Goal: Task Accomplishment & Management: Use online tool/utility

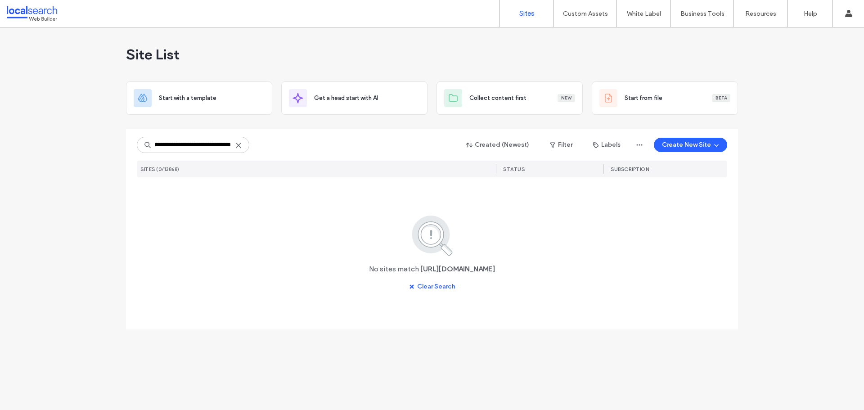
type input "**********"
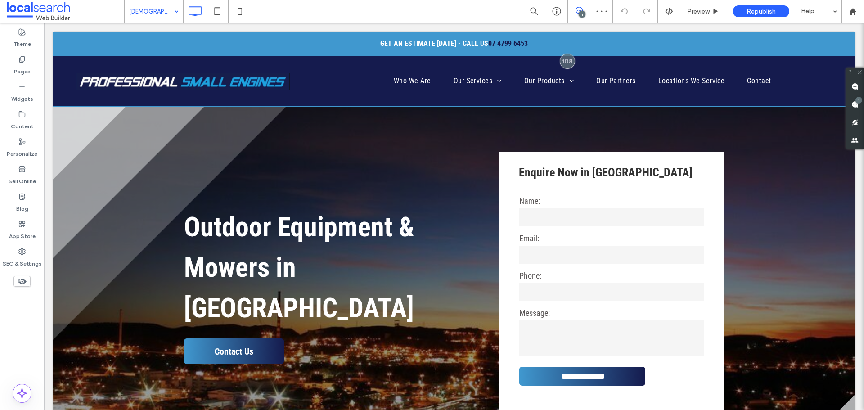
drag, startPoint x: 158, startPoint y: 8, endPoint x: 159, endPoint y: 14, distance: 6.4
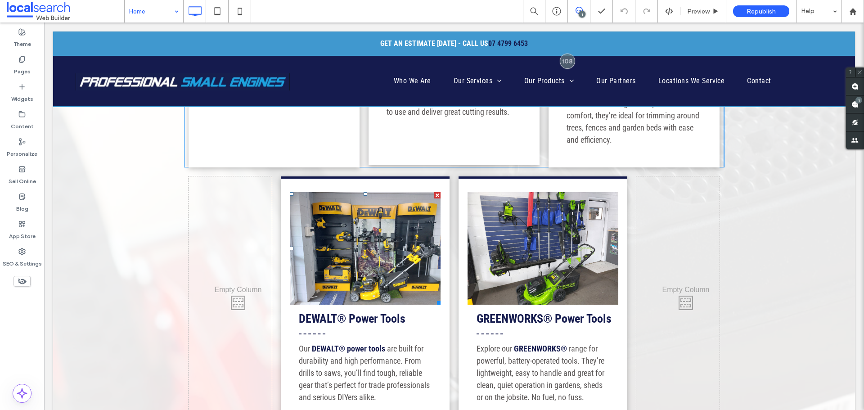
scroll to position [1395, 0]
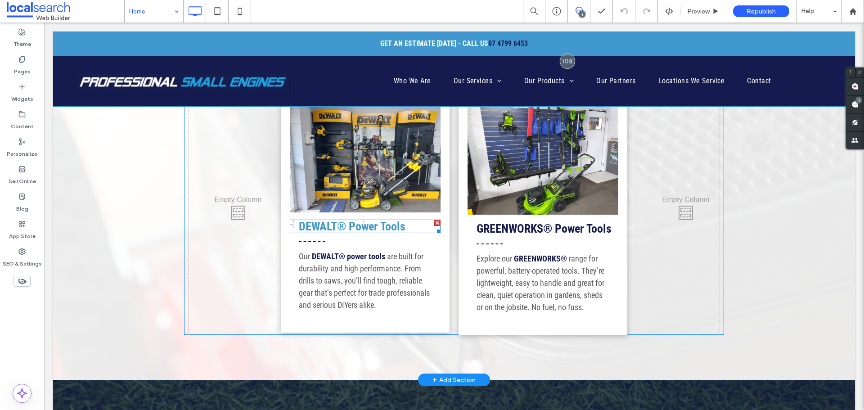
click at [376, 224] on strong "DEWALT® Power Tools" at bounding box center [352, 227] width 107 height 14
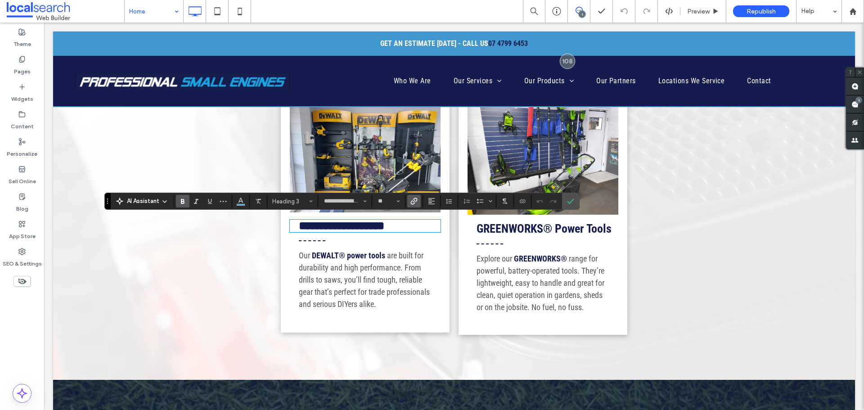
click at [413, 203] on icon "Link" at bounding box center [413, 201] width 7 height 7
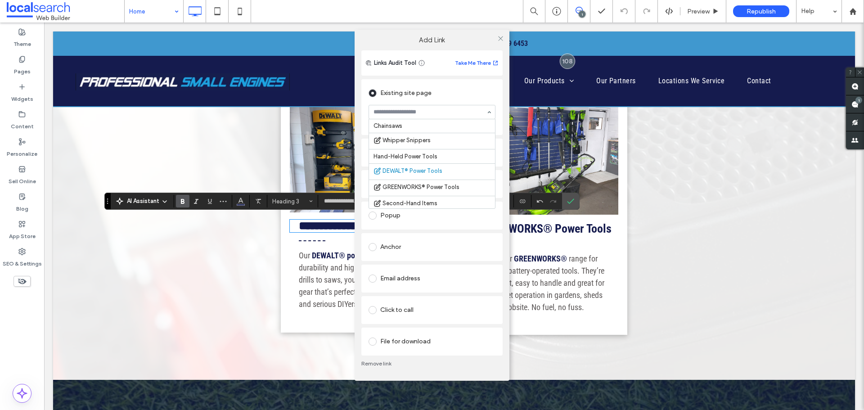
scroll to position [98, 0]
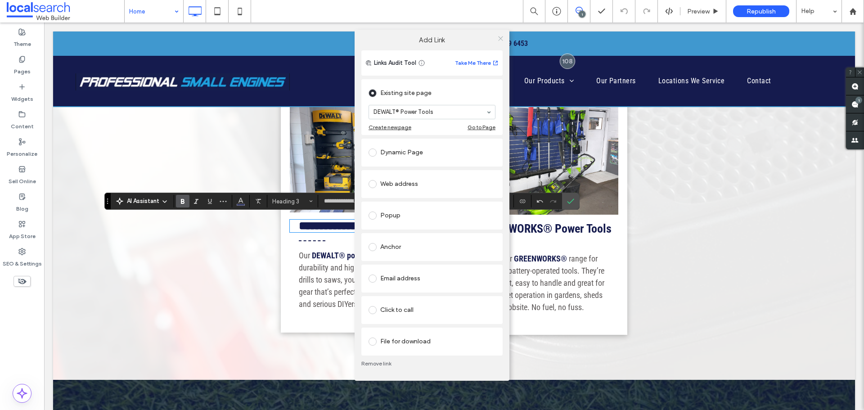
click at [502, 32] on span at bounding box center [500, 39] width 7 height 14
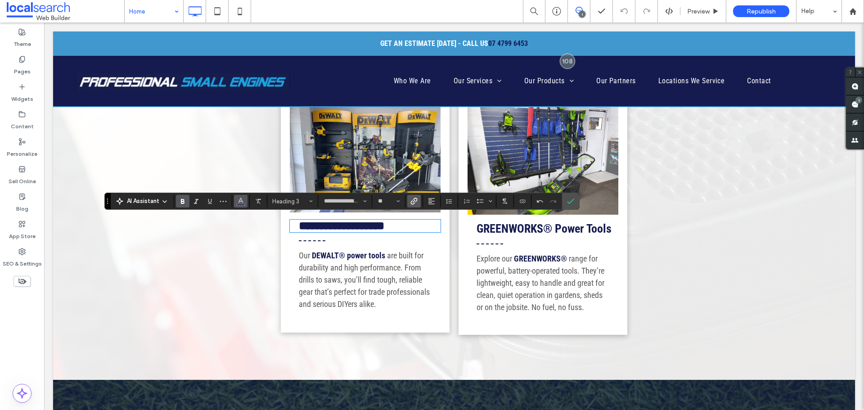
click at [243, 199] on icon "Color" at bounding box center [240, 200] width 7 height 7
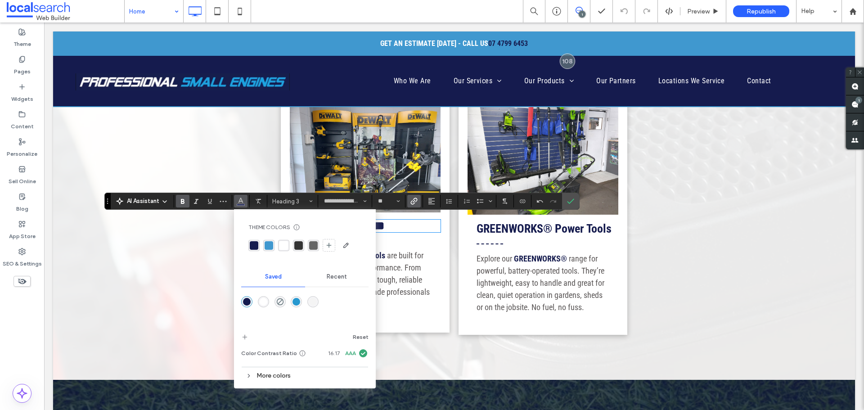
click at [249, 249] on div "rgba(21, 27, 78, 1)" at bounding box center [253, 245] width 11 height 11
click at [253, 245] on div "rgba(21, 27, 78, 1)" at bounding box center [254, 245] width 9 height 9
click at [573, 200] on label "Confirm" at bounding box center [571, 201] width 14 height 16
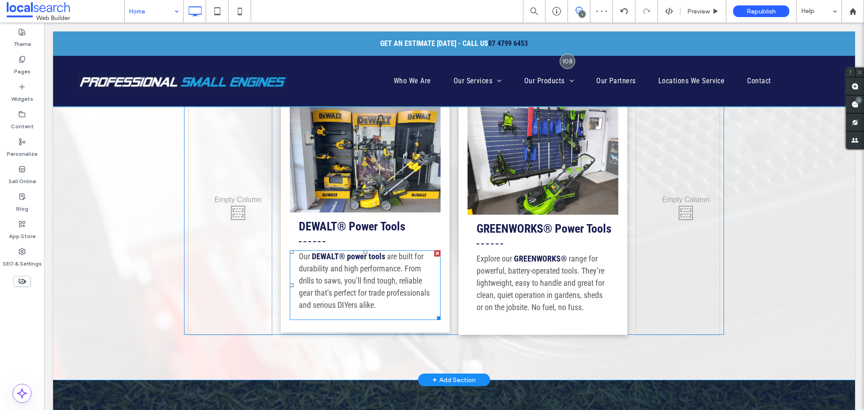
click at [384, 255] on span "are built for durability and high performance. From drills to saws, you’ll find…" at bounding box center [364, 281] width 131 height 58
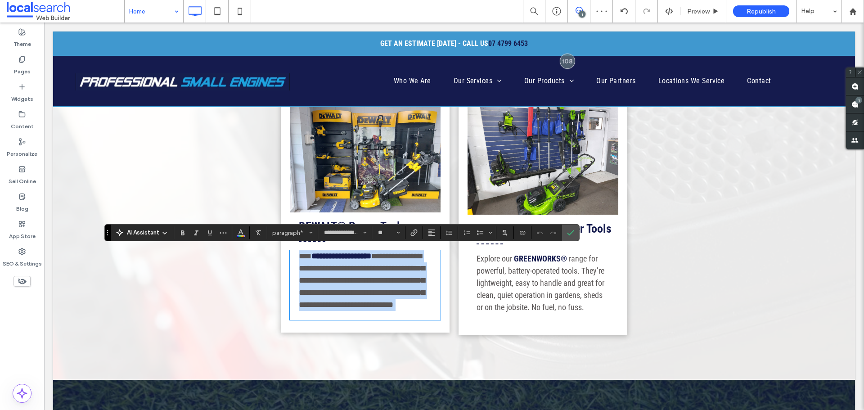
click at [371, 255] on link "**********" at bounding box center [341, 256] width 60 height 8
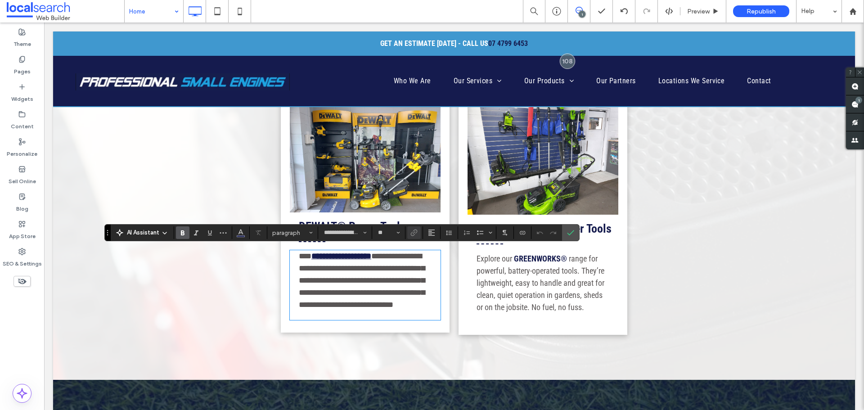
click at [371, 253] on link "**********" at bounding box center [341, 256] width 60 height 8
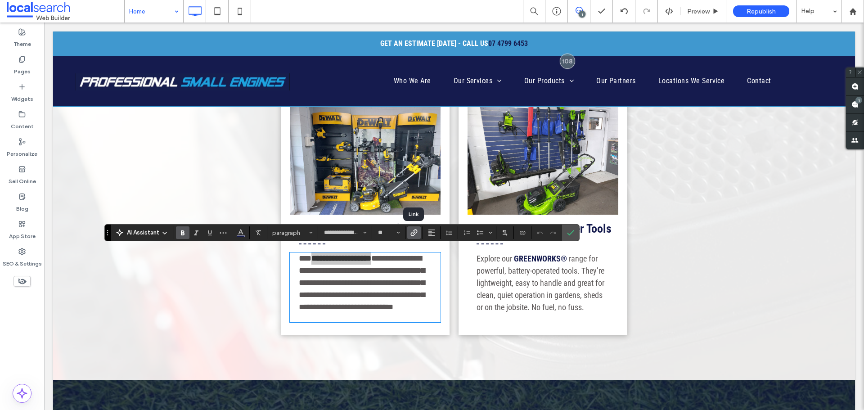
click at [414, 230] on use "Link" at bounding box center [413, 233] width 7 height 7
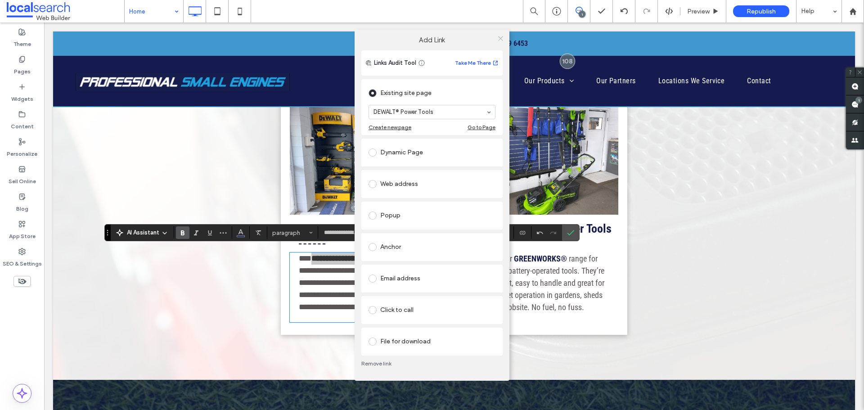
click at [504, 38] on icon at bounding box center [500, 38] width 7 height 7
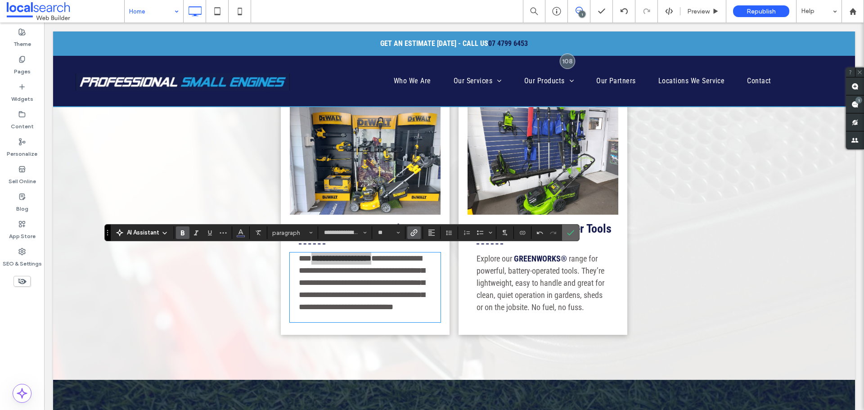
drag, startPoint x: 524, startPoint y: 216, endPoint x: 571, endPoint y: 232, distance: 49.4
click at [571, 232] on icon "Confirm" at bounding box center [570, 232] width 7 height 7
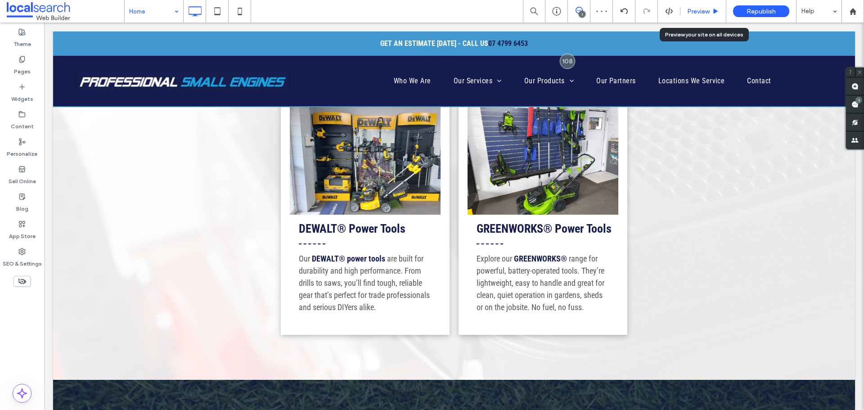
click at [689, 10] on span "Preview" at bounding box center [698, 12] width 23 height 8
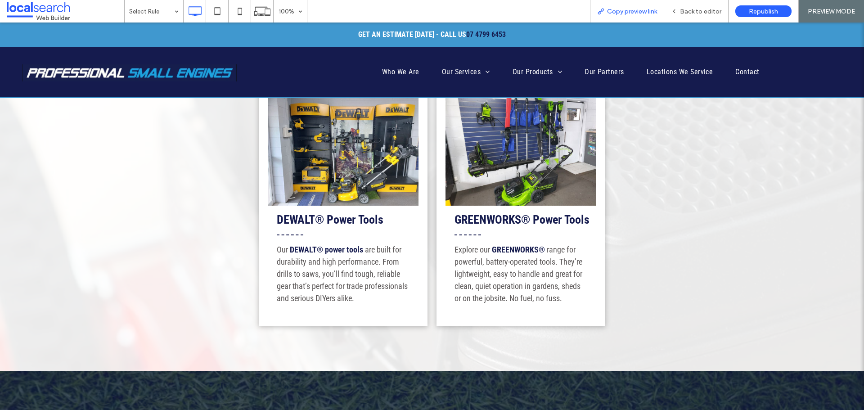
click at [621, 12] on span "Copy preview link" at bounding box center [632, 12] width 50 height 8
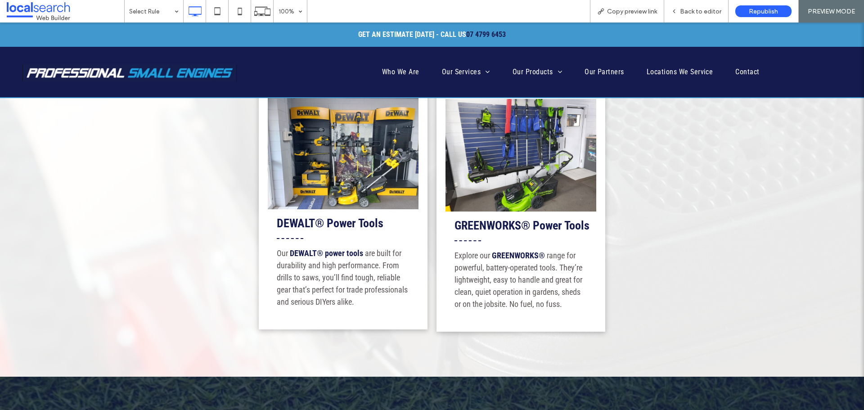
scroll to position [1395, 0]
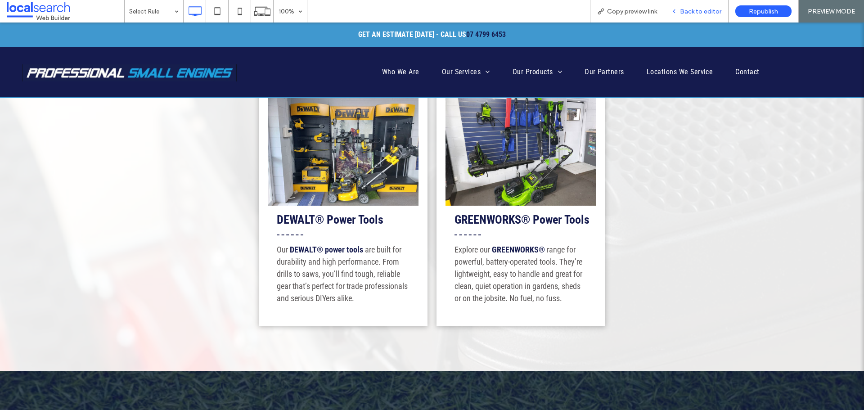
click at [694, 14] on span "Back to editor" at bounding box center [700, 12] width 41 height 8
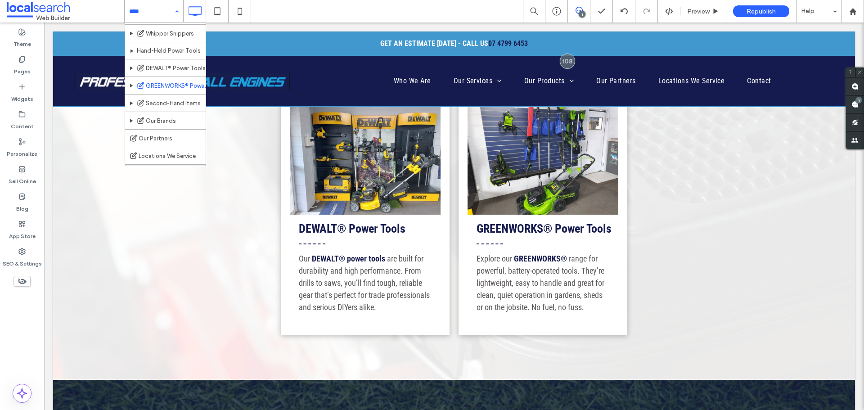
scroll to position [305, 0]
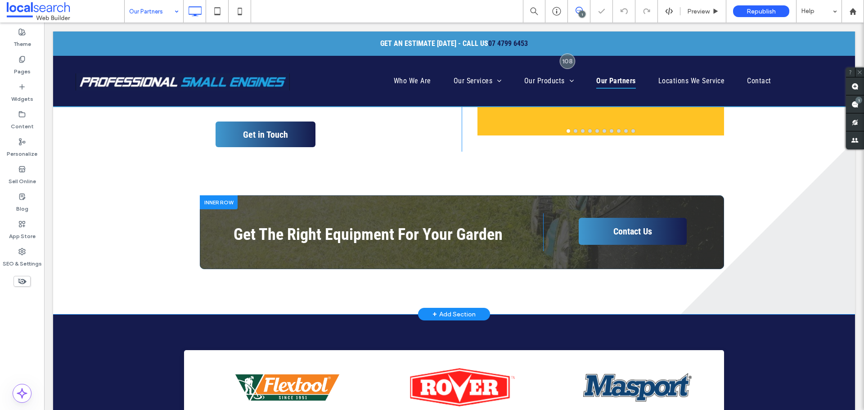
scroll to position [450, 0]
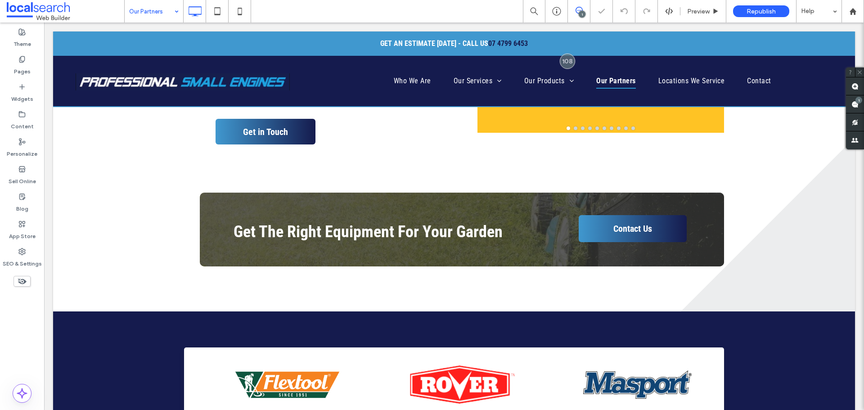
click at [153, 8] on input at bounding box center [151, 11] width 45 height 23
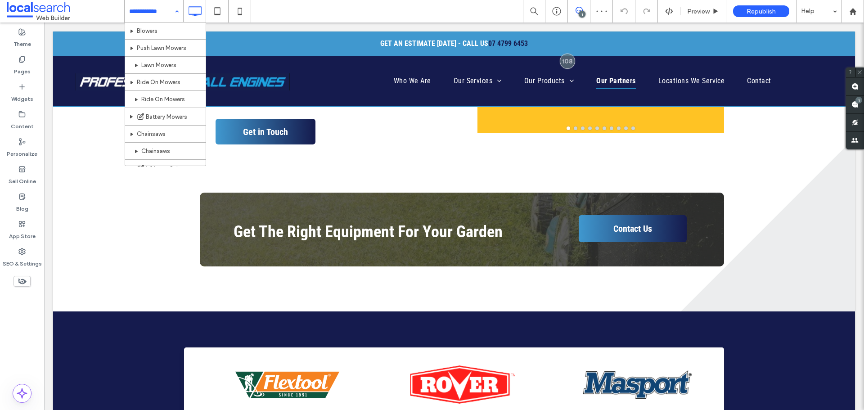
scroll to position [305, 0]
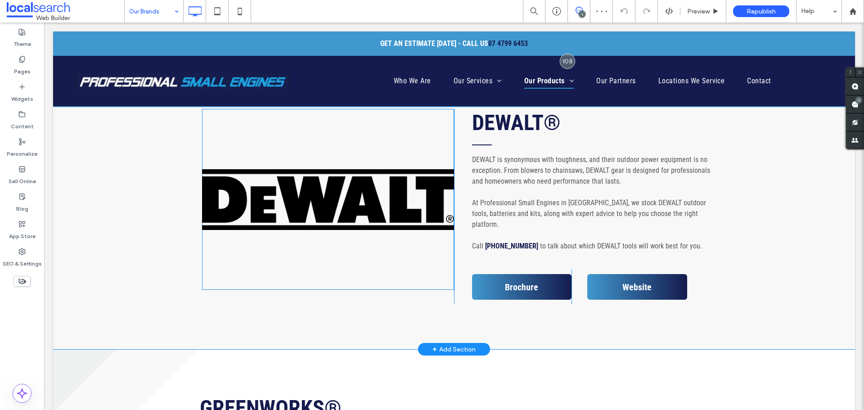
scroll to position [1485, 0]
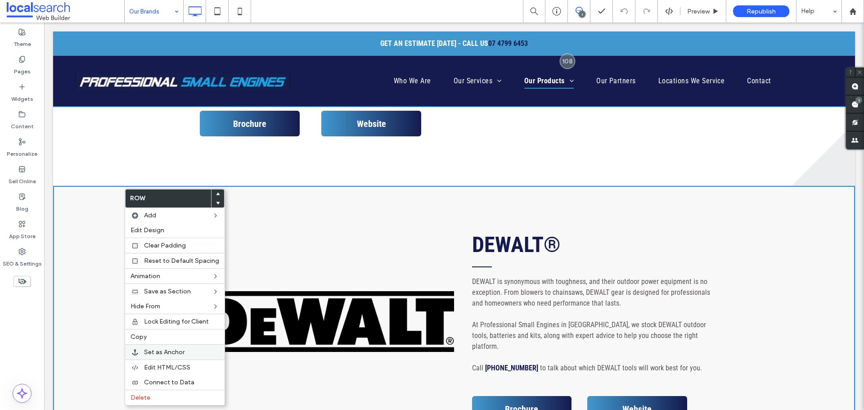
click at [189, 354] on label "Set as Anchor" at bounding box center [181, 352] width 75 height 8
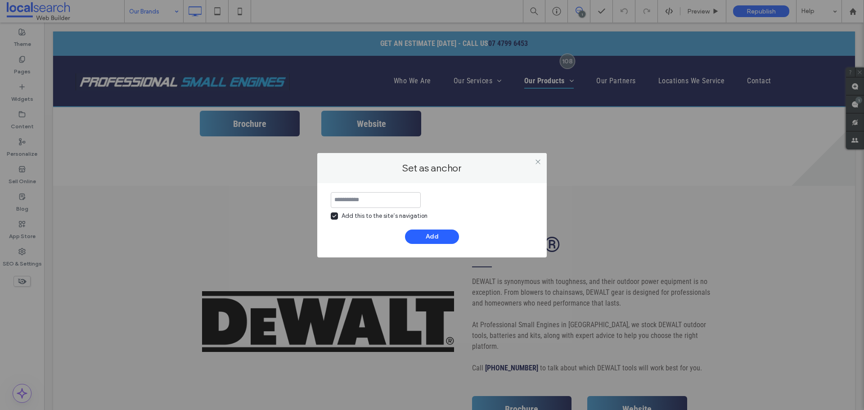
click at [333, 217] on icon at bounding box center [334, 216] width 5 height 4
click at [347, 207] on input at bounding box center [376, 200] width 90 height 16
type input "******"
click at [432, 238] on button "Add" at bounding box center [432, 237] width 54 height 14
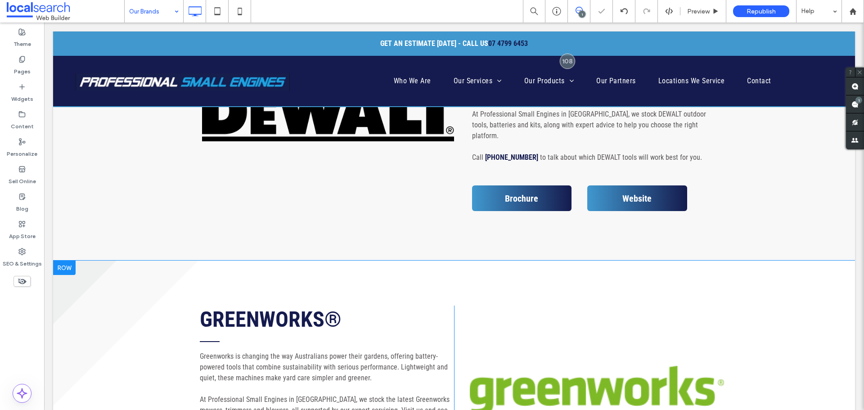
scroll to position [1800, 0]
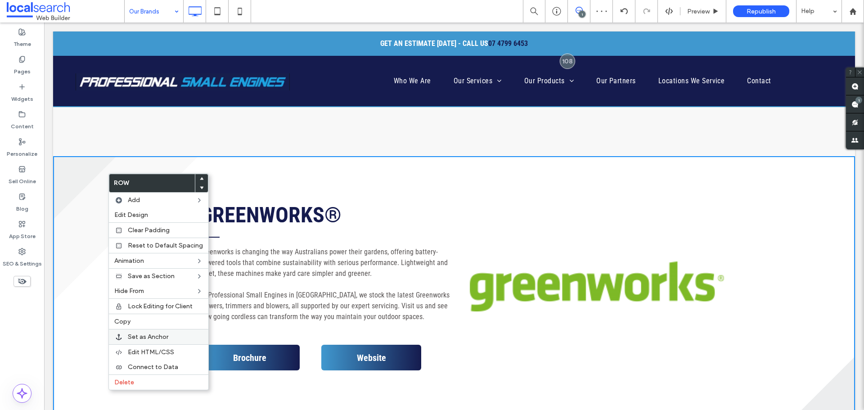
click at [159, 338] on span "Set as Anchor" at bounding box center [148, 337] width 41 height 8
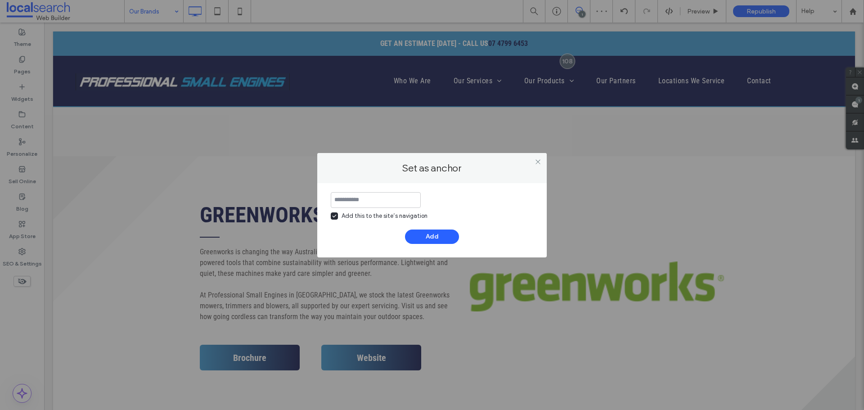
click at [349, 203] on input at bounding box center [376, 200] width 90 height 16
click at [338, 213] on label "Add this to the site’s navigation" at bounding box center [379, 216] width 97 height 9
click at [357, 199] on input at bounding box center [376, 200] width 90 height 16
type input "**********"
click at [426, 233] on button "Add" at bounding box center [432, 237] width 54 height 14
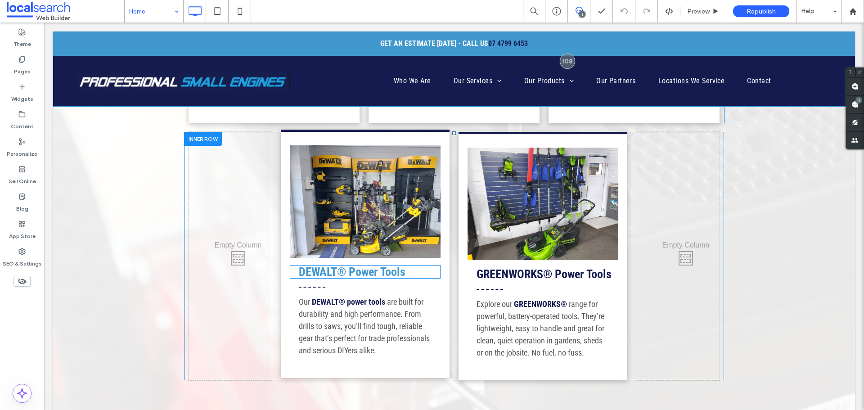
scroll to position [1350, 0]
click at [383, 266] on strong "DEWALT® Power Tools" at bounding box center [352, 272] width 107 height 14
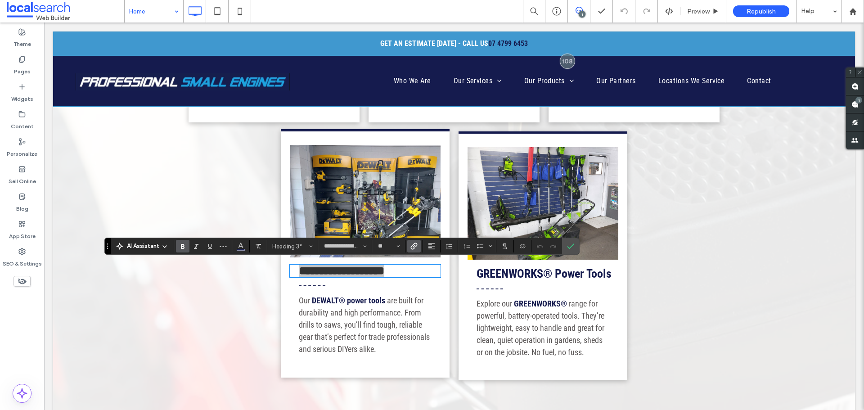
click at [415, 243] on use "Link" at bounding box center [413, 246] width 7 height 7
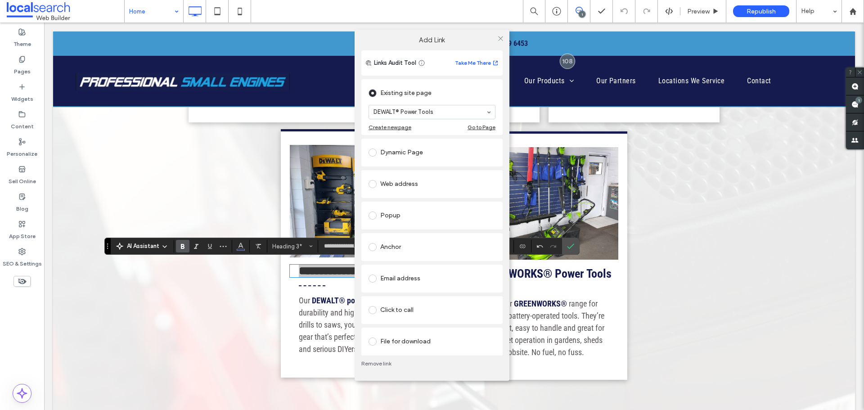
click at [409, 261] on div "Existing site page DEWALT® Power Tools Create new page Go to Page Dynamic Page …" at bounding box center [431, 216] width 141 height 278
click at [409, 248] on div "Anchor" at bounding box center [432, 247] width 127 height 14
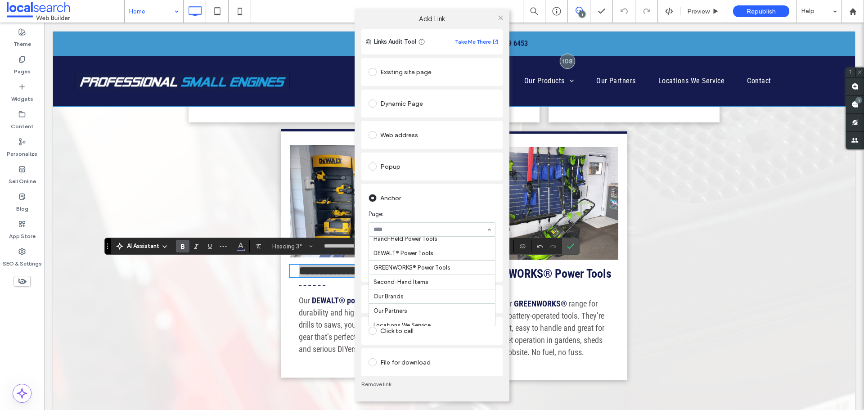
scroll to position [170, 0]
click at [500, 20] on icon at bounding box center [500, 17] width 7 height 7
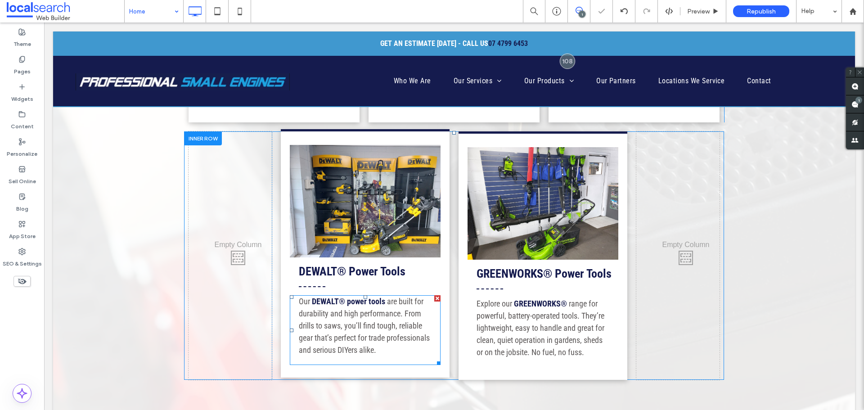
click at [365, 312] on span "are built for durability and high performance. From drills to saws, you’ll find…" at bounding box center [364, 326] width 131 height 58
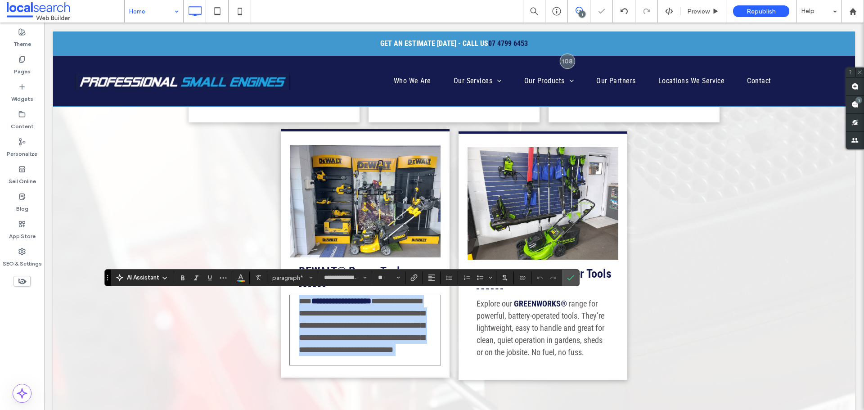
drag, startPoint x: 378, startPoint y: 300, endPoint x: 389, endPoint y: 300, distance: 11.3
click at [371, 300] on link "**********" at bounding box center [341, 301] width 60 height 8
click at [383, 299] on span "**********" at bounding box center [362, 325] width 126 height 57
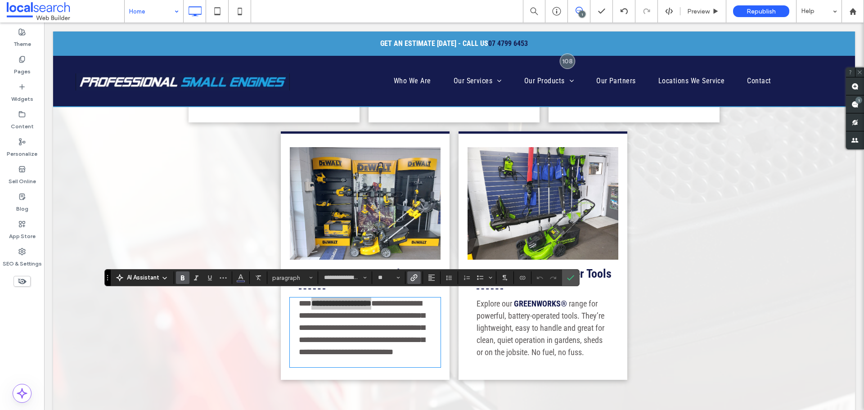
click at [413, 277] on icon "Link" at bounding box center [413, 277] width 7 height 7
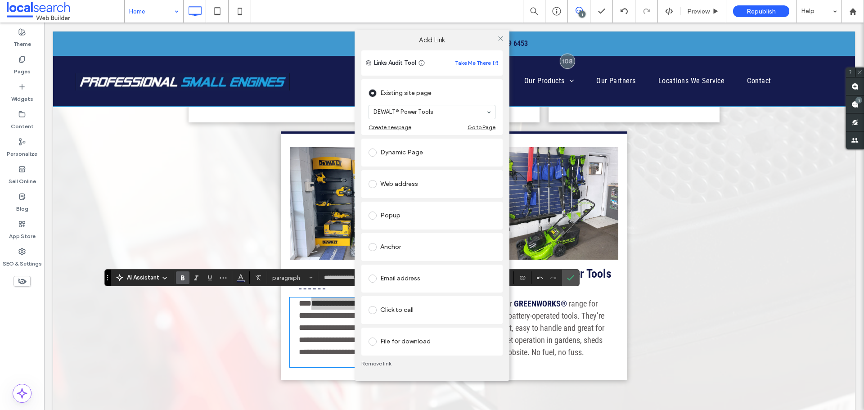
click at [394, 246] on div "Anchor" at bounding box center [432, 247] width 127 height 14
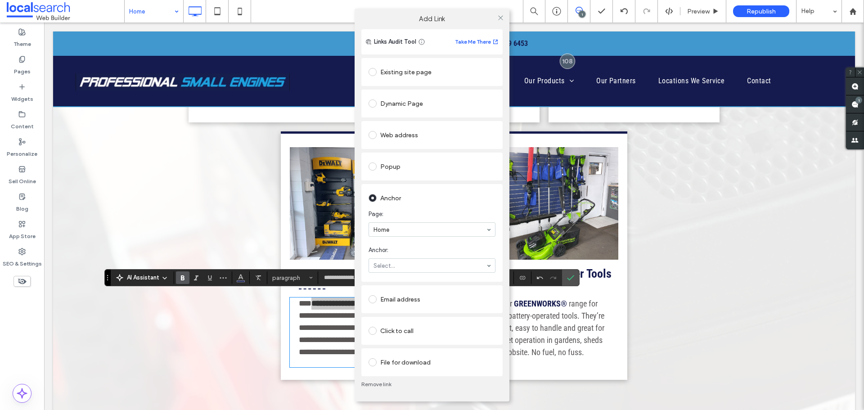
click at [415, 257] on section "Anchor: Select..." at bounding box center [432, 259] width 127 height 36
click at [500, 16] on icon at bounding box center [500, 17] width 7 height 7
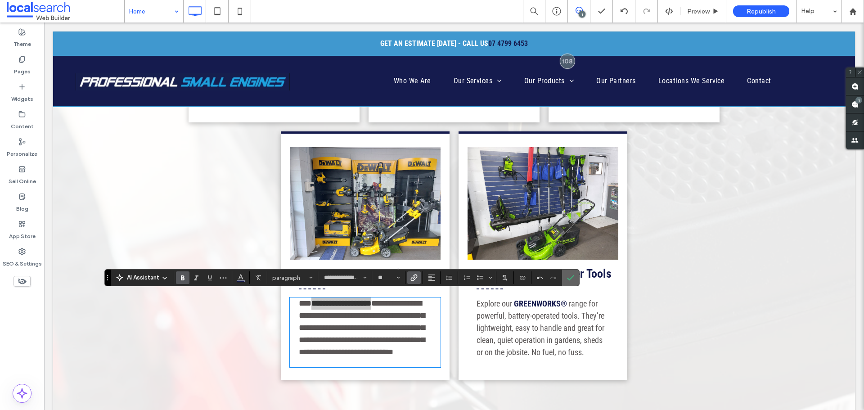
click at [575, 279] on label "Confirm" at bounding box center [571, 278] width 14 height 16
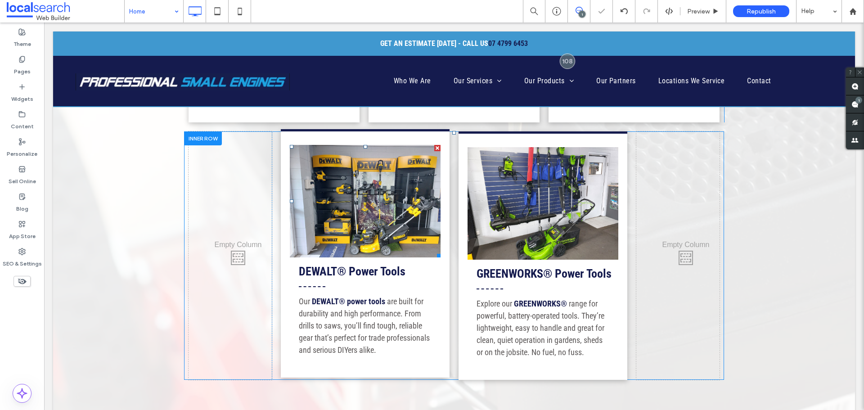
click at [362, 173] on link at bounding box center [365, 201] width 151 height 113
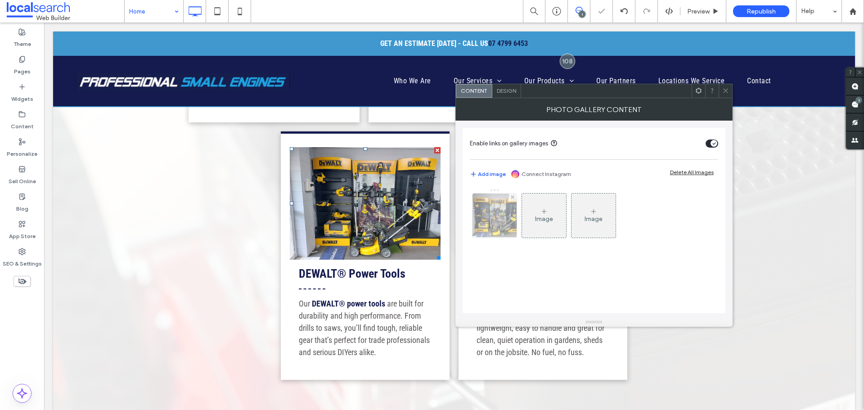
click at [481, 213] on div at bounding box center [495, 216] width 44 height 44
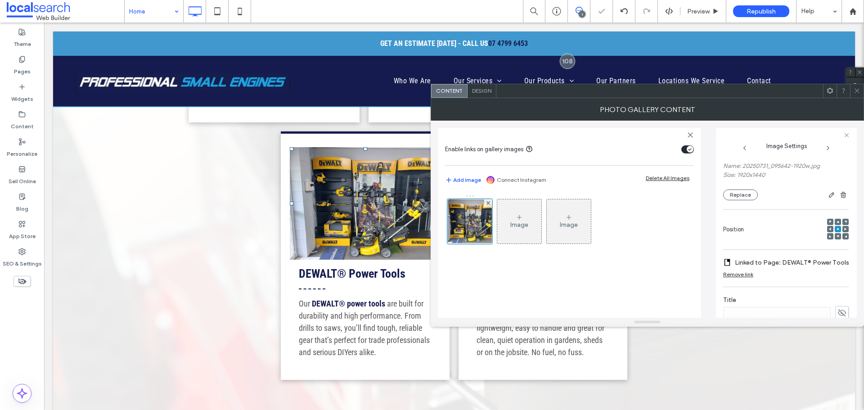
scroll to position [135, 0]
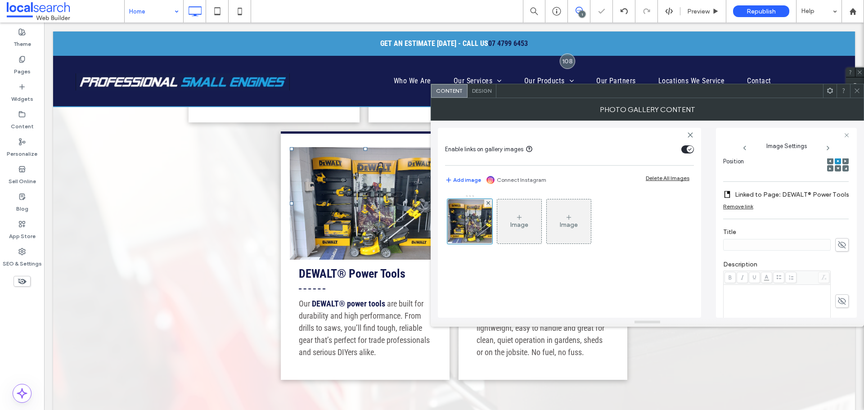
click at [796, 189] on label "Linked to Page: DEWALT® Power Tools" at bounding box center [792, 194] width 114 height 17
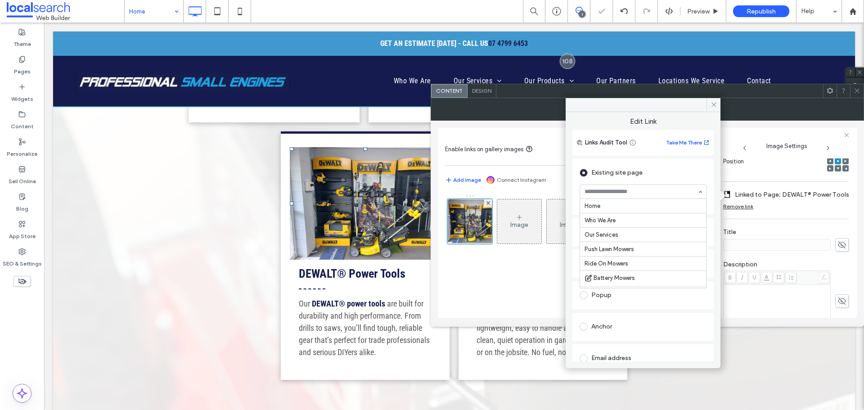
scroll to position [133, 0]
click at [705, 172] on div "Existing site page DEWALT® Power Tools Create new page Go to Page" at bounding box center [642, 187] width 141 height 56
click at [605, 332] on div "Anchor" at bounding box center [643, 327] width 127 height 14
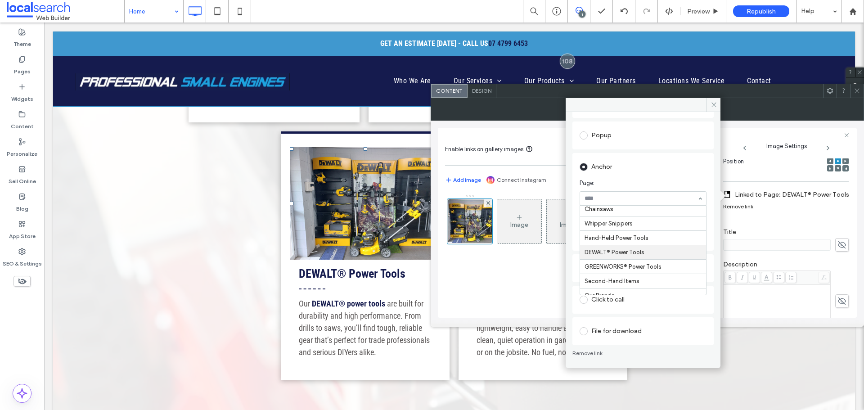
scroll to position [135, 0]
click at [712, 105] on icon at bounding box center [714, 104] width 7 height 7
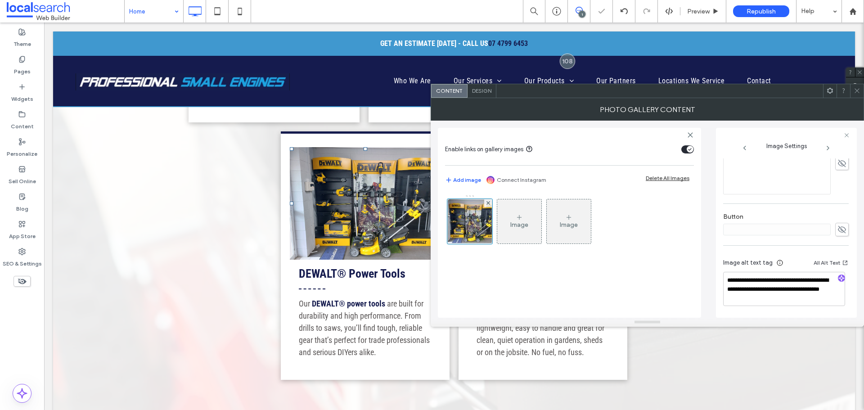
scroll to position [276, 0]
click at [856, 88] on icon at bounding box center [857, 90] width 7 height 7
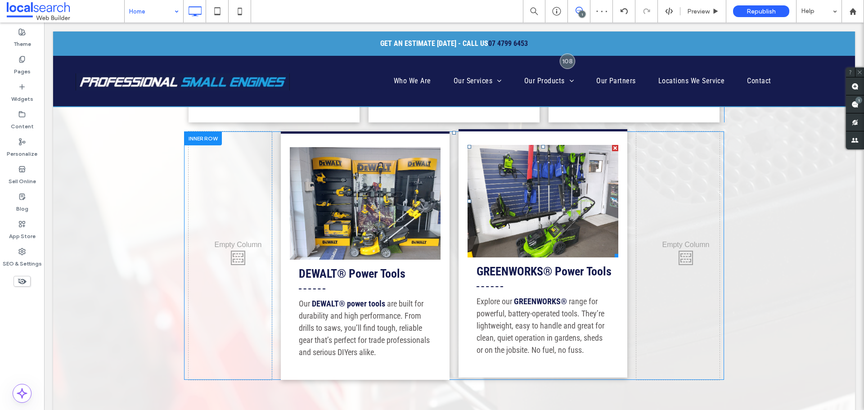
click at [515, 208] on link at bounding box center [543, 201] width 151 height 113
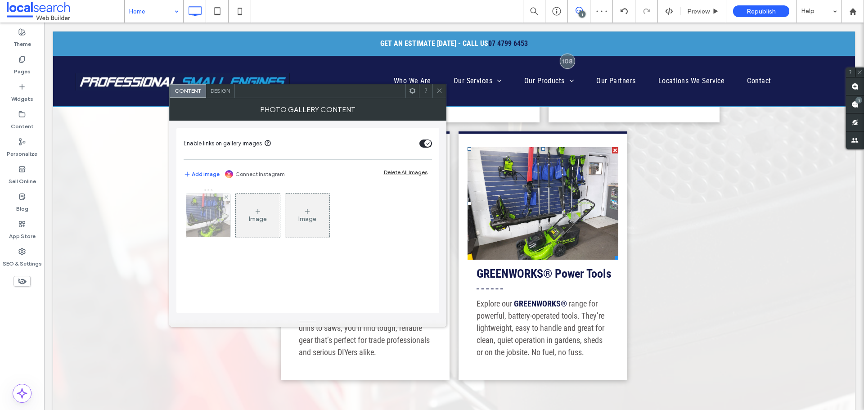
click at [212, 217] on img at bounding box center [208, 216] width 59 height 44
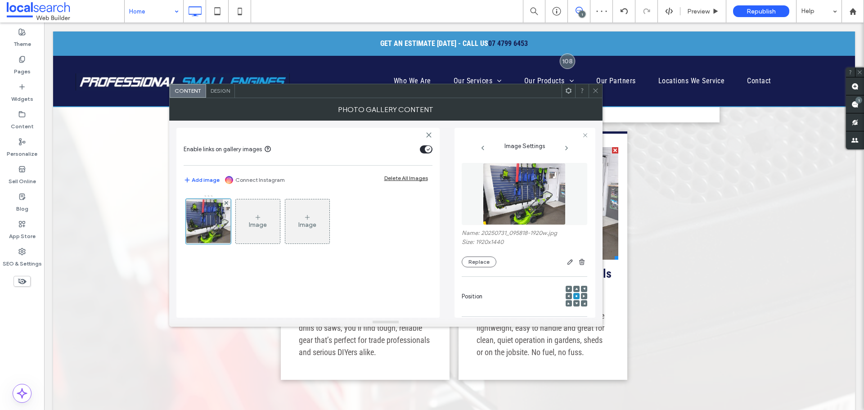
click at [503, 201] on img at bounding box center [524, 194] width 82 height 62
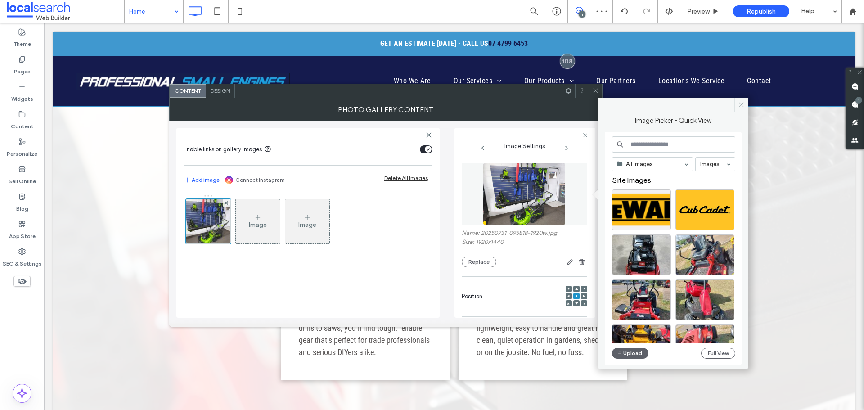
click at [743, 105] on icon at bounding box center [741, 104] width 7 height 7
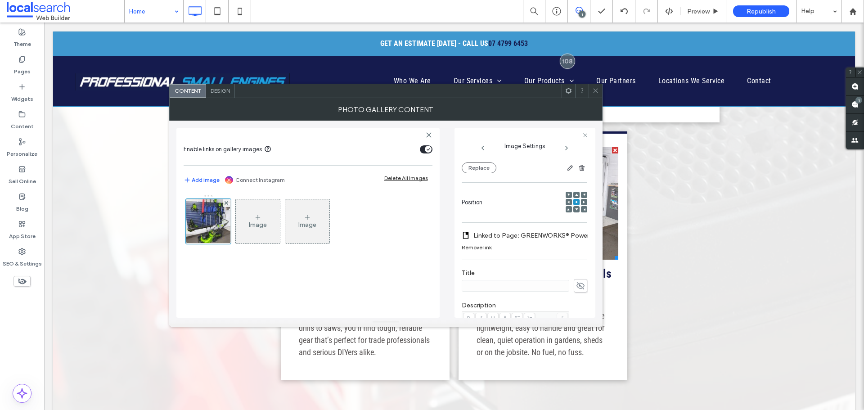
scroll to position [90, 0]
click at [518, 234] on label "Linked to Page: GREENWORKS® Power Tools" at bounding box center [536, 239] width 126 height 17
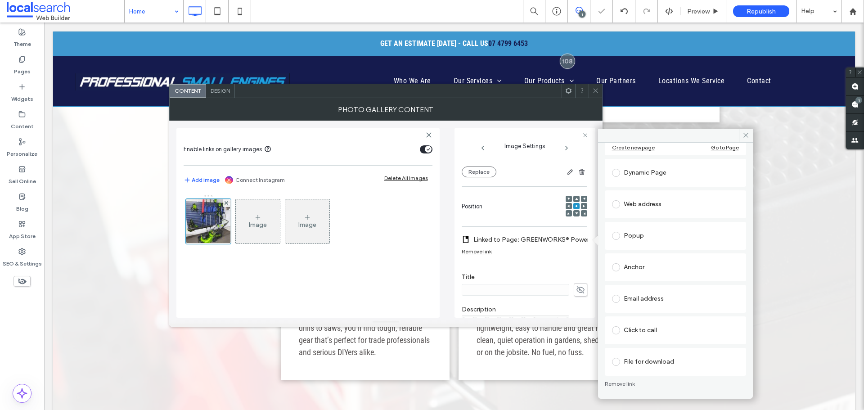
click at [654, 266] on div "Anchor" at bounding box center [675, 267] width 127 height 14
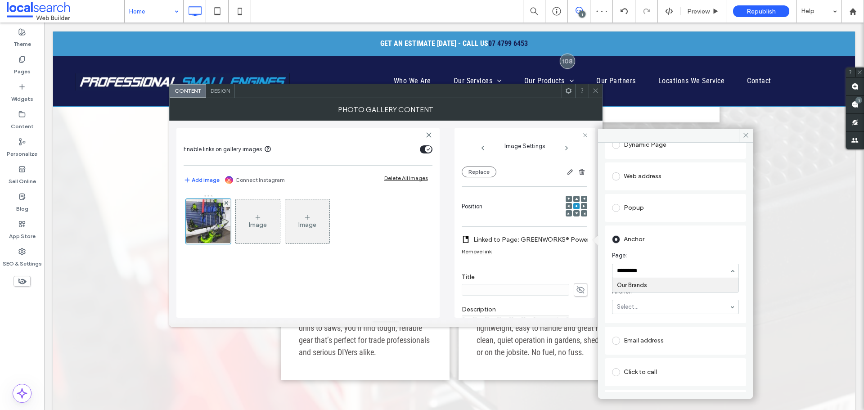
type input "**********"
click at [625, 316] on section "Anchor: Select..." at bounding box center [675, 301] width 127 height 36
click at [632, 314] on section "Anchor: Select..." at bounding box center [675, 301] width 127 height 36
click at [640, 328] on hr at bounding box center [676, 328] width 126 height 0
click at [742, 162] on div "Web address" at bounding box center [675, 176] width 141 height 28
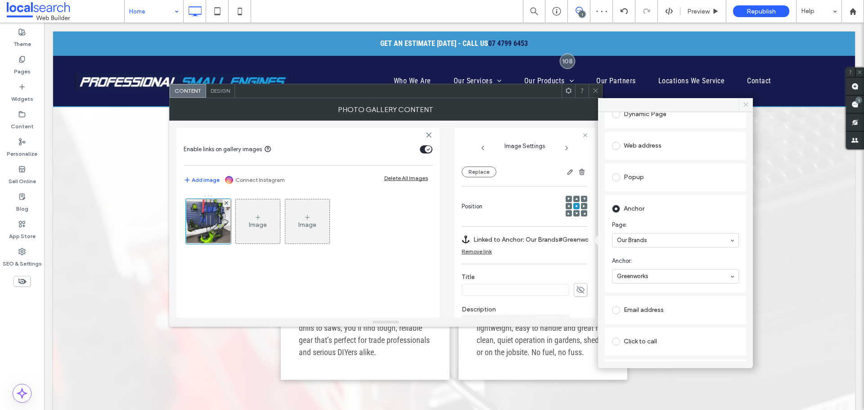
drag, startPoint x: 747, startPoint y: 107, endPoint x: 697, endPoint y: 86, distance: 54.1
click at [747, 107] on icon at bounding box center [746, 104] width 7 height 7
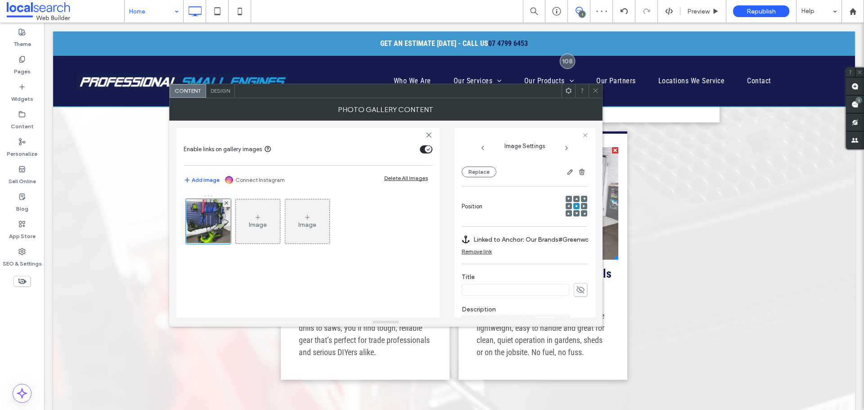
click at [597, 86] on span at bounding box center [595, 91] width 7 height 14
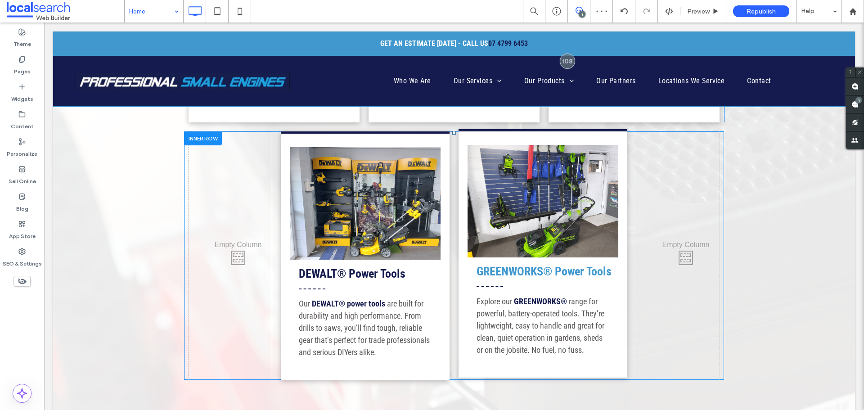
click at [526, 271] on strong "GREENWORKS® Power Tools" at bounding box center [544, 272] width 135 height 14
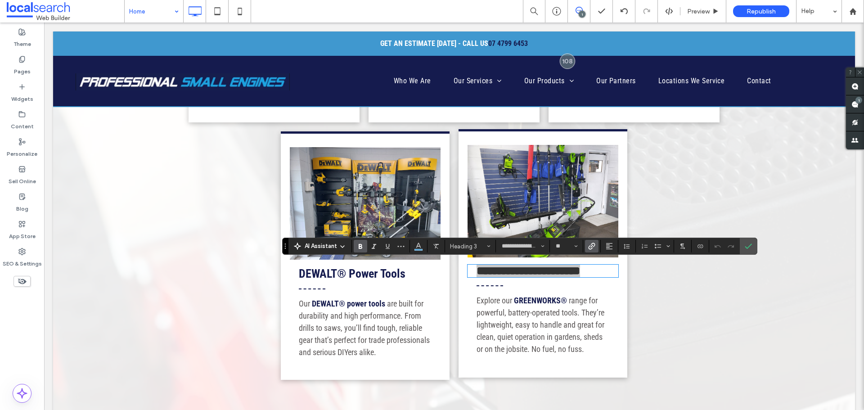
click at [594, 243] on icon "Link" at bounding box center [591, 246] width 7 height 7
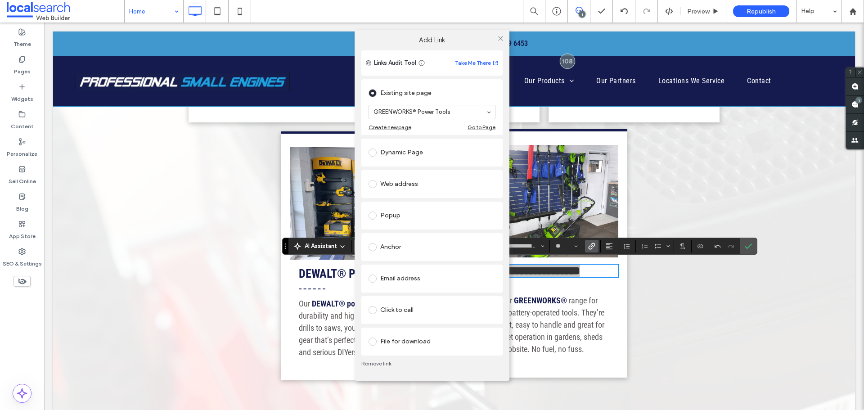
click at [403, 246] on div "Anchor" at bounding box center [432, 247] width 127 height 14
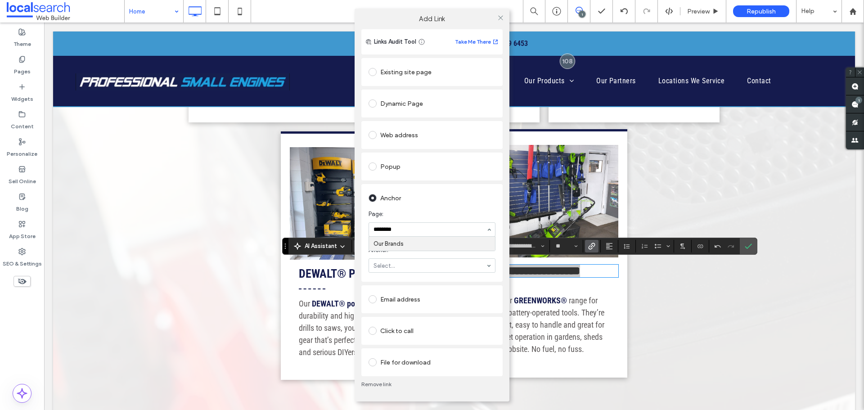
type input "*********"
click at [504, 17] on div at bounding box center [501, 18] width 14 height 14
click at [500, 19] on icon at bounding box center [500, 17] width 7 height 7
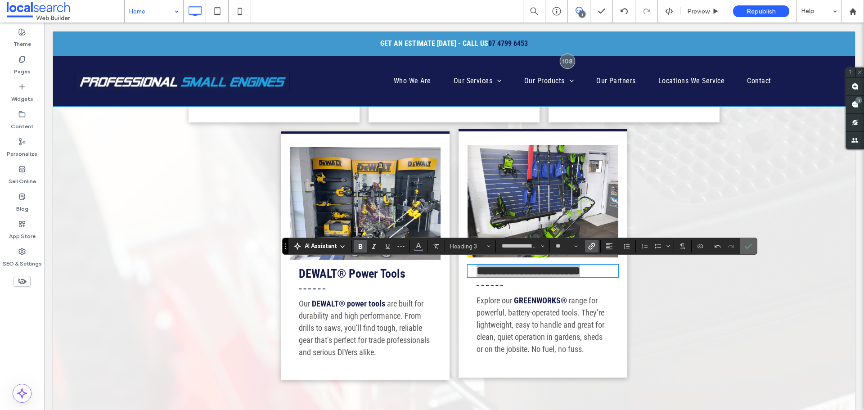
click at [751, 246] on icon "Confirm" at bounding box center [748, 246] width 7 height 7
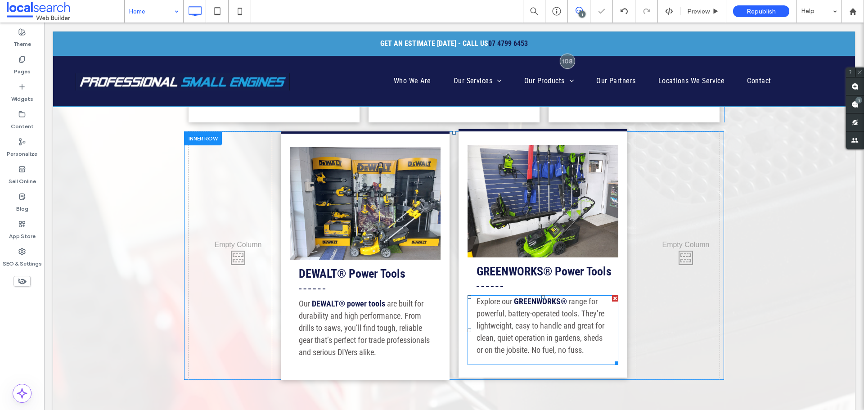
click at [554, 307] on span "range for powerful, battery-operated tools. They’re lightweight, easy to handle…" at bounding box center [541, 326] width 128 height 58
type input "**********"
type input "**"
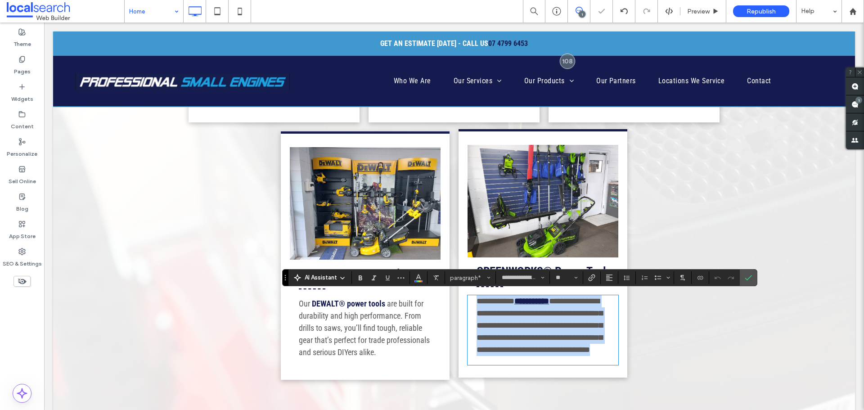
click at [549, 297] on link "**********" at bounding box center [531, 301] width 35 height 8
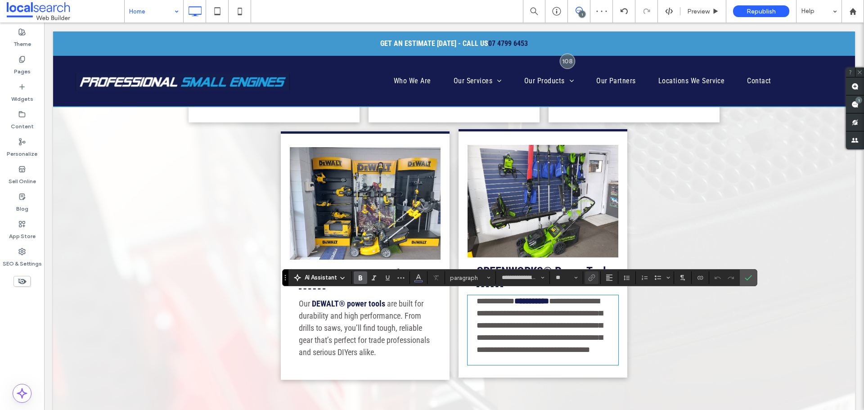
click at [555, 302] on span at bounding box center [552, 301] width 6 height 8
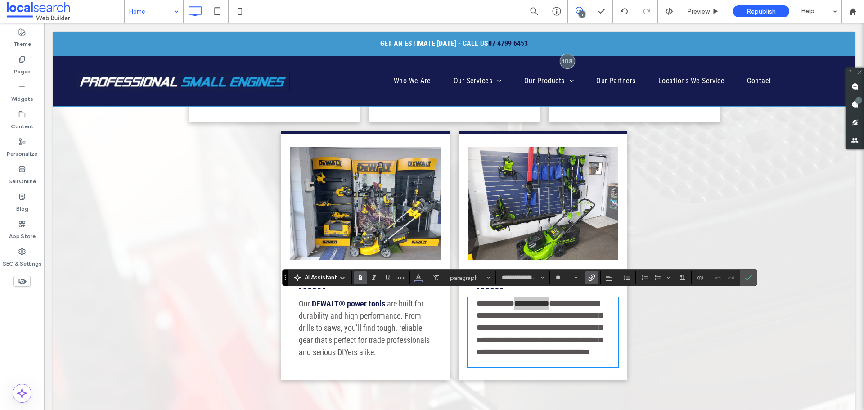
click at [591, 277] on icon "Link" at bounding box center [591, 277] width 7 height 7
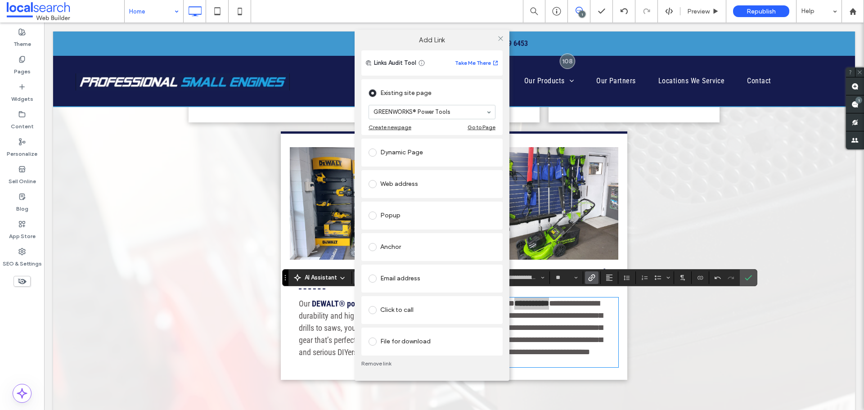
click at [409, 246] on div "Anchor" at bounding box center [432, 247] width 127 height 14
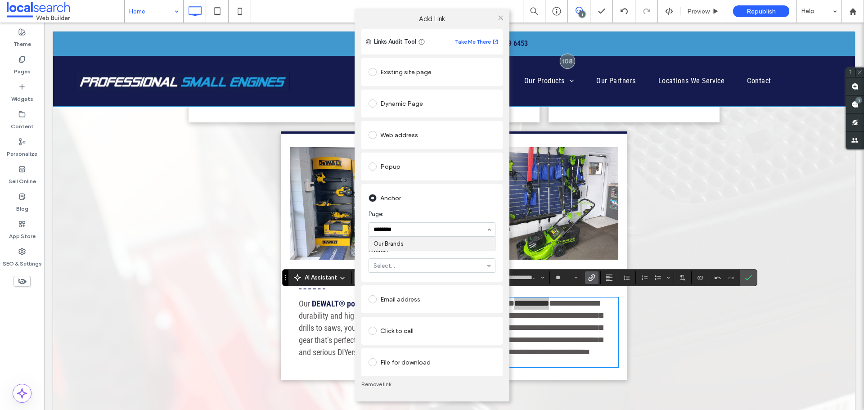
type input "*********"
click at [499, 18] on icon at bounding box center [500, 17] width 7 height 7
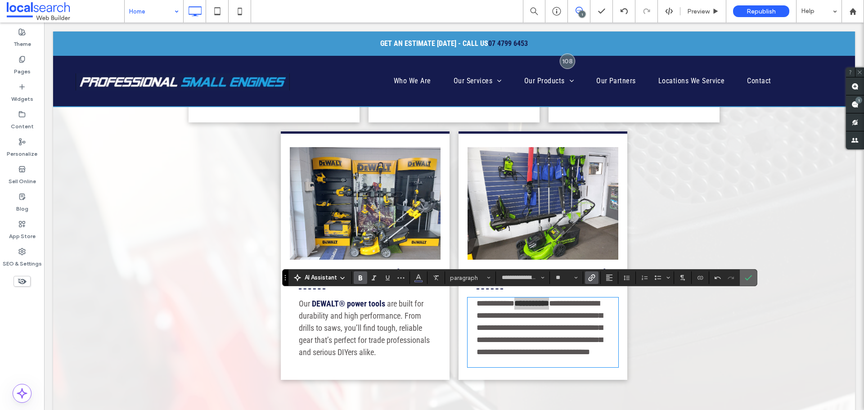
click at [752, 277] on icon "Confirm" at bounding box center [748, 277] width 7 height 7
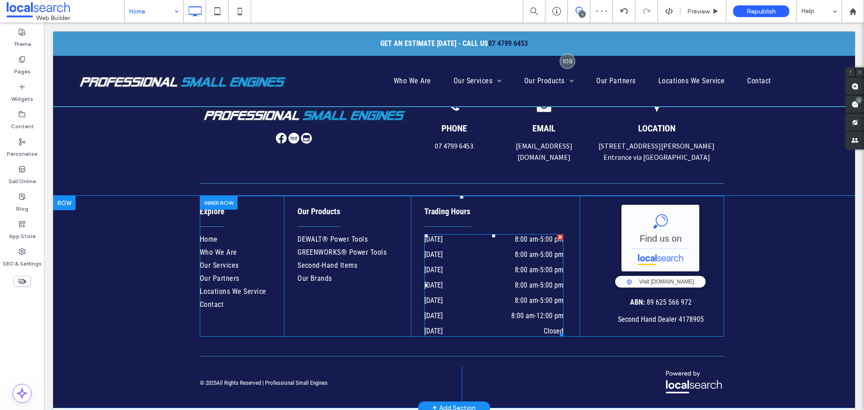
scroll to position [6, 0]
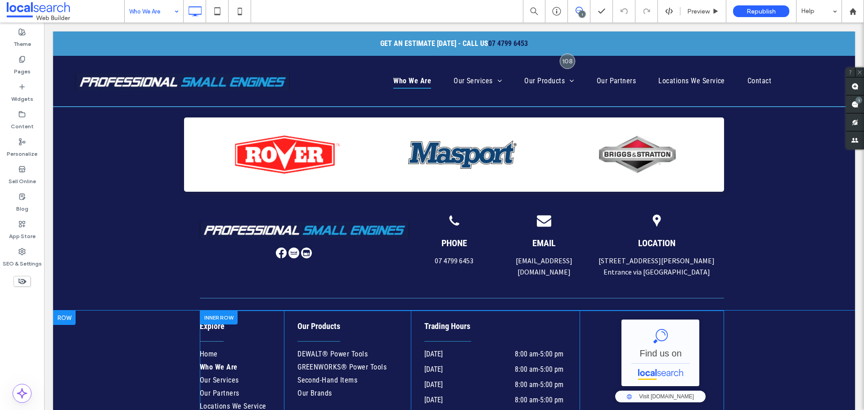
scroll to position [780, 0]
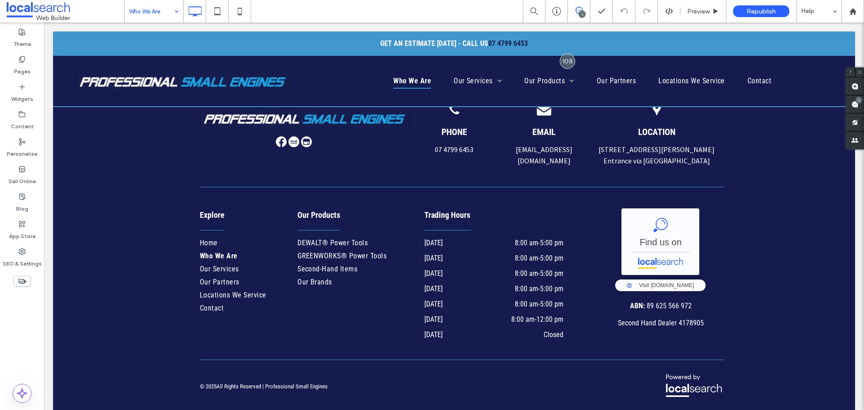
click at [137, 22] on div "Who We Are" at bounding box center [154, 11] width 59 height 23
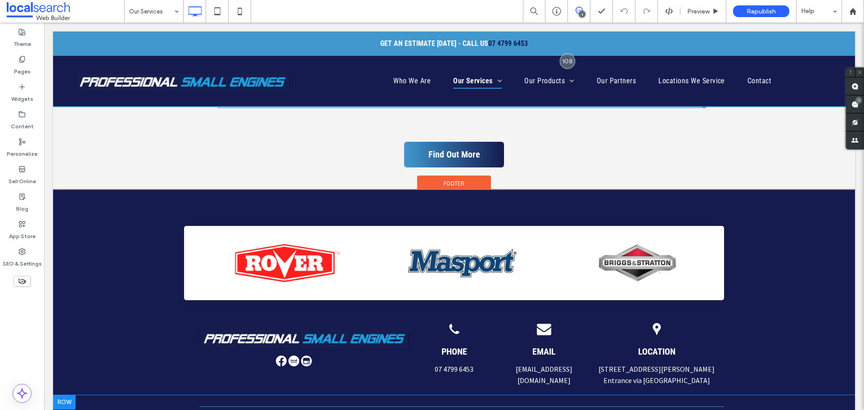
scroll to position [1035, 0]
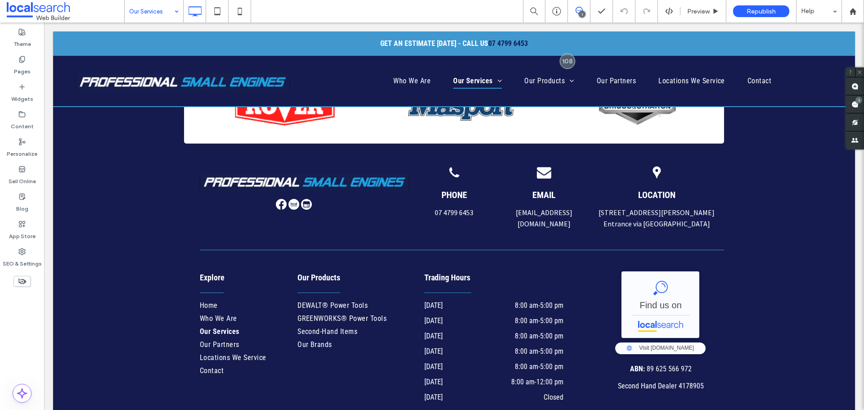
click at [165, 7] on input at bounding box center [151, 11] width 45 height 23
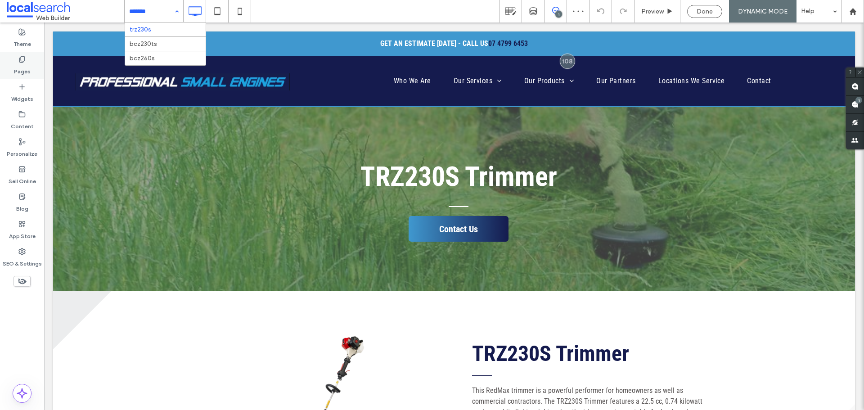
click at [21, 67] on label "Pages" at bounding box center [22, 69] width 17 height 13
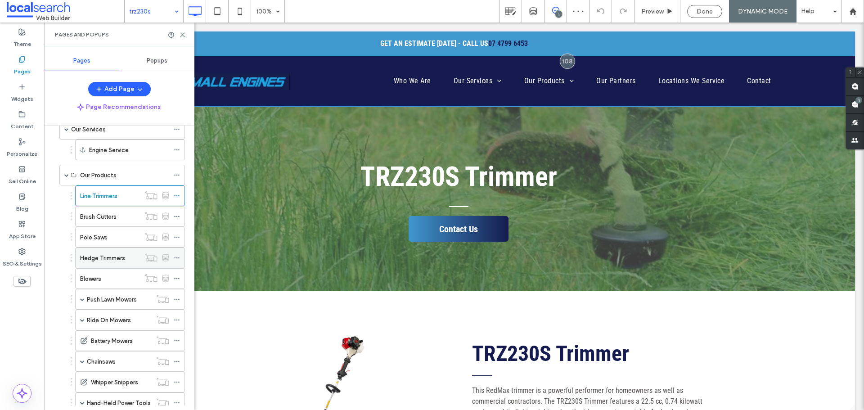
scroll to position [90, 0]
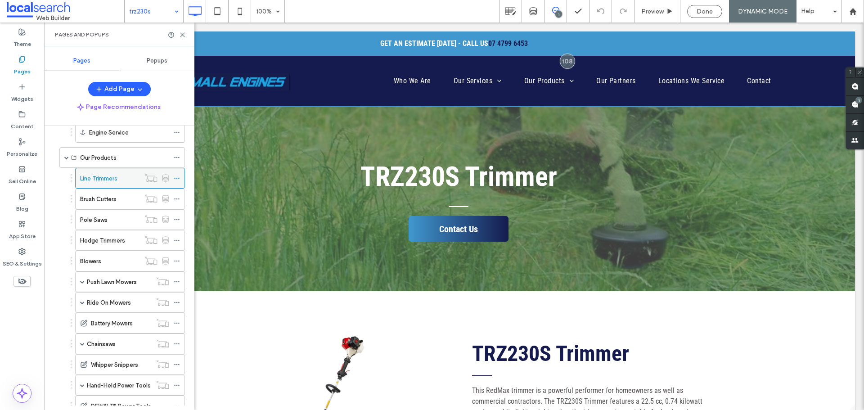
click at [126, 177] on div "Line Trimmers" at bounding box center [110, 178] width 60 height 9
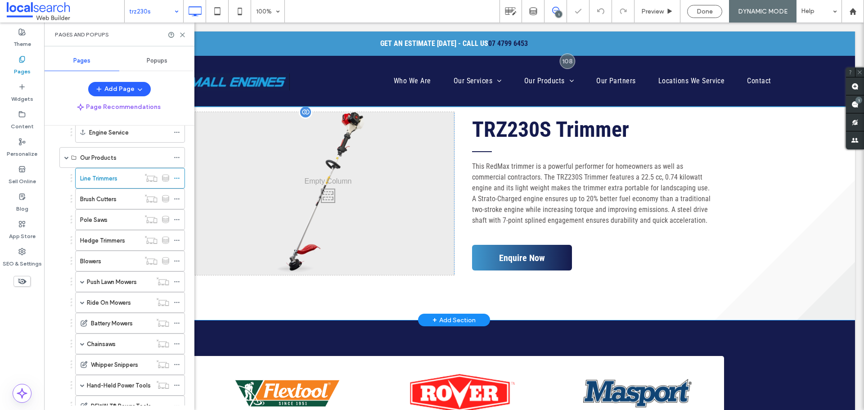
scroll to position [180, 0]
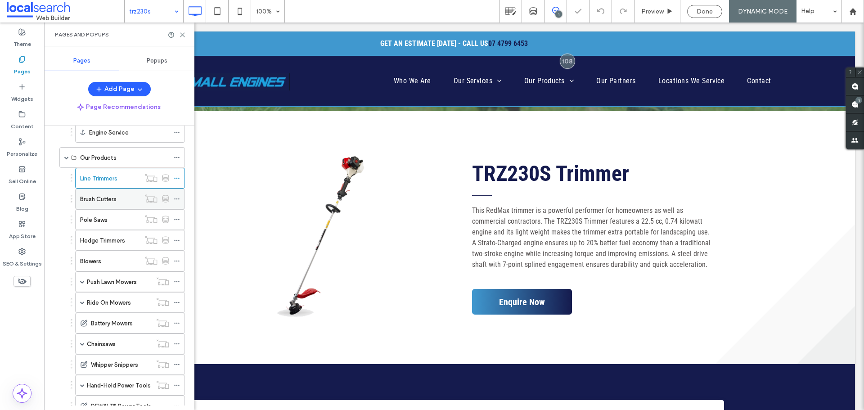
click at [111, 197] on label "Brush Cutters" at bounding box center [98, 199] width 36 height 16
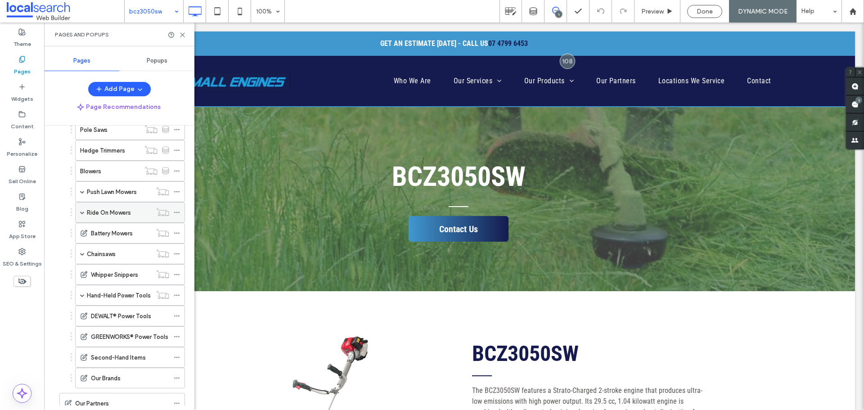
scroll to position [135, 0]
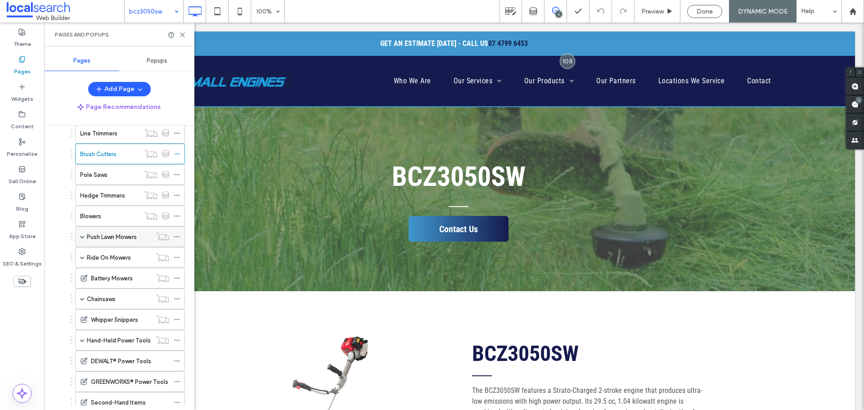
click at [150, 231] on div "Push Lawn Mowers" at bounding box center [119, 237] width 65 height 20
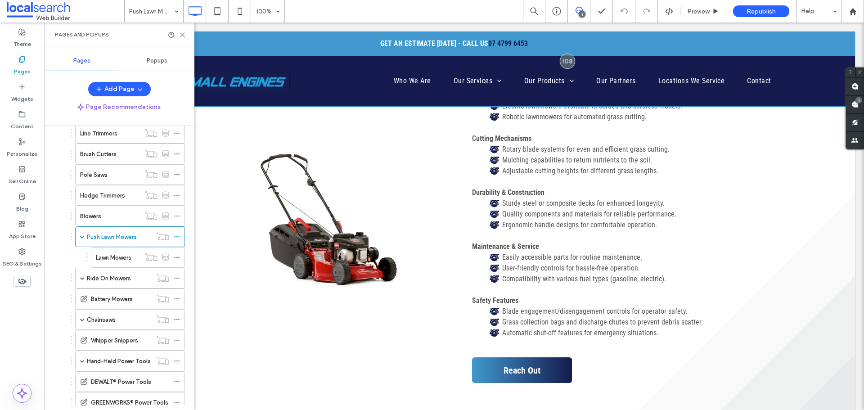
scroll to position [9592, 0]
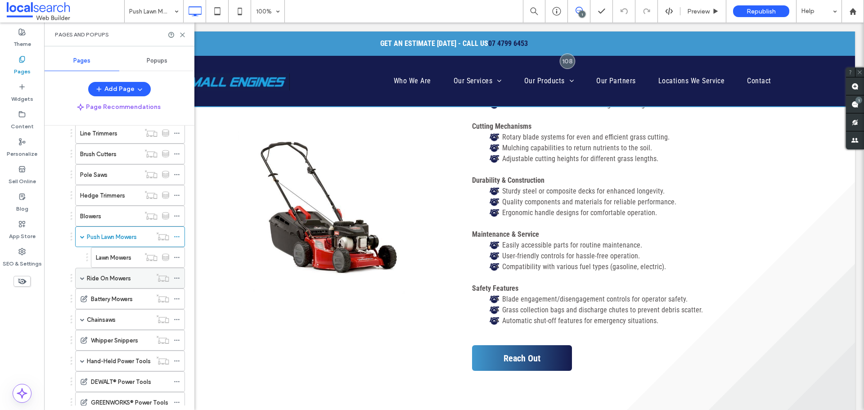
click at [103, 275] on label "Ride On Mowers" at bounding box center [109, 278] width 44 height 16
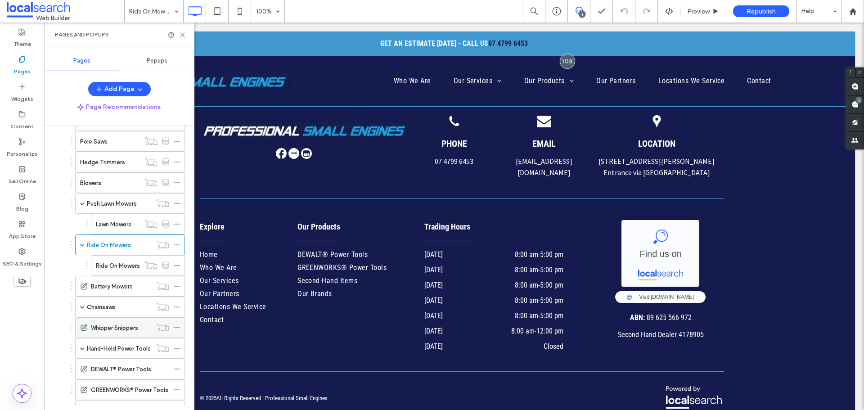
scroll to position [225, 0]
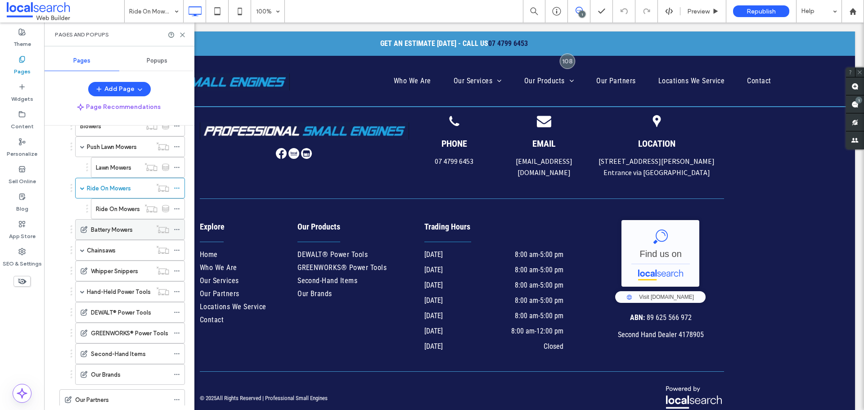
click at [132, 229] on label "Battery Mowers" at bounding box center [112, 230] width 42 height 16
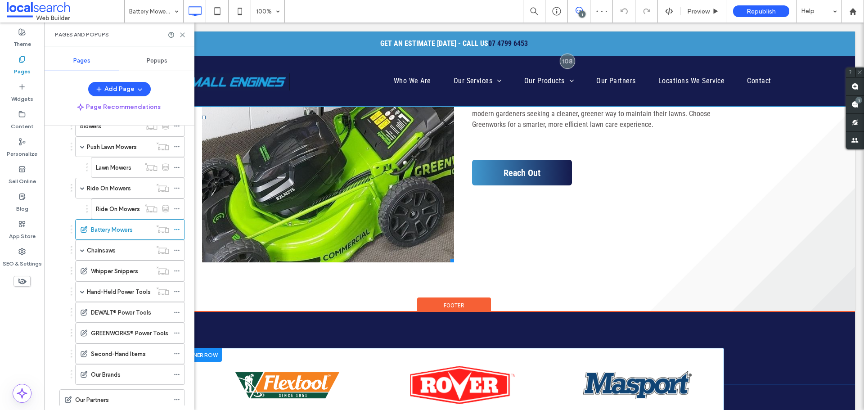
scroll to position [810, 0]
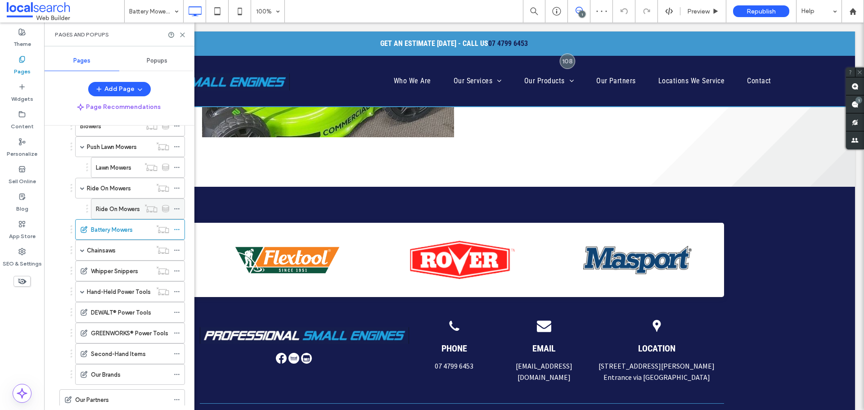
click at [135, 215] on div "Ride On Mowers" at bounding box center [118, 209] width 44 height 20
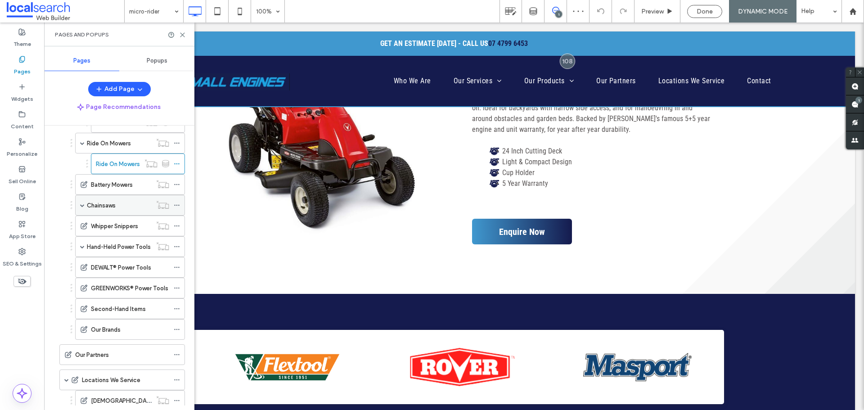
click at [127, 209] on div "Chainsaws" at bounding box center [119, 205] width 65 height 9
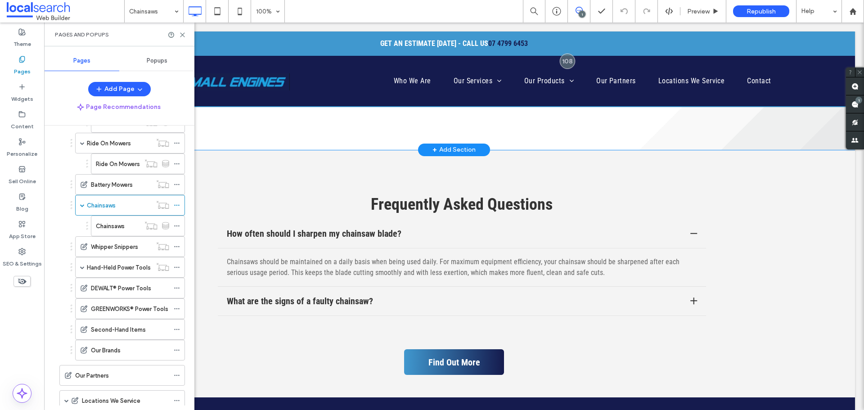
scroll to position [1125, 0]
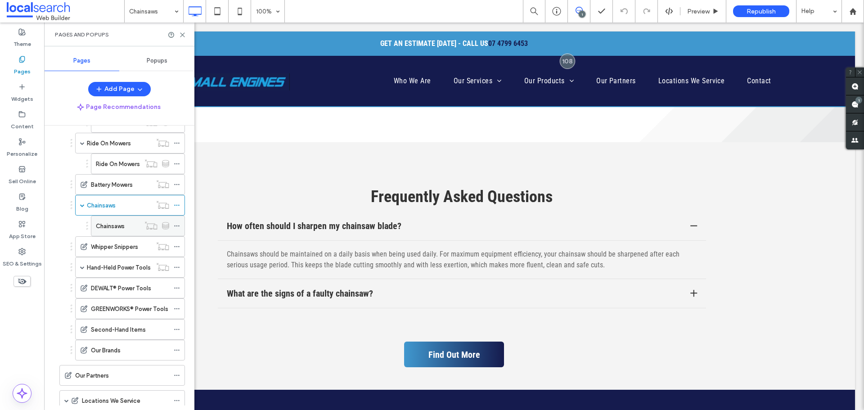
click at [126, 230] on div "Chainsaws" at bounding box center [118, 225] width 44 height 9
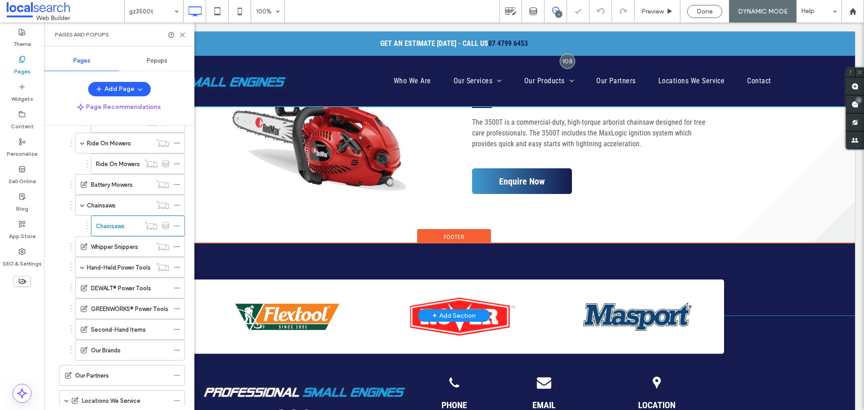
scroll to position [225, 0]
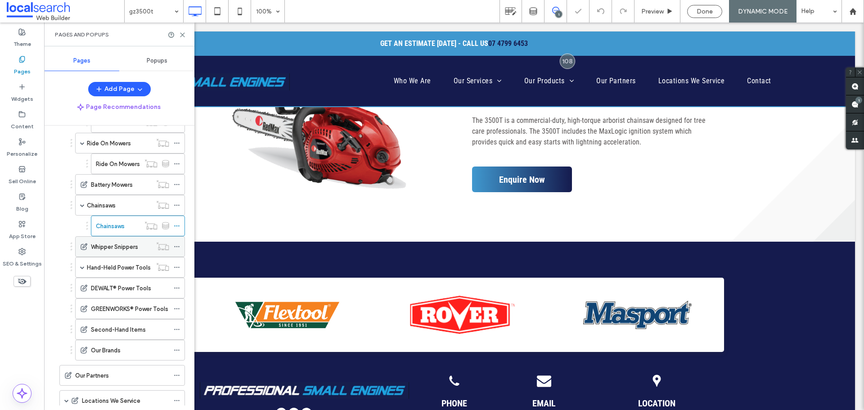
click at [121, 248] on label "Whipper Snippers" at bounding box center [114, 247] width 47 height 16
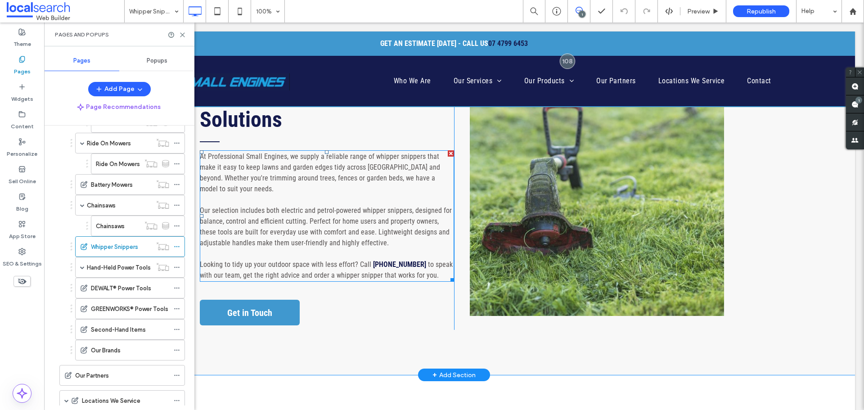
scroll to position [270, 0]
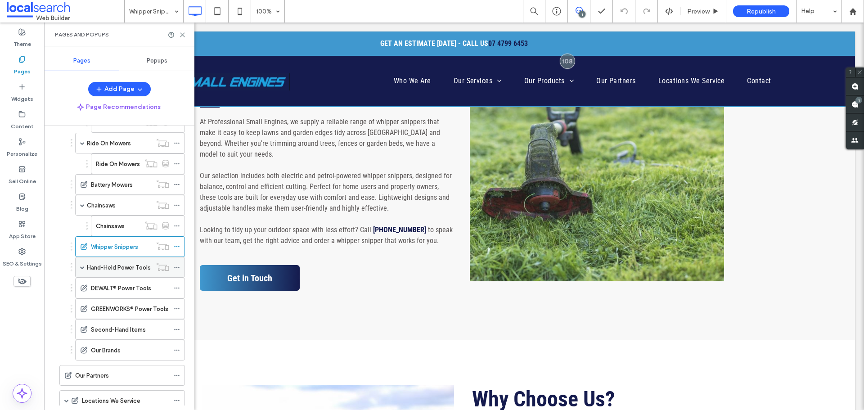
click at [142, 266] on label "Hand-Held Power Tools" at bounding box center [119, 268] width 64 height 16
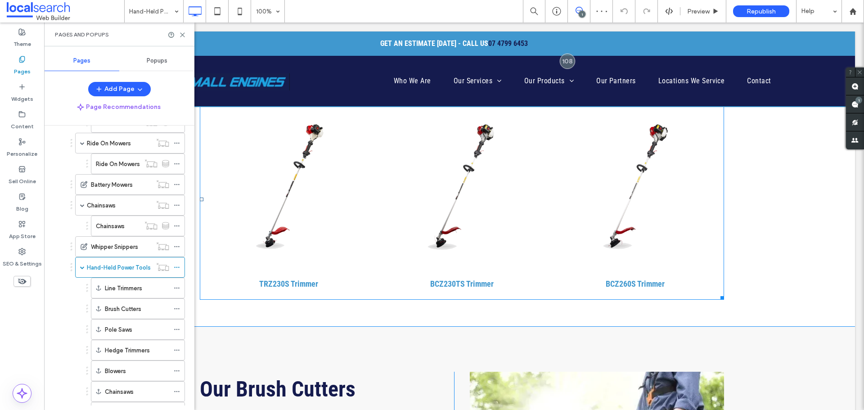
scroll to position [1080, 0]
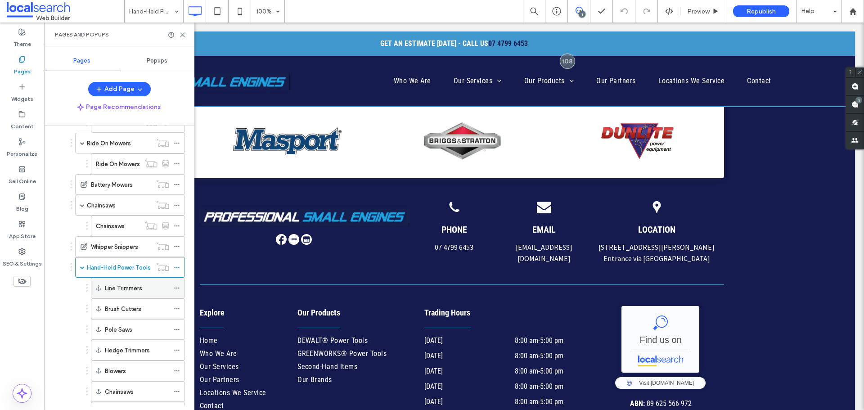
click at [117, 284] on label "Line Trimmers" at bounding box center [123, 288] width 37 height 16
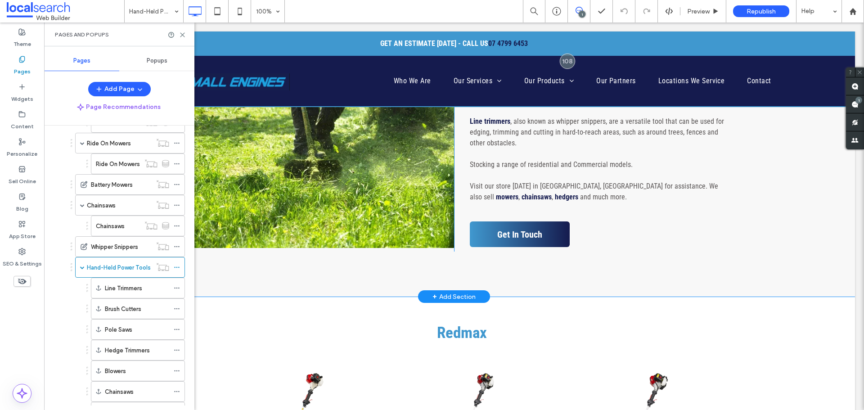
scroll to position [0, 0]
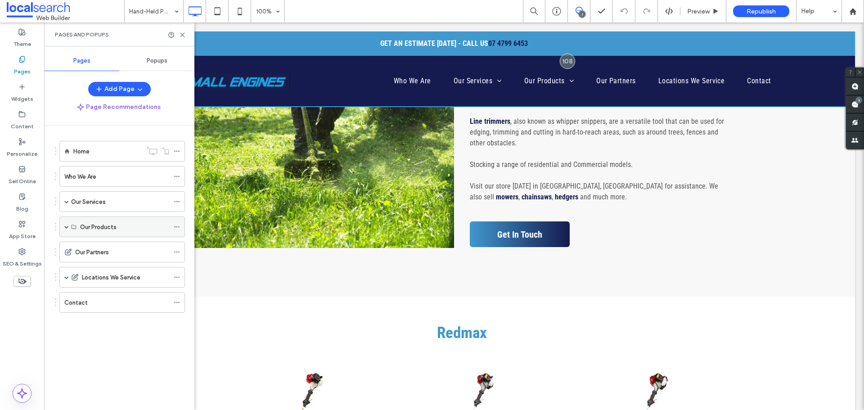
click at [65, 230] on span at bounding box center [66, 227] width 5 height 20
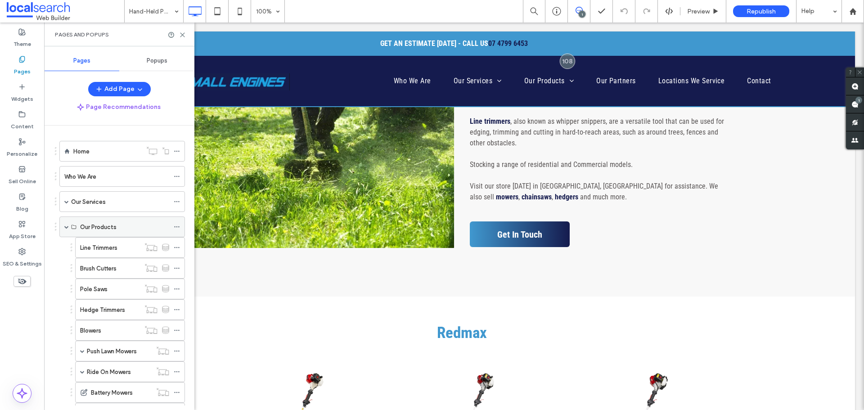
click at [65, 225] on span at bounding box center [66, 227] width 5 height 5
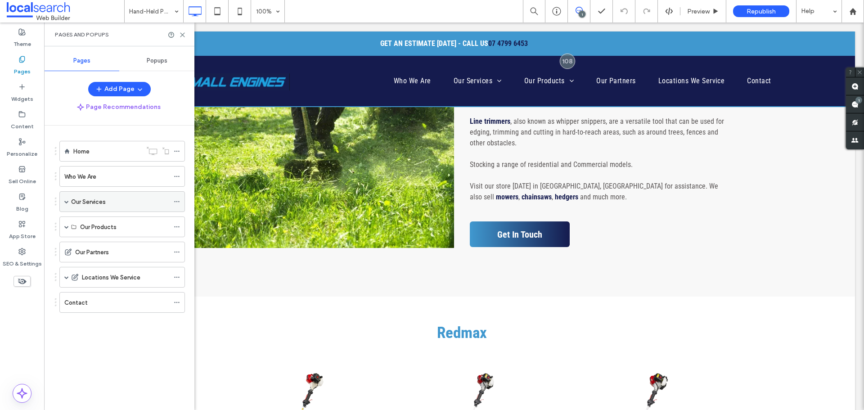
click at [65, 204] on span at bounding box center [66, 202] width 5 height 20
click at [113, 221] on label "Engine Service" at bounding box center [109, 223] width 40 height 16
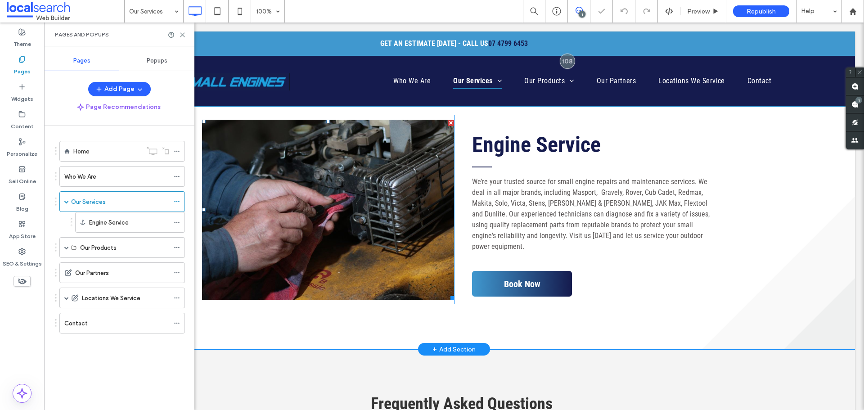
scroll to position [469, 0]
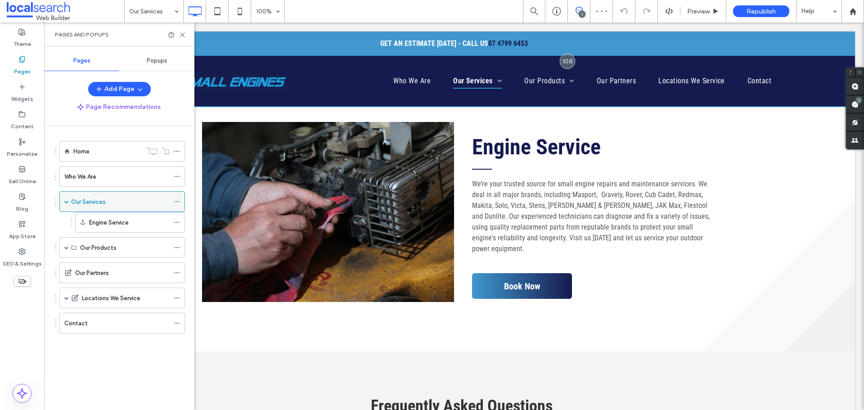
drag, startPoint x: 65, startPoint y: 200, endPoint x: 64, endPoint y: 207, distance: 6.3
click at [65, 200] on span at bounding box center [66, 201] width 5 height 5
click at [92, 228] on label "Our Products" at bounding box center [98, 227] width 36 height 16
click at [64, 225] on span at bounding box center [66, 227] width 5 height 5
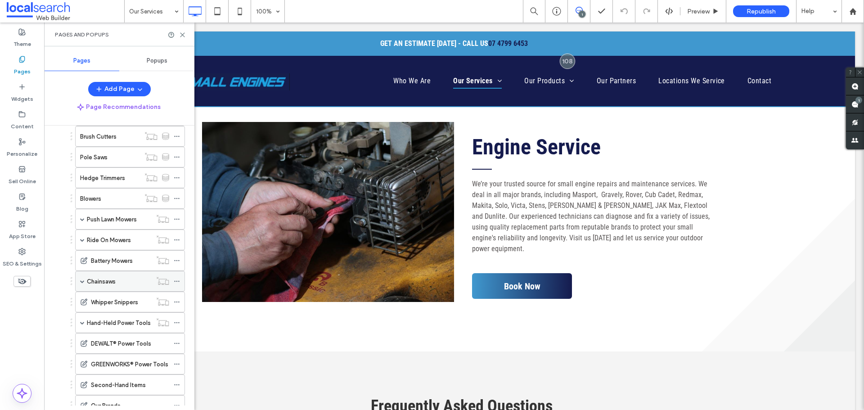
scroll to position [0, 0]
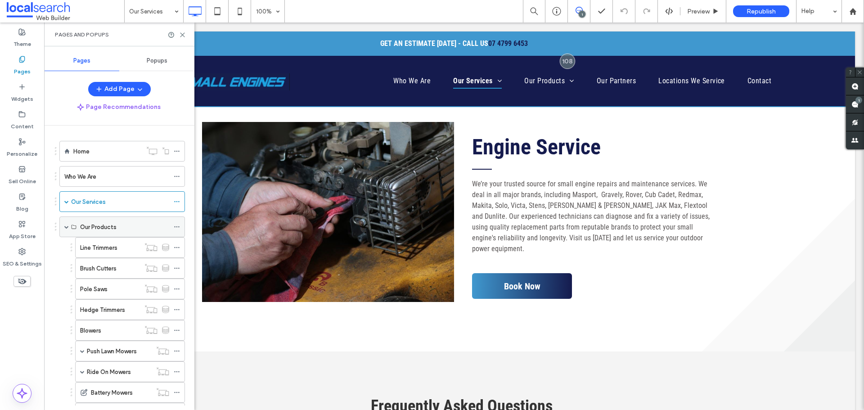
click at [69, 229] on div "Our Products" at bounding box center [122, 226] width 126 height 21
click at [65, 230] on span at bounding box center [66, 227] width 5 height 20
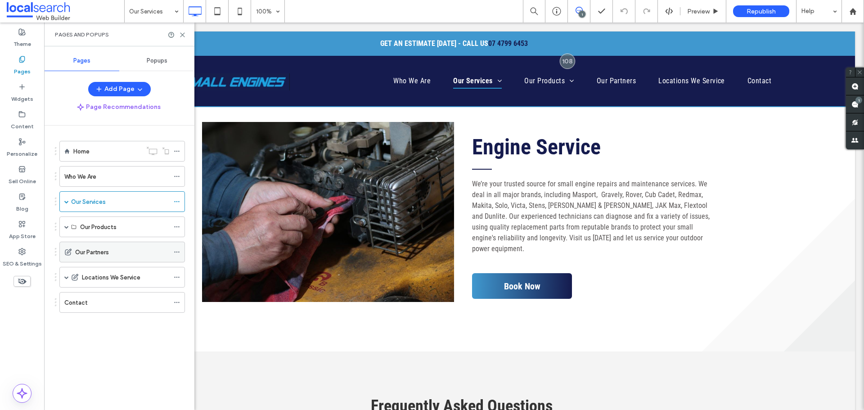
click at [81, 252] on label "Our Partners" at bounding box center [92, 252] width 34 height 16
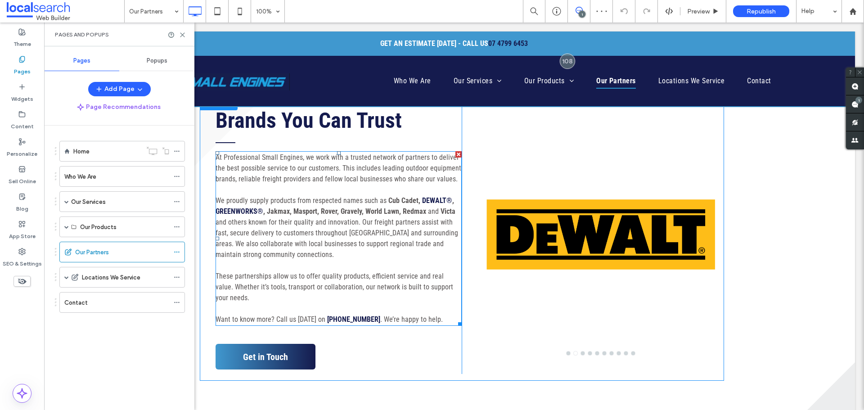
click at [419, 206] on p "We proudly supply products from respected names such as Cub Cadet, DEWALT® , GR…" at bounding box center [339, 227] width 247 height 65
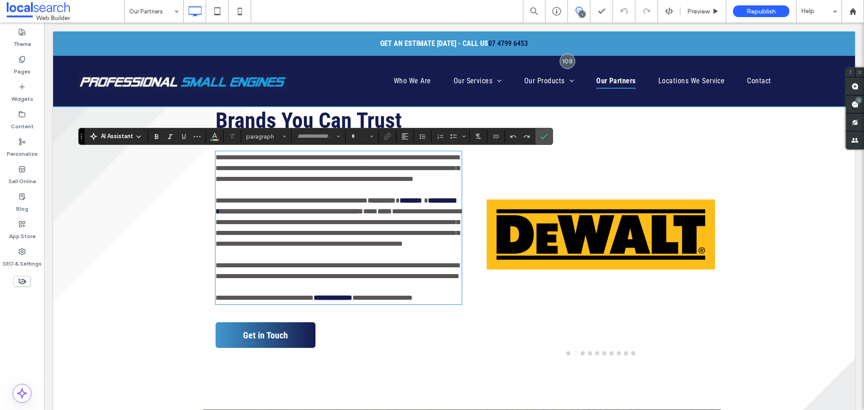
type input "**********"
type input "**"
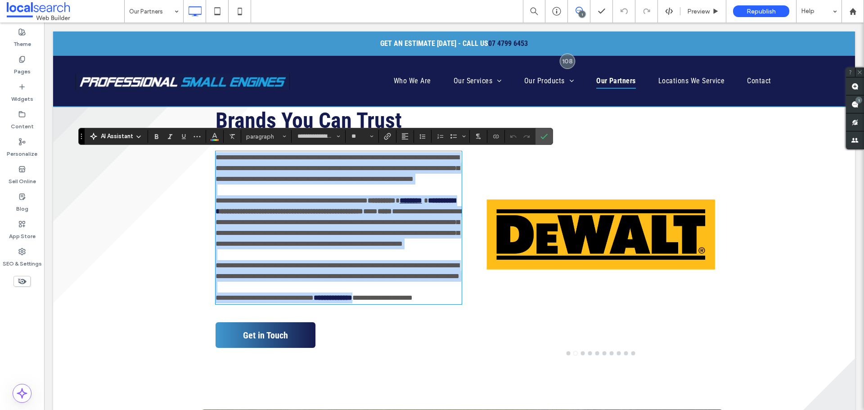
click at [422, 201] on strong "*******" at bounding box center [411, 200] width 23 height 7
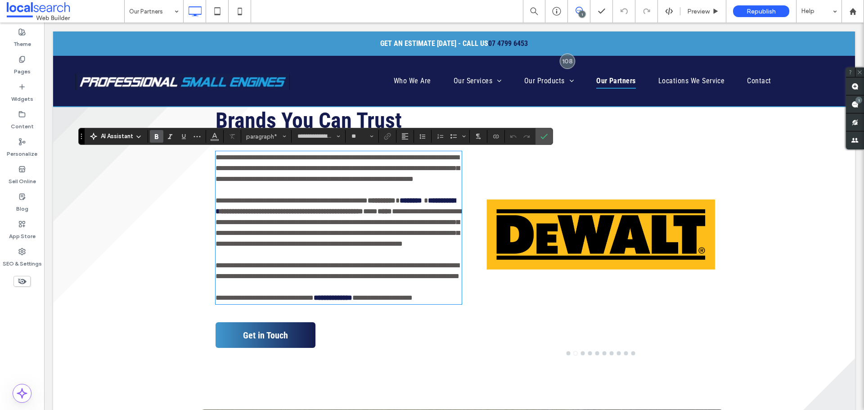
click at [428, 201] on span at bounding box center [425, 200] width 6 height 7
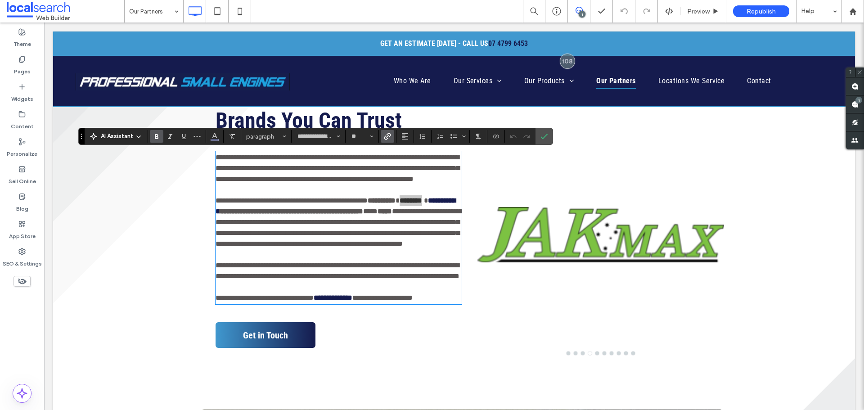
click at [387, 135] on icon "Link" at bounding box center [387, 136] width 7 height 7
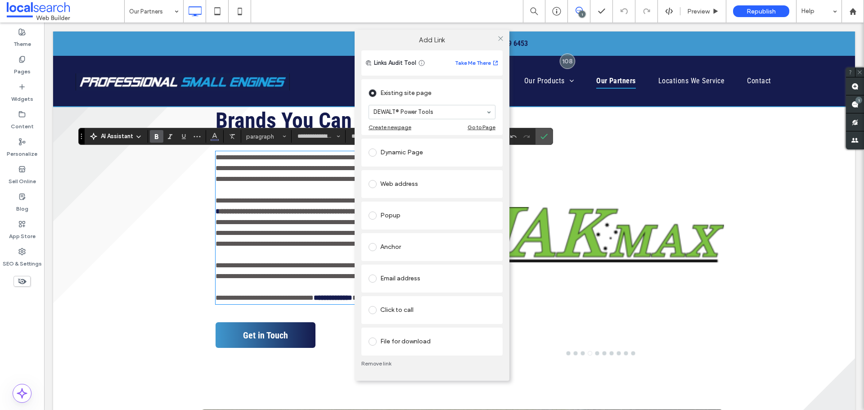
click at [408, 240] on div "Anchor" at bounding box center [432, 247] width 127 height 14
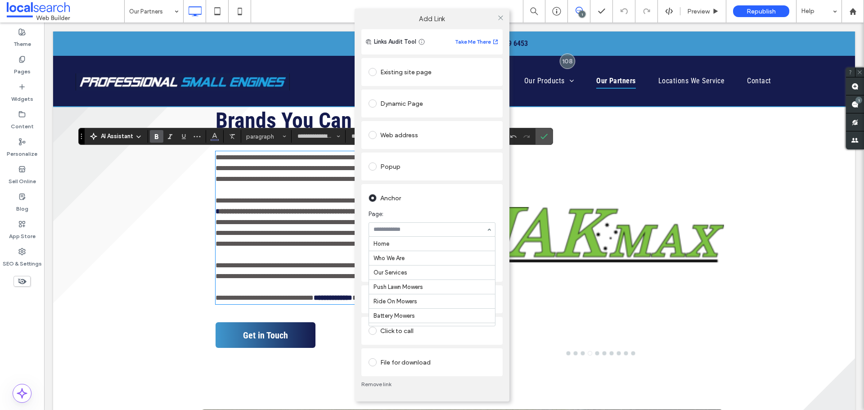
scroll to position [170, 0]
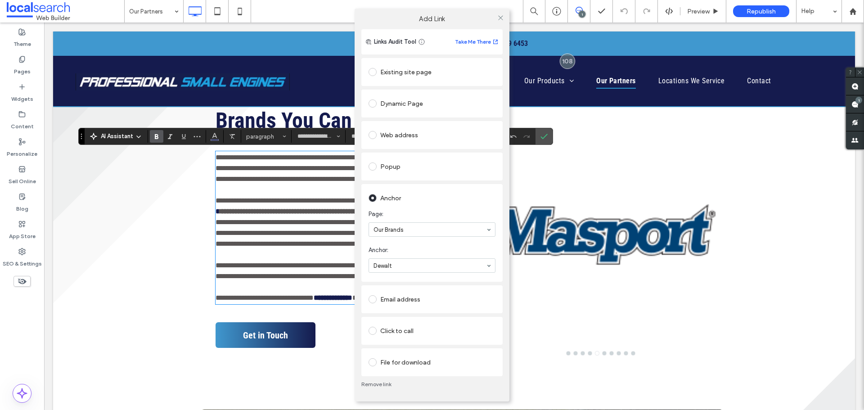
click at [504, 15] on div at bounding box center [501, 18] width 14 height 14
click at [504, 17] on icon at bounding box center [500, 17] width 7 height 7
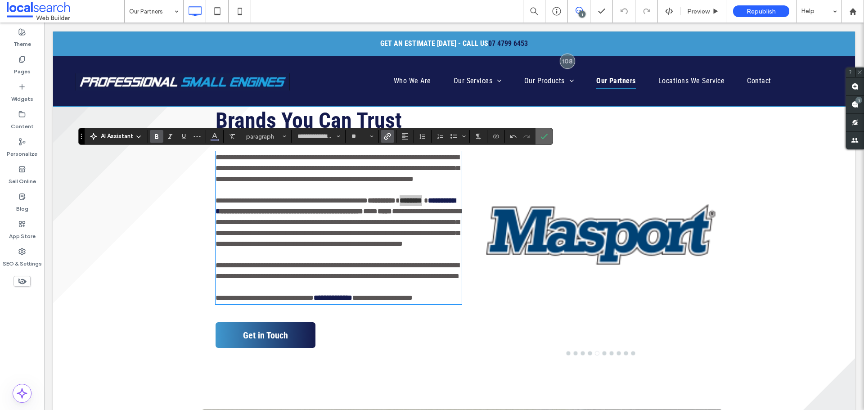
click at [542, 131] on span "Confirm" at bounding box center [542, 136] width 4 height 16
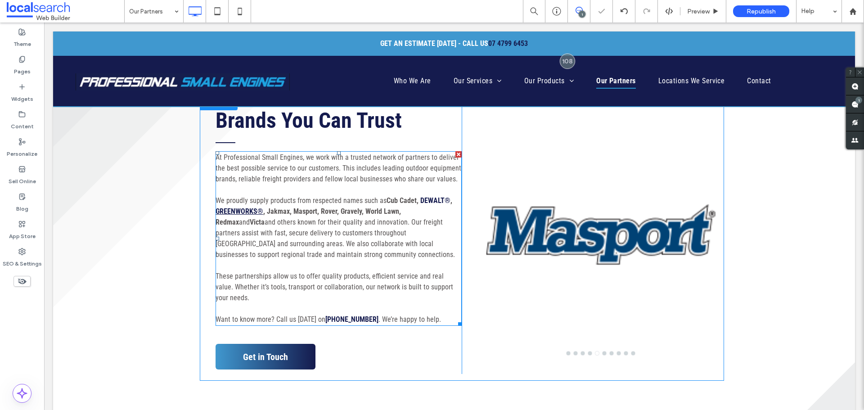
click at [236, 210] on strong "GREENWORKS®" at bounding box center [240, 211] width 48 height 9
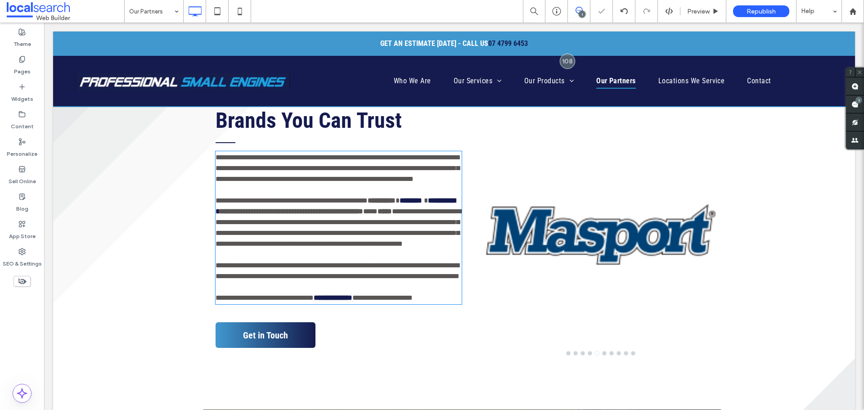
type input "**********"
type input "**"
click at [236, 210] on strong "**********" at bounding box center [336, 206] width 240 height 18
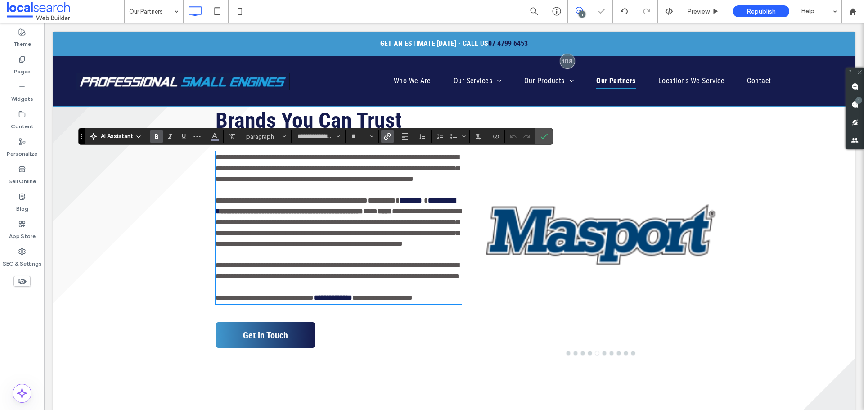
click at [257, 210] on strong "**********" at bounding box center [336, 206] width 240 height 18
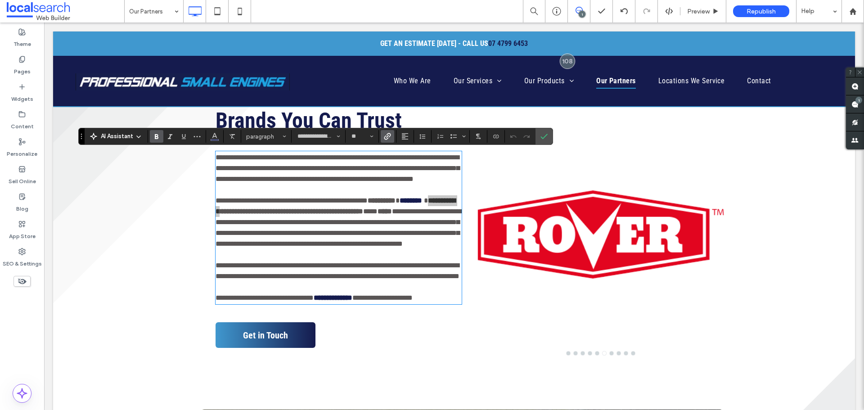
click at [388, 136] on icon "Link" at bounding box center [387, 136] width 7 height 7
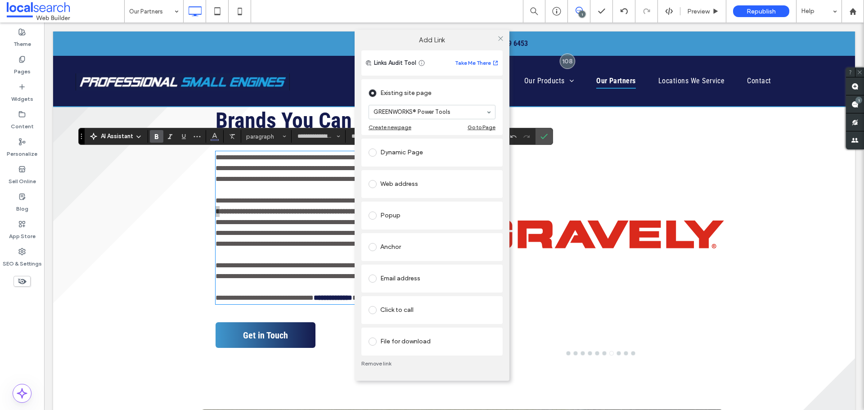
click at [408, 253] on div "Anchor" at bounding box center [432, 247] width 127 height 14
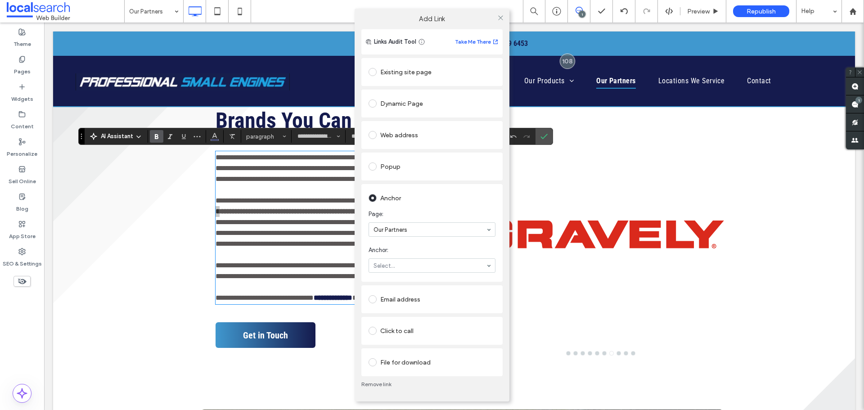
click at [416, 274] on section "Anchor: Select..." at bounding box center [432, 259] width 127 height 36
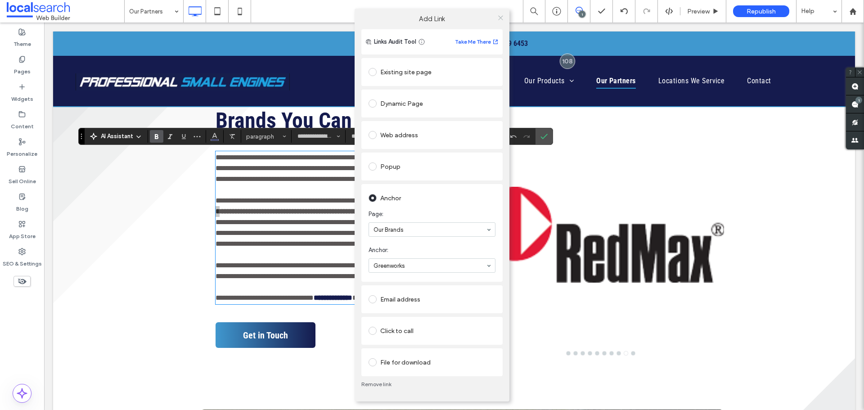
click at [497, 16] on icon at bounding box center [500, 17] width 7 height 7
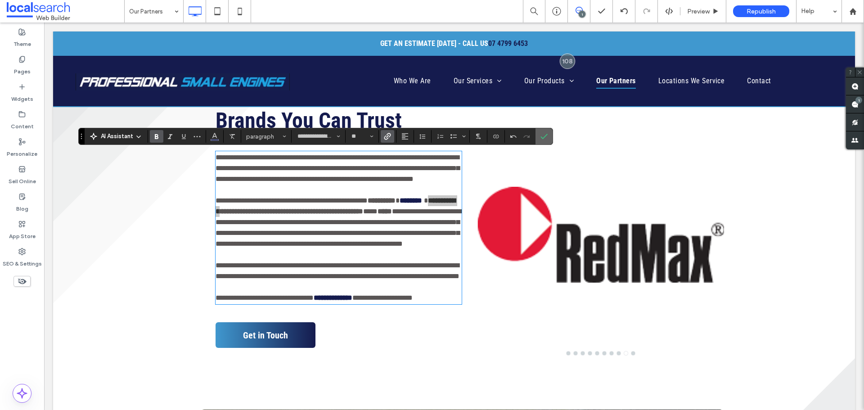
click at [548, 139] on label "Confirm" at bounding box center [544, 136] width 14 height 16
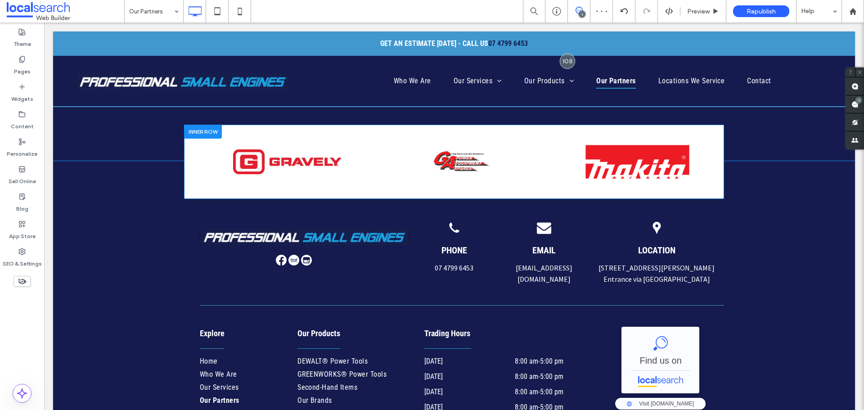
scroll to position [720, 0]
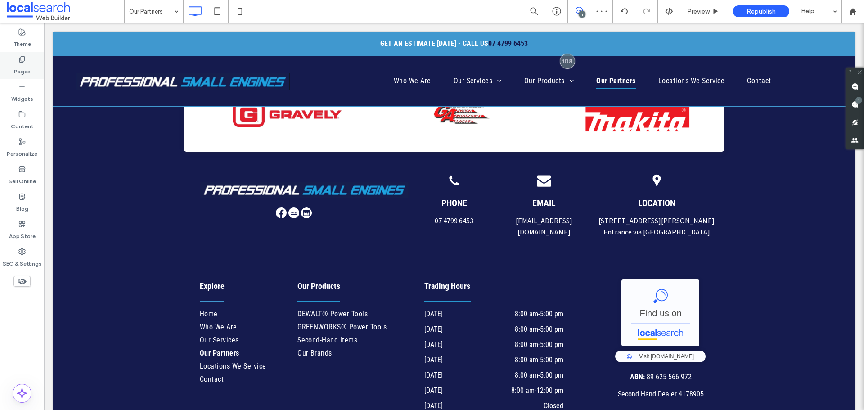
click at [32, 65] on div "Pages" at bounding box center [22, 65] width 44 height 27
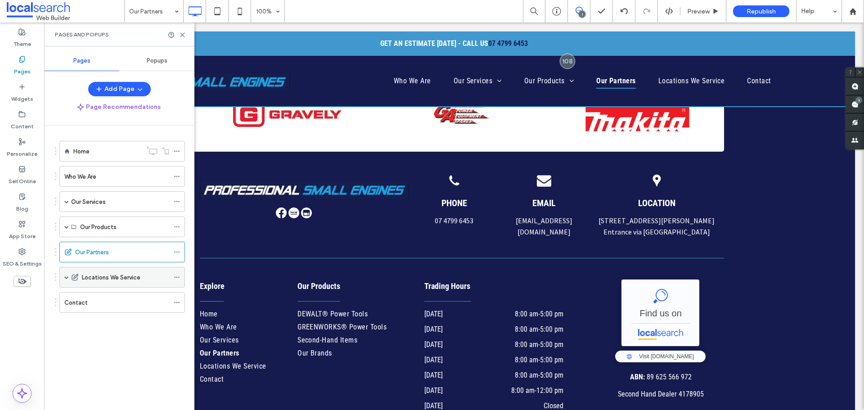
click at [64, 275] on span at bounding box center [66, 277] width 5 height 5
click at [106, 278] on label "Locations We Service" at bounding box center [111, 278] width 59 height 16
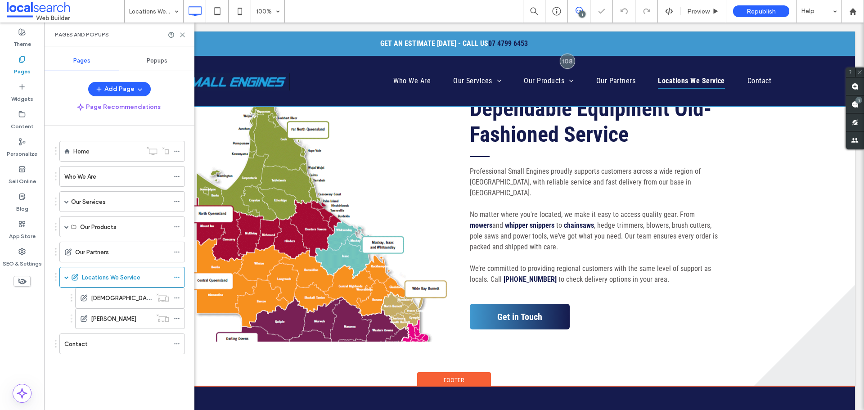
scroll to position [360, 0]
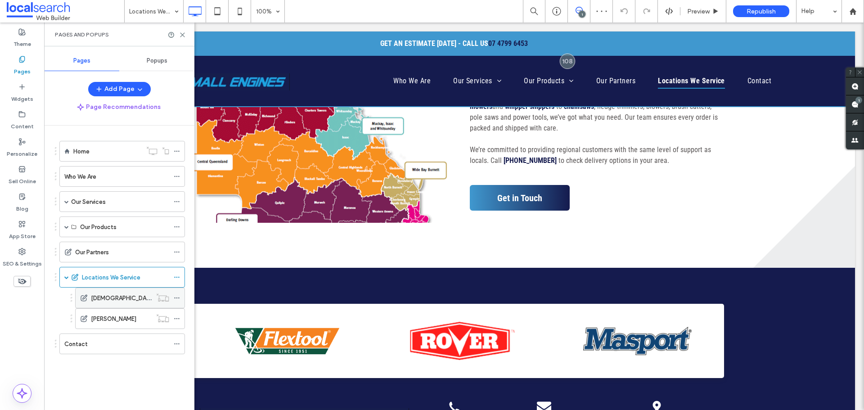
click at [124, 293] on div "[DEMOGRAPHIC_DATA]" at bounding box center [121, 297] width 61 height 9
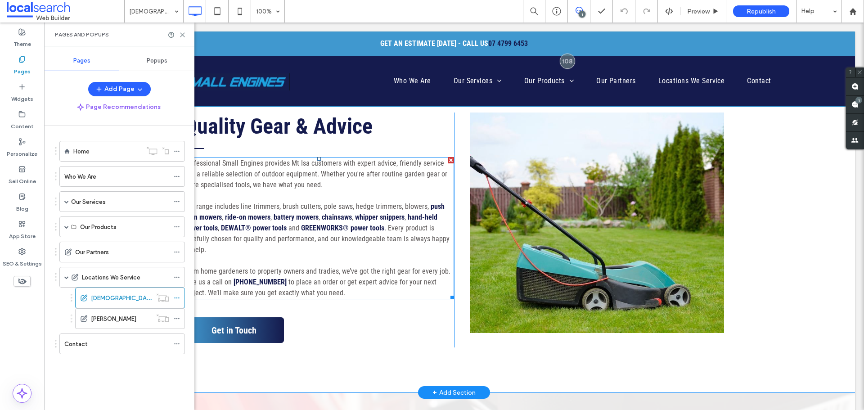
scroll to position [495, 0]
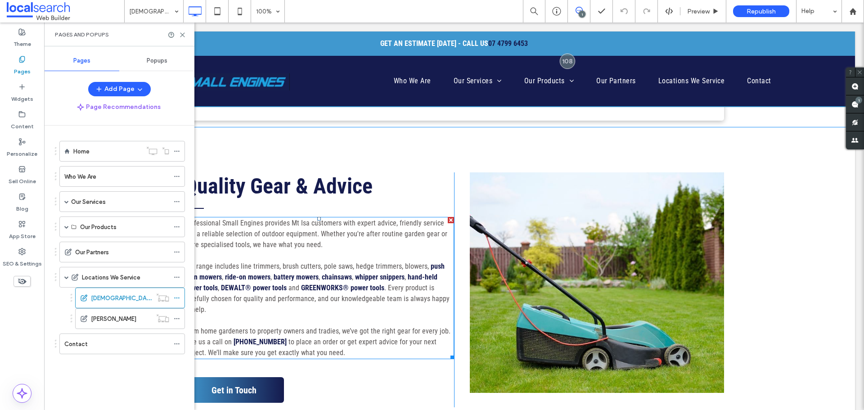
click at [385, 306] on p "Our range includes line trimmers, brush cutters, pole saws, hedge trimmers, blo…" at bounding box center [319, 288] width 270 height 54
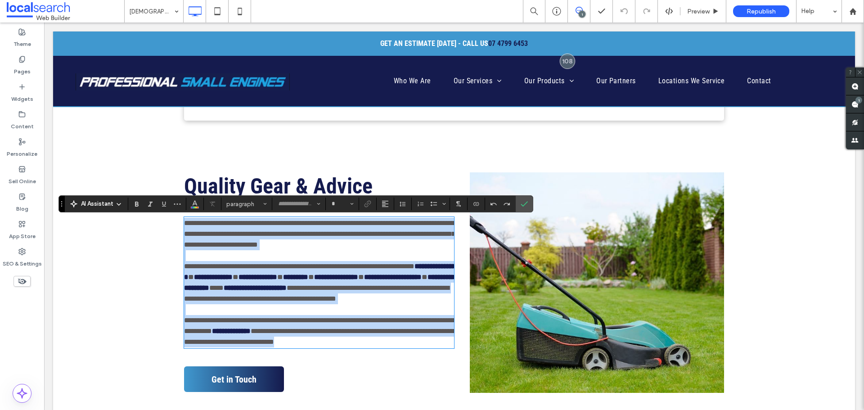
type input "**********"
type input "**"
click at [314, 298] on span "**********" at bounding box center [316, 293] width 265 height 18
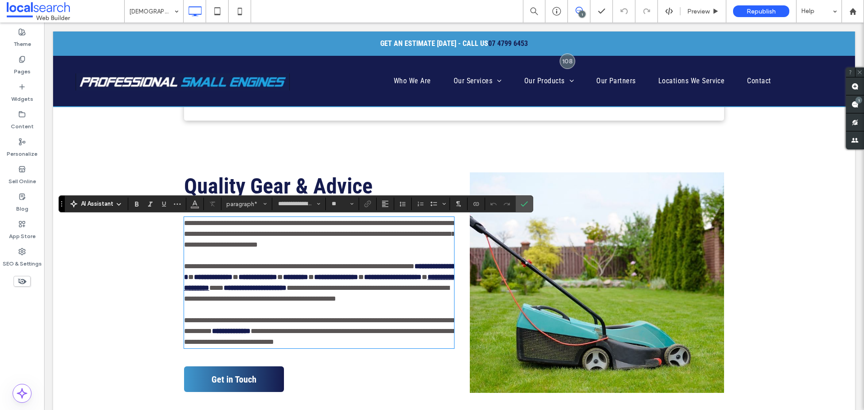
click at [234, 291] on link "**********" at bounding box center [319, 283] width 271 height 18
click at [367, 202] on icon "Link" at bounding box center [367, 203] width 7 height 7
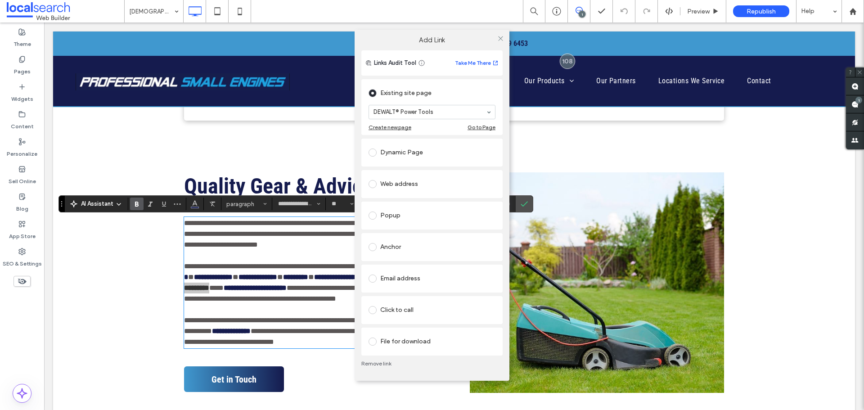
click at [406, 250] on div "Anchor" at bounding box center [432, 247] width 127 height 14
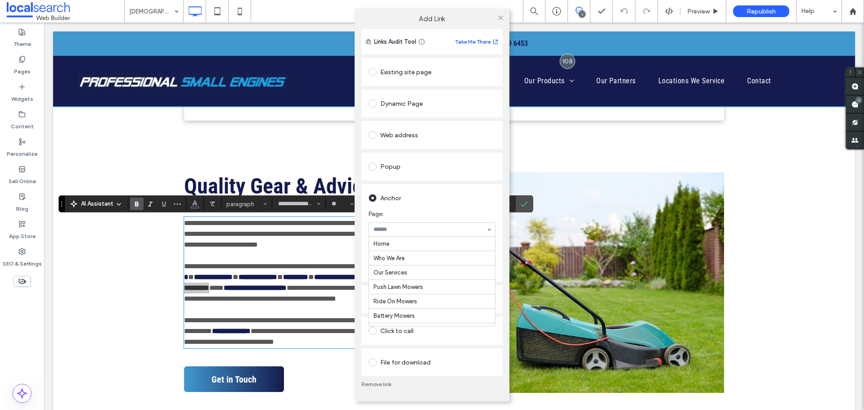
scroll to position [170, 0]
click at [500, 17] on use at bounding box center [500, 17] width 5 height 5
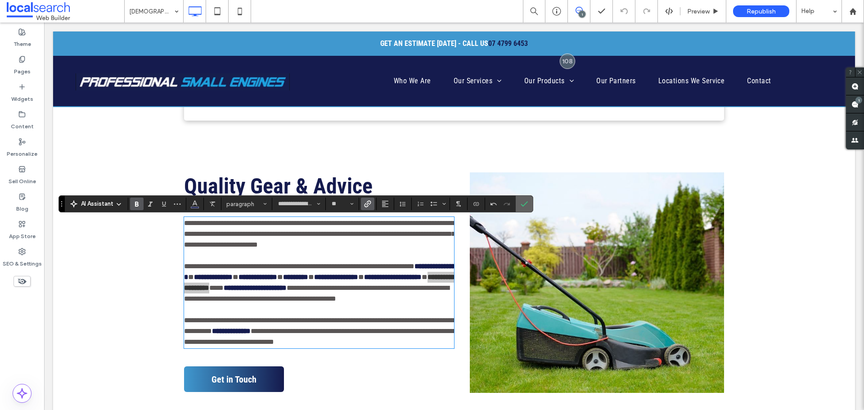
click at [520, 202] on label "Confirm" at bounding box center [525, 204] width 14 height 16
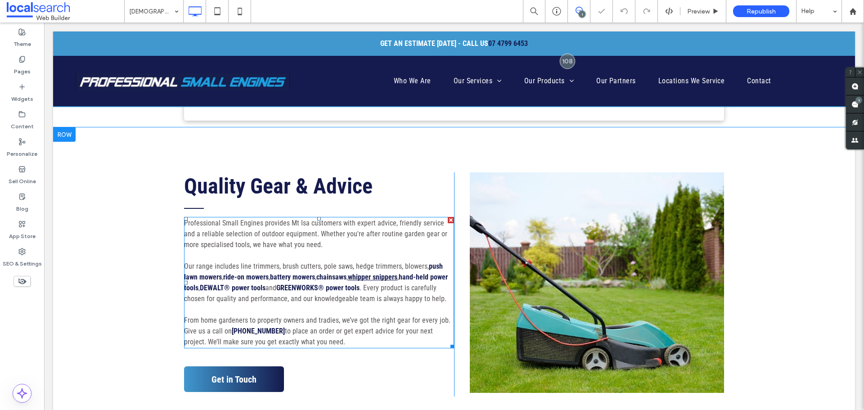
click at [348, 276] on link "whipper snippers" at bounding box center [373, 277] width 50 height 9
type input "**********"
type input "**"
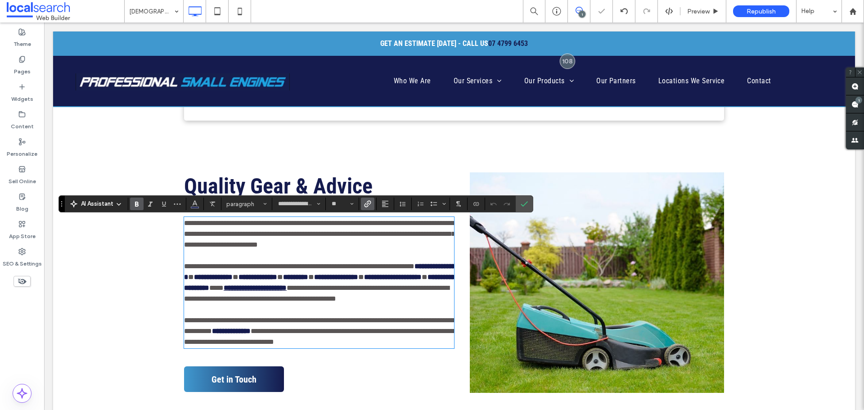
click at [287, 291] on link "**********" at bounding box center [255, 287] width 63 height 7
click at [360, 293] on span "**********" at bounding box center [316, 293] width 265 height 18
click at [369, 206] on use "Link" at bounding box center [368, 204] width 7 height 7
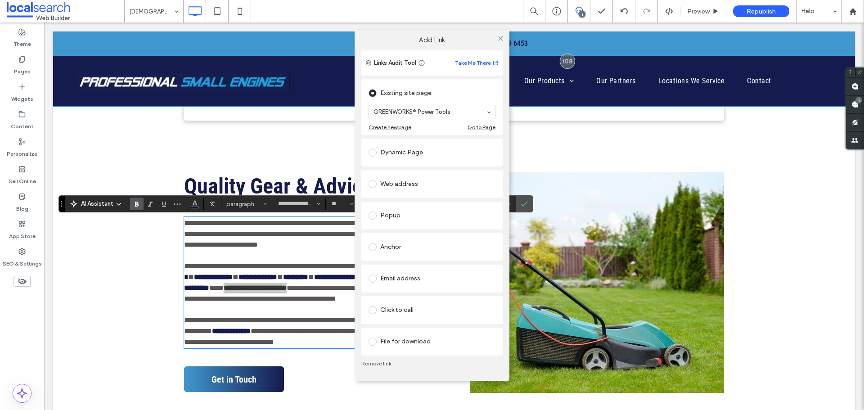
click at [407, 248] on div "Anchor" at bounding box center [432, 247] width 127 height 14
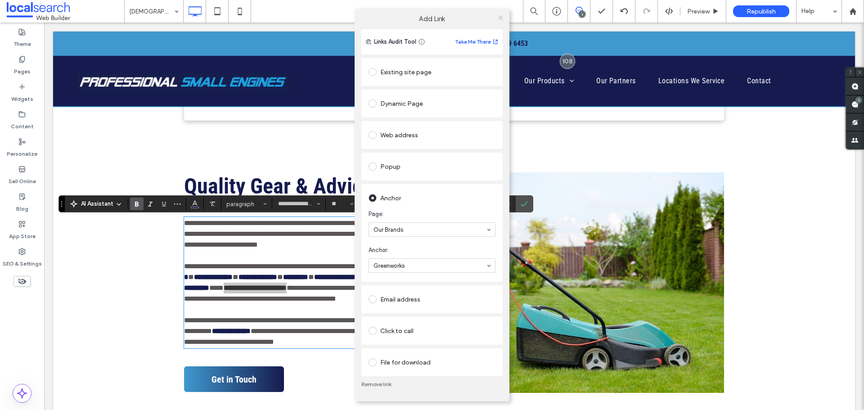
click at [502, 18] on icon at bounding box center [500, 17] width 7 height 7
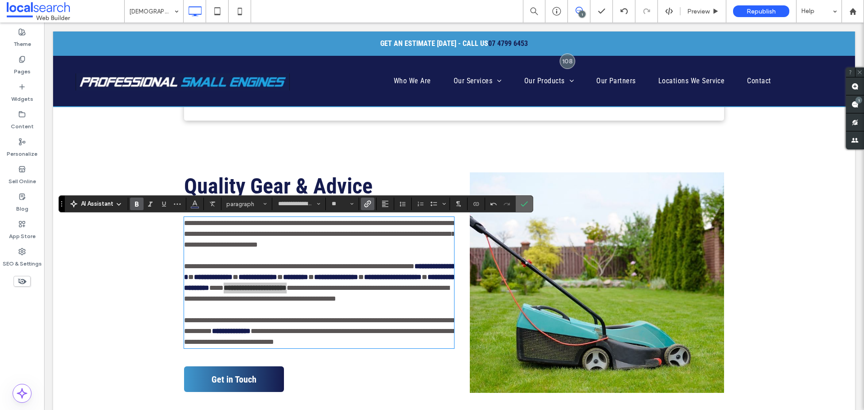
click at [525, 209] on span "Confirm" at bounding box center [524, 203] width 7 height 15
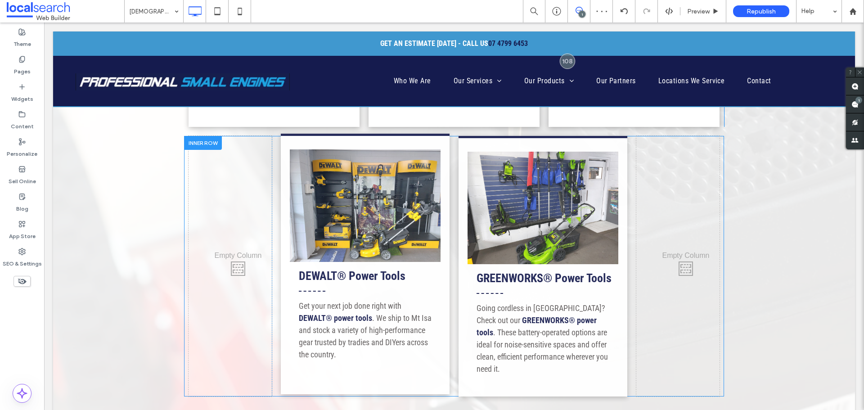
scroll to position [1440, 0]
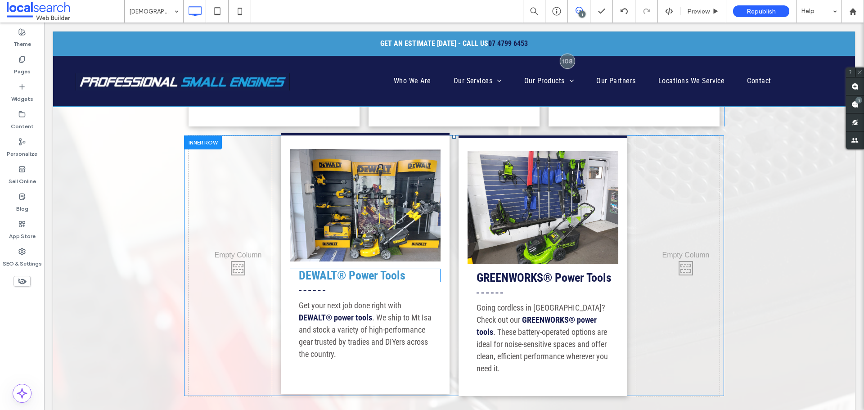
click at [370, 269] on strong "DEWALT® Power Tools" at bounding box center [352, 276] width 107 height 14
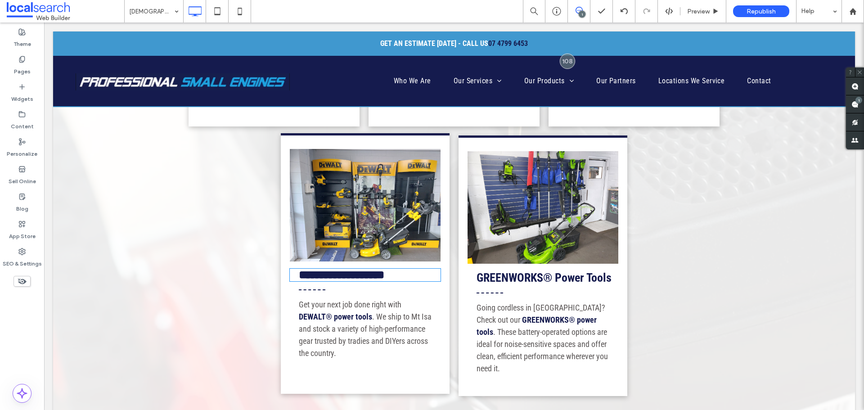
click at [370, 269] on strong "**********" at bounding box center [342, 274] width 86 height 11
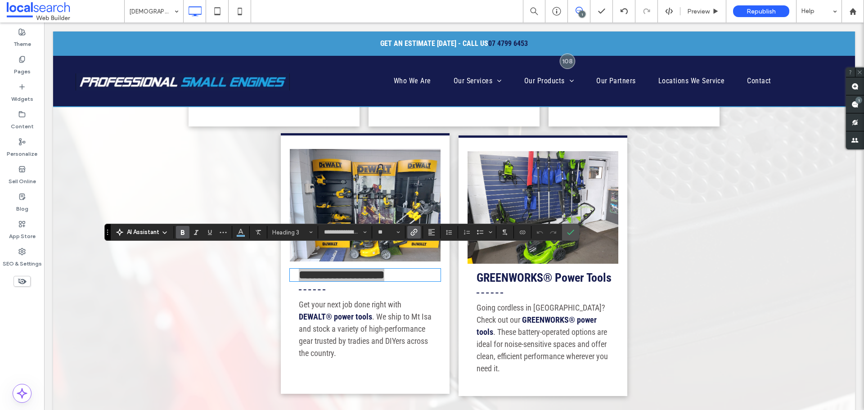
click at [411, 230] on icon "Link" at bounding box center [413, 232] width 7 height 7
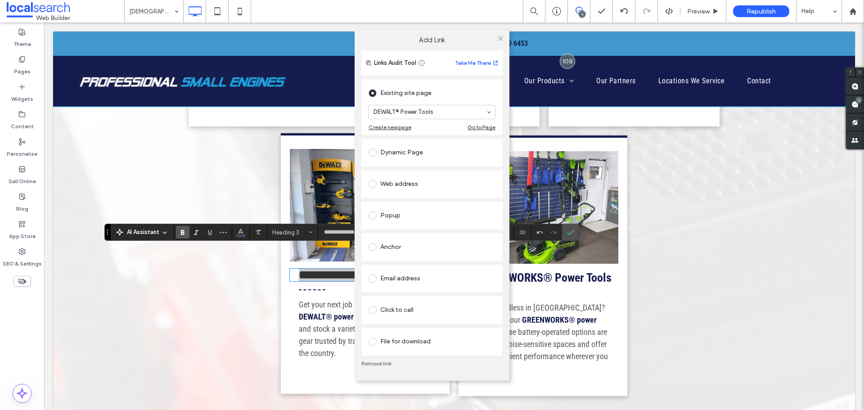
click at [408, 241] on div "Anchor" at bounding box center [432, 247] width 127 height 14
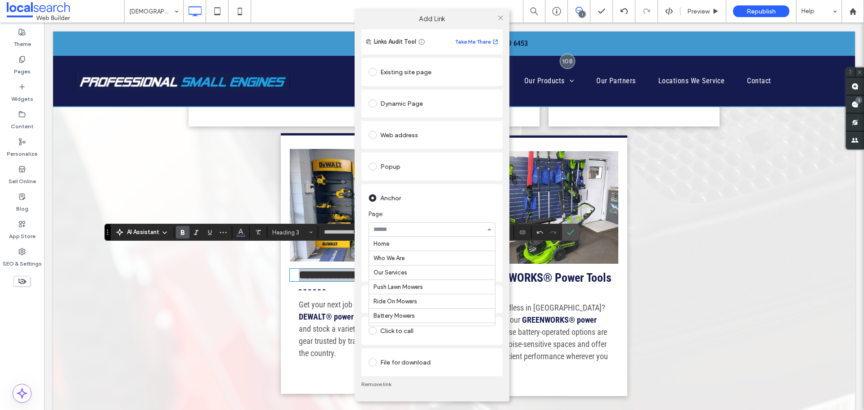
scroll to position [170, 0]
click at [496, 18] on div at bounding box center [501, 18] width 14 height 14
click at [506, 17] on div at bounding box center [501, 18] width 14 height 14
click at [501, 16] on icon at bounding box center [500, 17] width 7 height 7
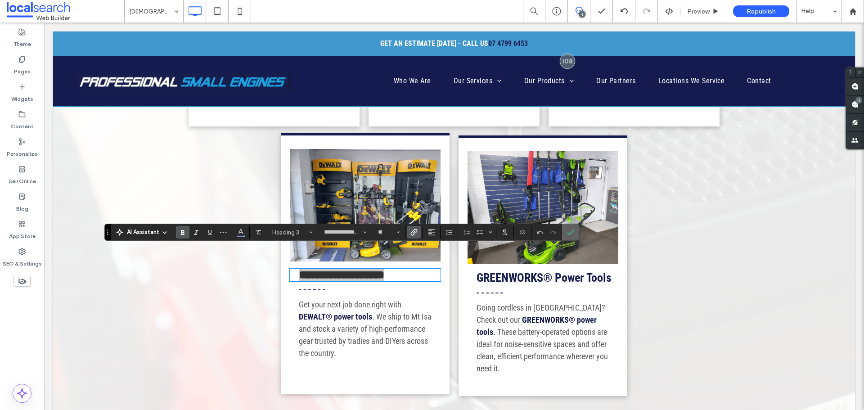
drag, startPoint x: 569, startPoint y: 232, endPoint x: 402, endPoint y: 240, distance: 166.7
click at [569, 232] on icon "Confirm" at bounding box center [570, 232] width 7 height 7
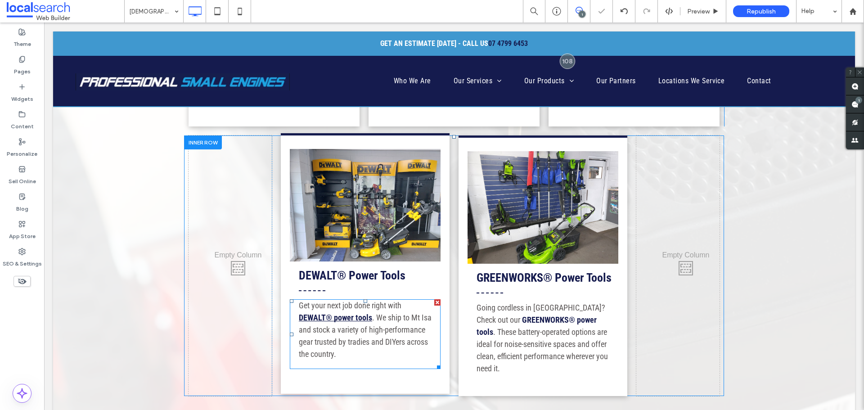
click at [351, 313] on link "DEWALT® power tools" at bounding box center [335, 317] width 73 height 9
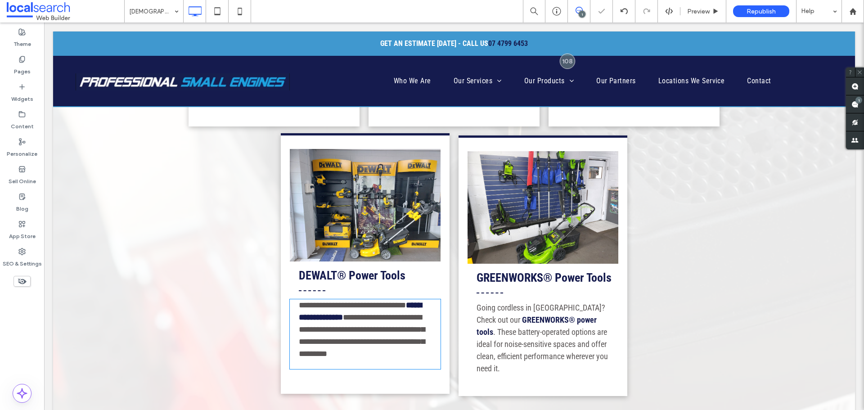
click at [351, 301] on link "**********" at bounding box center [360, 311] width 123 height 20
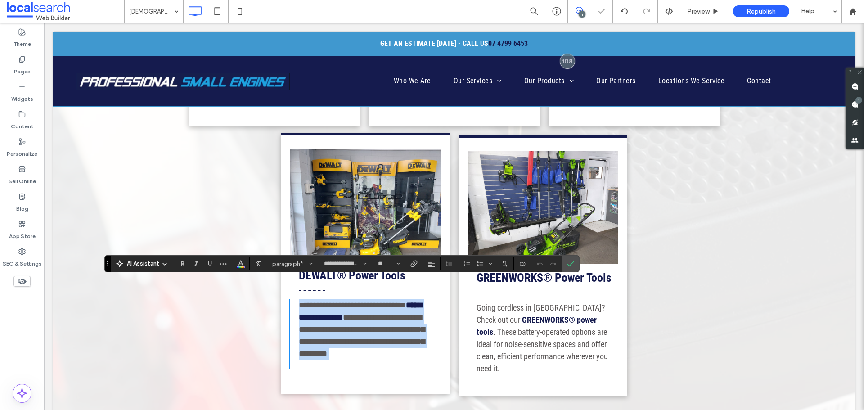
click at [368, 313] on span "**********" at bounding box center [362, 335] width 126 height 45
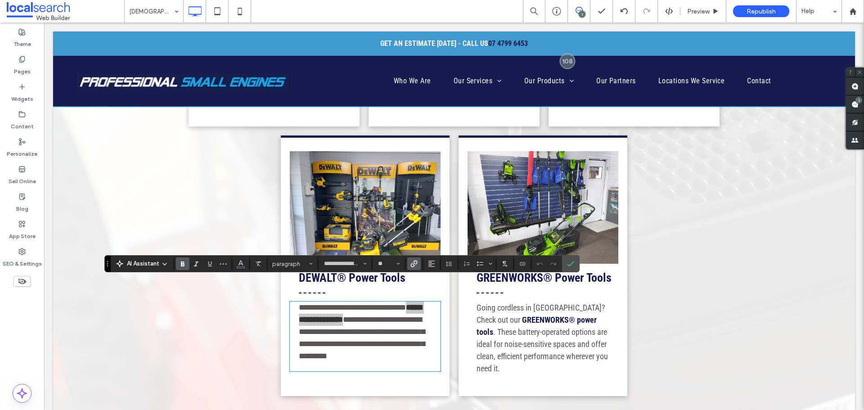
click at [414, 262] on use "Link" at bounding box center [413, 264] width 7 height 7
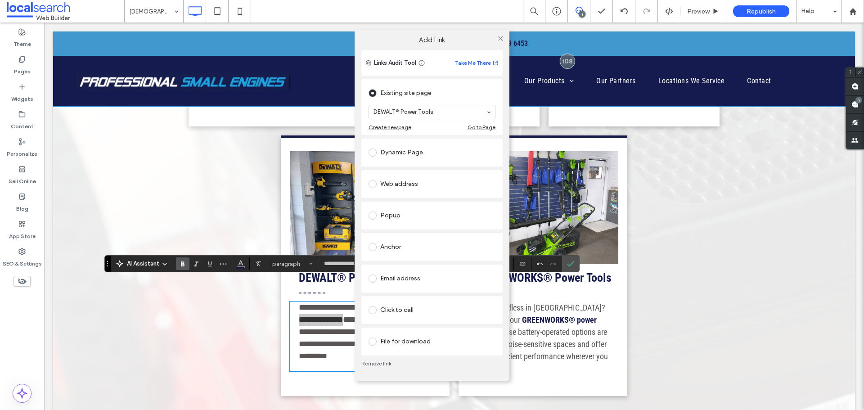
click at [417, 247] on div "Anchor" at bounding box center [432, 247] width 127 height 14
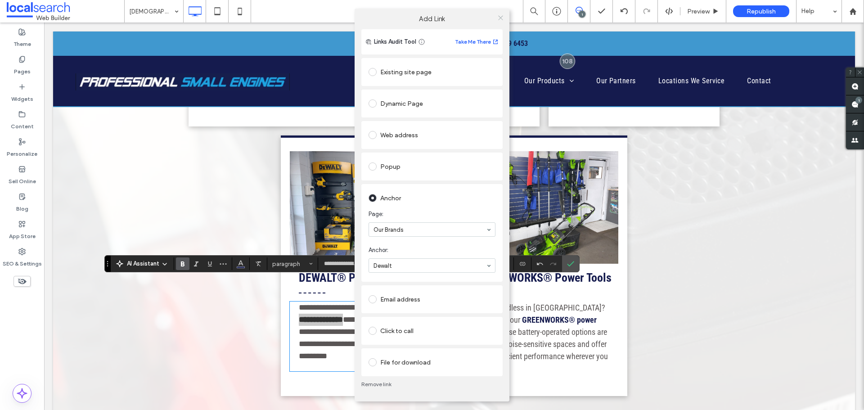
click at [497, 17] on icon at bounding box center [500, 17] width 7 height 7
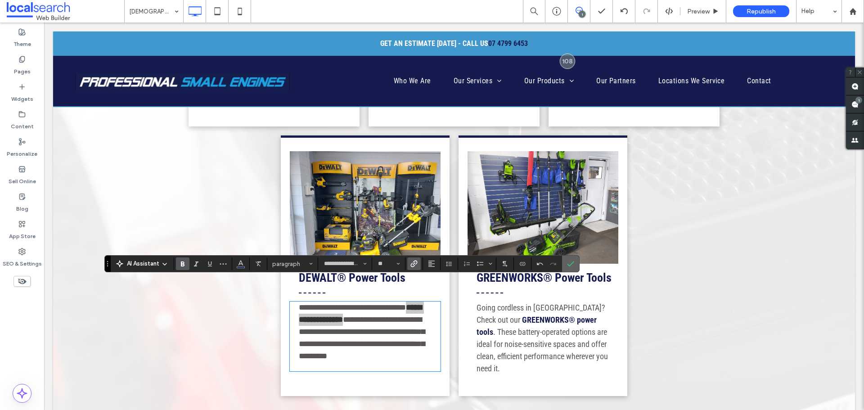
drag, startPoint x: 572, startPoint y: 266, endPoint x: 527, endPoint y: 244, distance: 49.9
click at [572, 266] on icon "Confirm" at bounding box center [570, 263] width 7 height 7
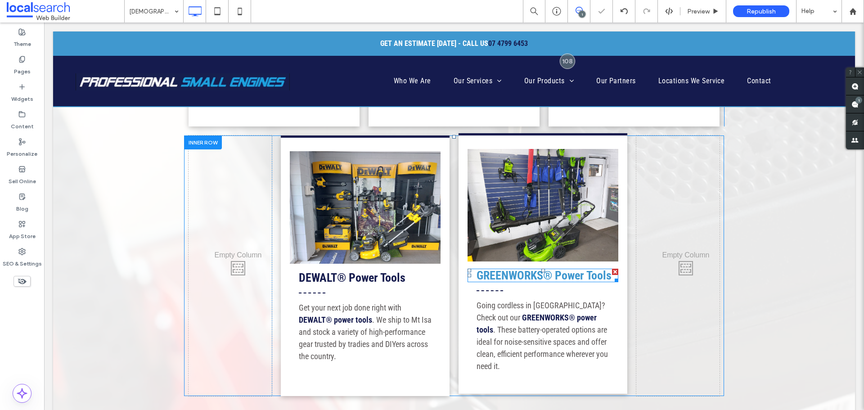
click at [573, 269] on strong "GREENWORKS® Power Tools" at bounding box center [544, 276] width 135 height 14
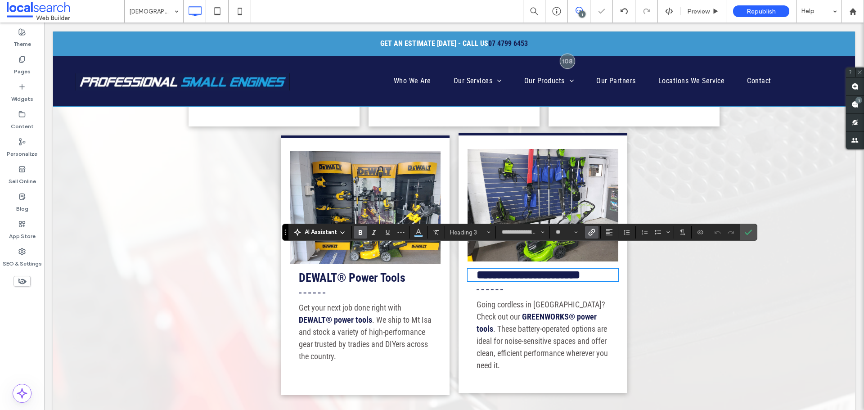
click at [597, 227] on label "Link" at bounding box center [592, 232] width 14 height 13
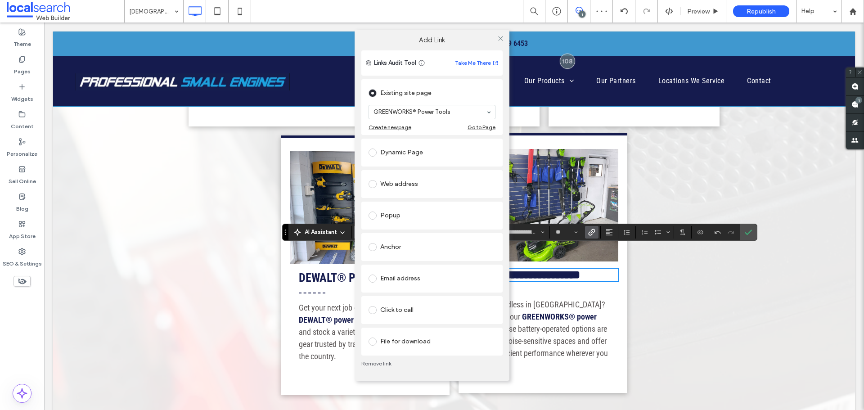
click at [421, 250] on div "Anchor" at bounding box center [432, 247] width 127 height 14
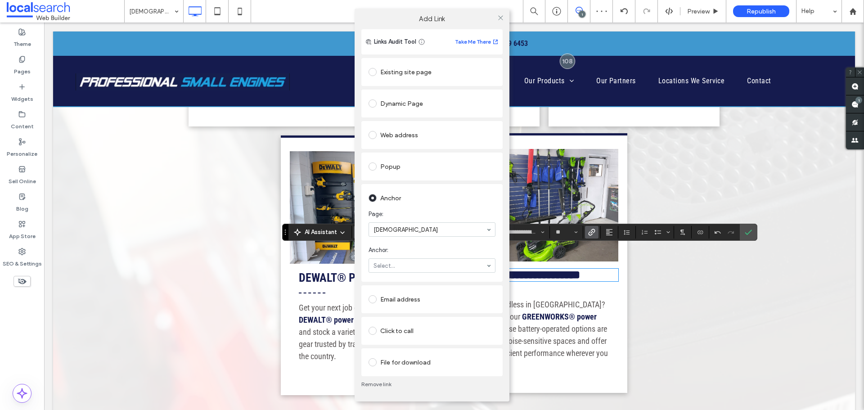
drag, startPoint x: 436, startPoint y: 267, endPoint x: 437, endPoint y: 261, distance: 7.0
click at [441, 222] on section "Page: Mt Isa" at bounding box center [432, 223] width 127 height 36
click at [428, 219] on section "Page: Second-Hand Items" at bounding box center [432, 223] width 127 height 36
click at [500, 19] on icon at bounding box center [500, 17] width 7 height 7
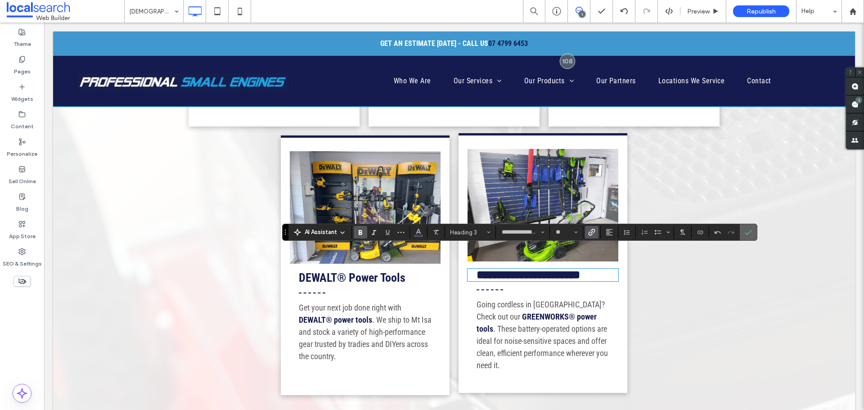
drag, startPoint x: 745, startPoint y: 230, endPoint x: 666, endPoint y: 221, distance: 79.2
click at [745, 230] on icon "Confirm" at bounding box center [748, 232] width 7 height 7
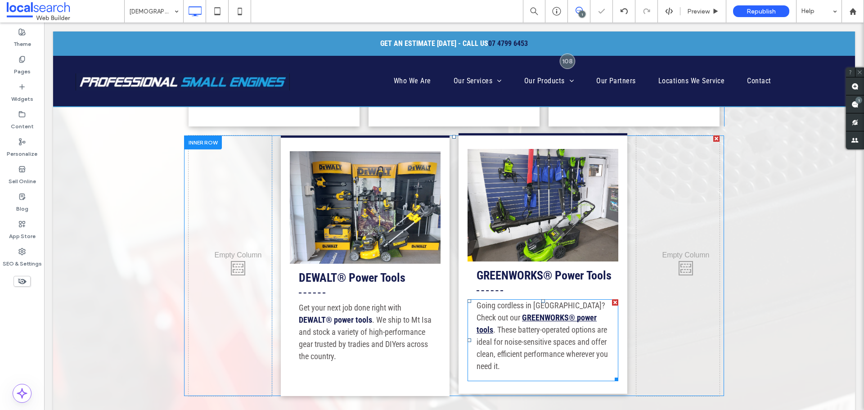
click at [508, 313] on link "GREENWORKS® power tools" at bounding box center [537, 324] width 120 height 22
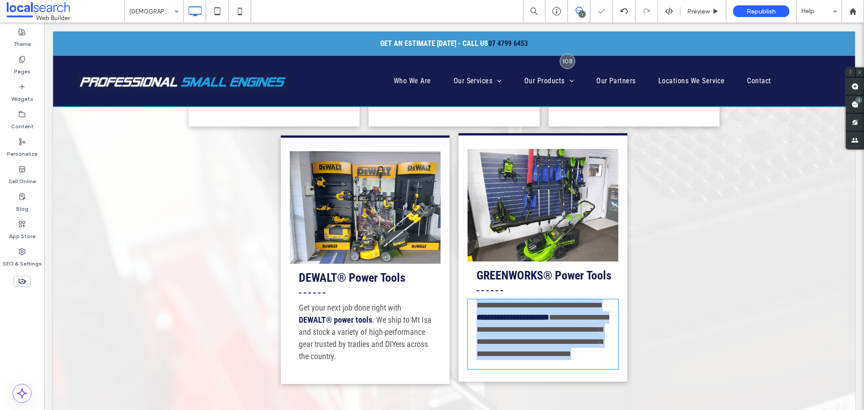
click at [508, 313] on link "**********" at bounding box center [513, 317] width 72 height 8
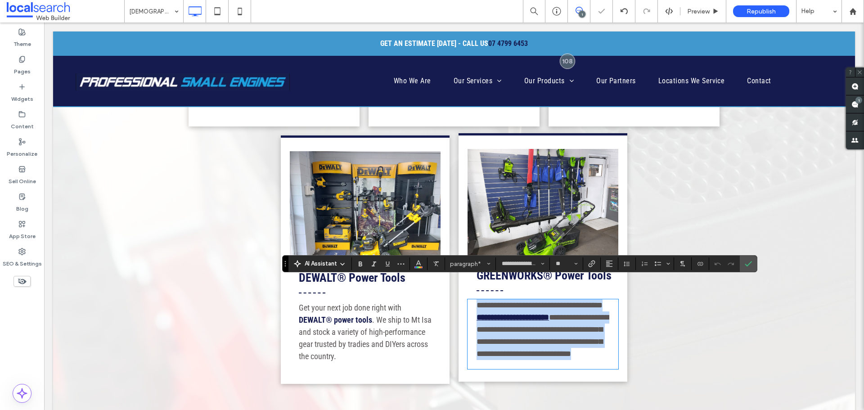
click at [518, 313] on link "**********" at bounding box center [513, 317] width 72 height 8
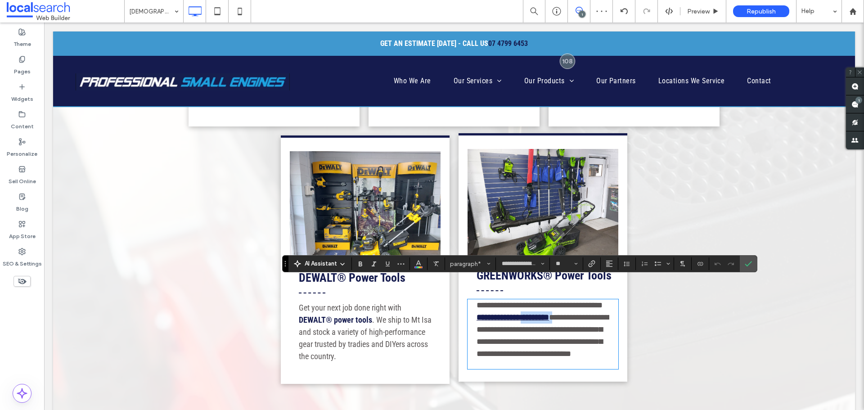
drag, startPoint x: 567, startPoint y: 298, endPoint x: 536, endPoint y: 297, distance: 31.1
click at [536, 299] on p "**********" at bounding box center [543, 329] width 133 height 61
click at [566, 313] on span "**********" at bounding box center [544, 335] width 135 height 45
click at [477, 313] on link "**********" at bounding box center [513, 317] width 72 height 8
drag, startPoint x: 564, startPoint y: 297, endPoint x: 473, endPoint y: 297, distance: 90.5
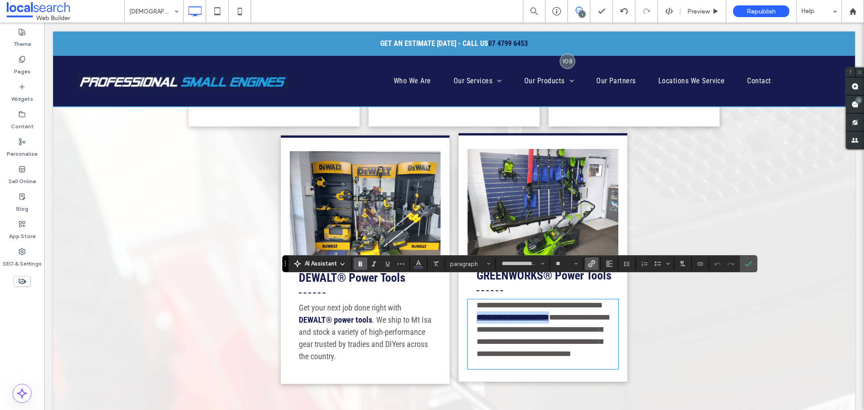
click at [477, 313] on link "**********" at bounding box center [513, 317] width 72 height 8
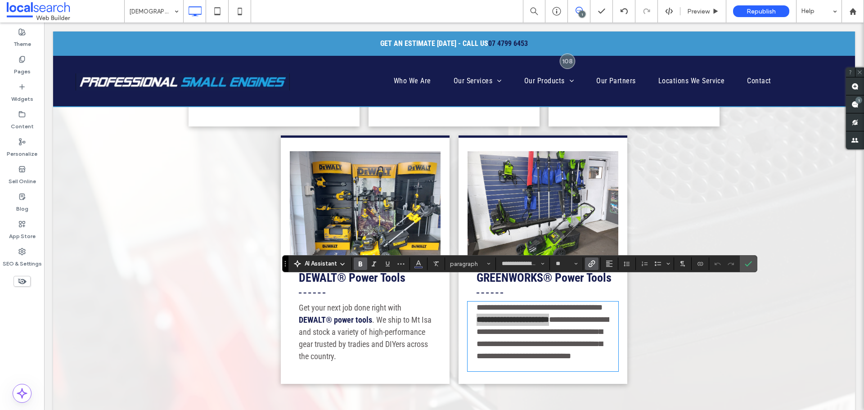
click at [588, 264] on icon "Link" at bounding box center [591, 263] width 7 height 7
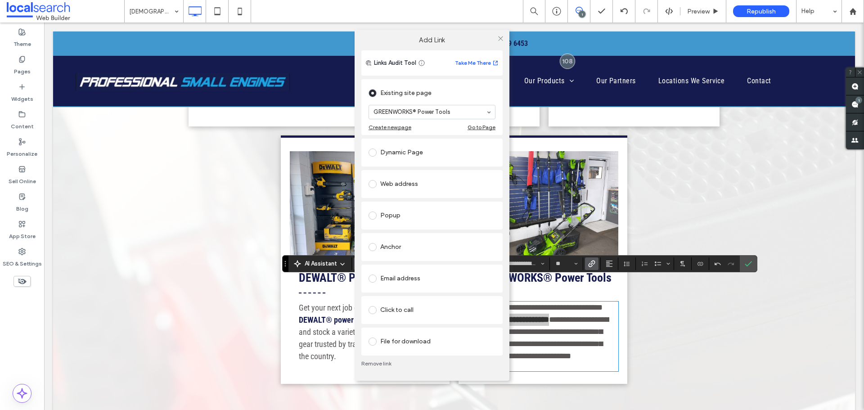
click at [400, 254] on div "Anchor" at bounding box center [432, 247] width 127 height 19
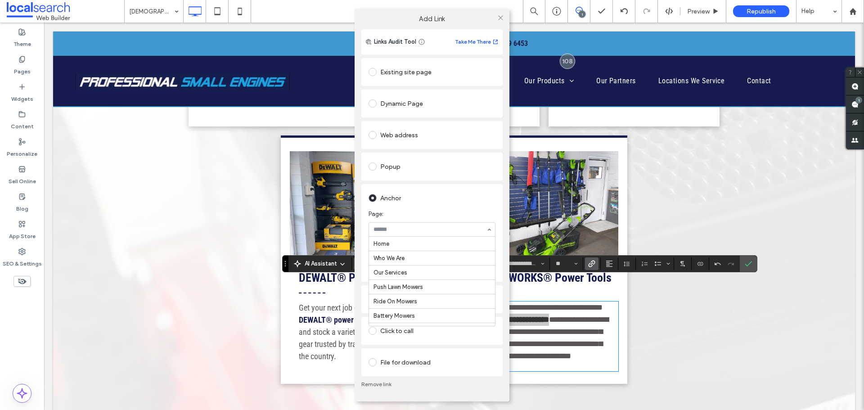
scroll to position [170, 0]
click at [500, 12] on span at bounding box center [500, 18] width 7 height 14
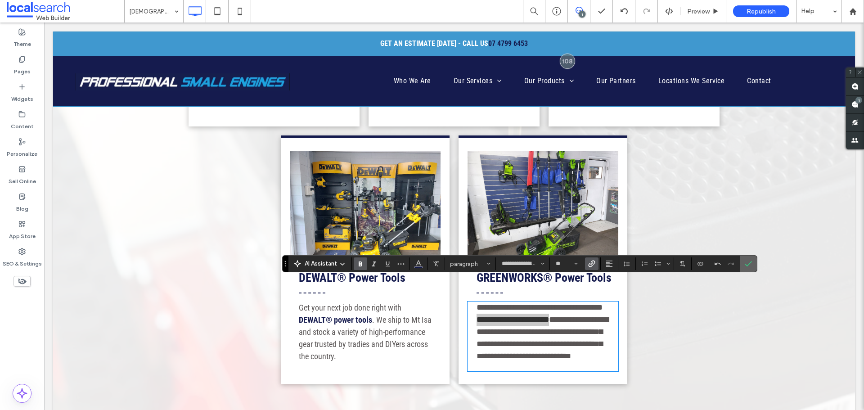
drag, startPoint x: 743, startPoint y: 268, endPoint x: 696, endPoint y: 244, distance: 53.3
click at [743, 268] on label "Confirm" at bounding box center [749, 264] width 14 height 16
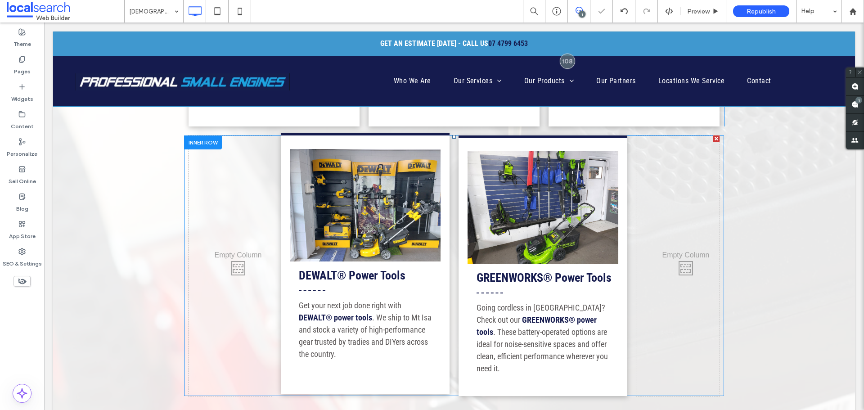
click at [385, 174] on link at bounding box center [365, 205] width 151 height 113
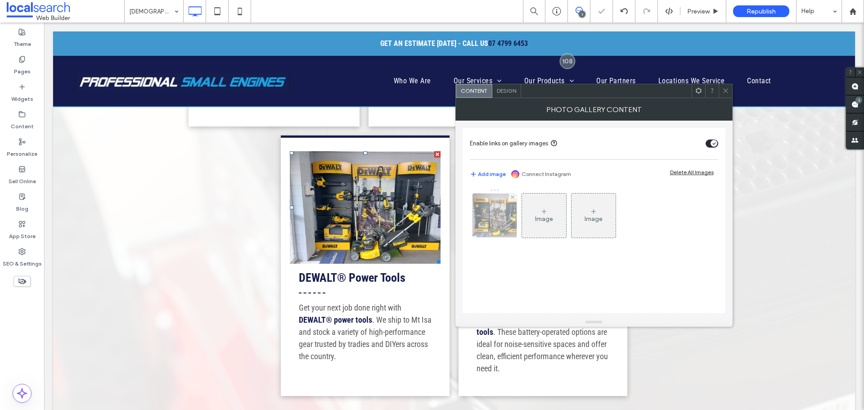
click at [497, 234] on img at bounding box center [494, 216] width 59 height 44
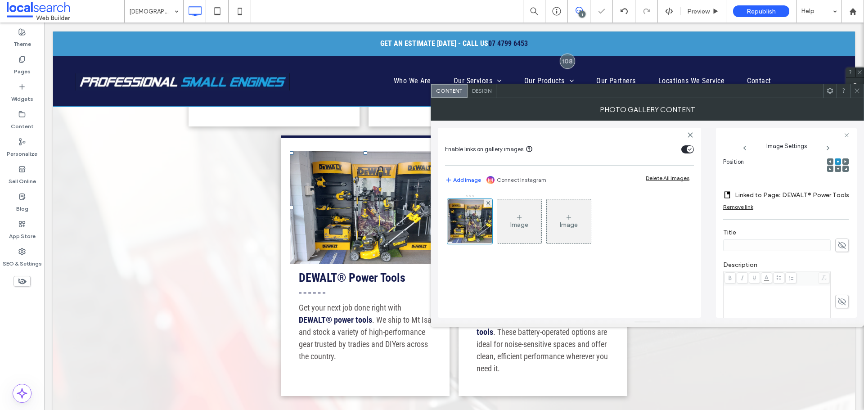
scroll to position [135, 0]
click at [792, 194] on label "Linked to Page: DEWALT® Power Tools" at bounding box center [792, 194] width 114 height 17
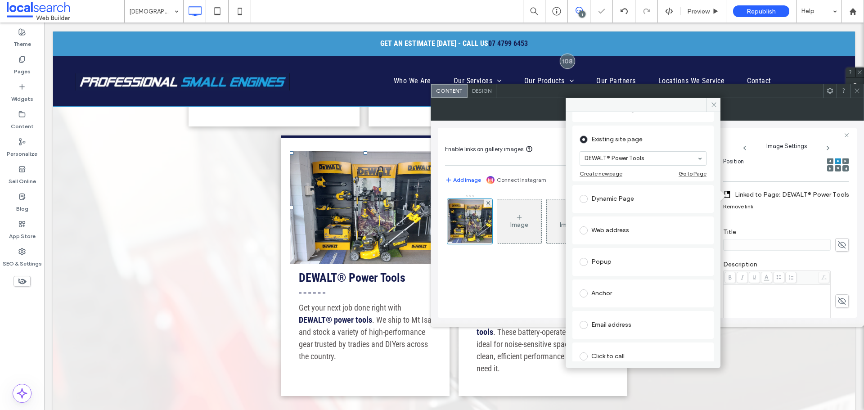
scroll to position [90, 0]
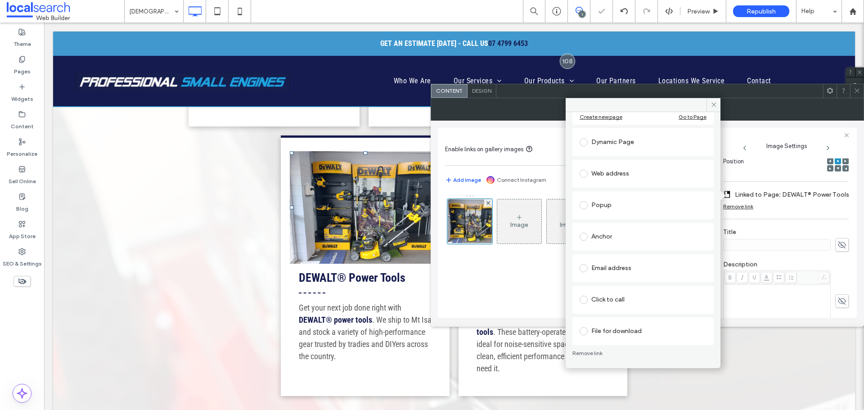
click at [634, 237] on div "Anchor" at bounding box center [643, 237] width 127 height 14
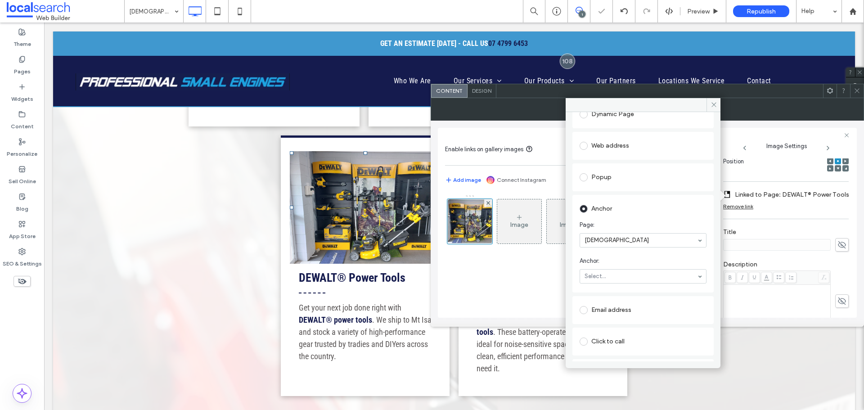
click at [629, 232] on section "Page: Mt Isa" at bounding box center [643, 234] width 127 height 36
click at [716, 103] on icon at bounding box center [714, 104] width 7 height 7
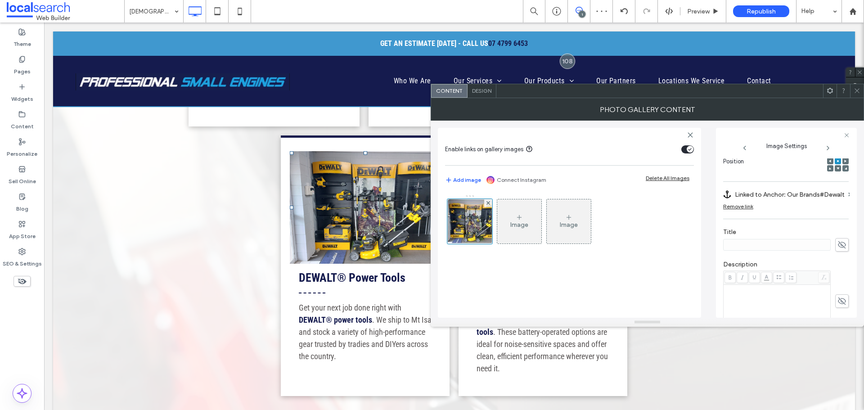
click at [861, 92] on div at bounding box center [857, 91] width 14 height 14
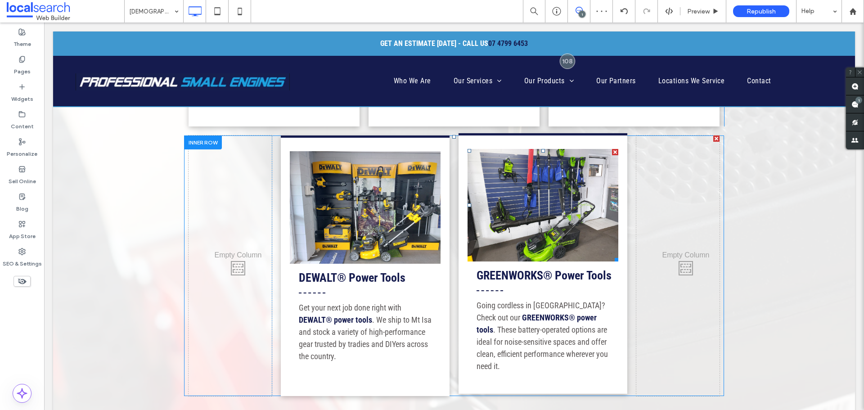
click at [545, 171] on link at bounding box center [543, 205] width 151 height 113
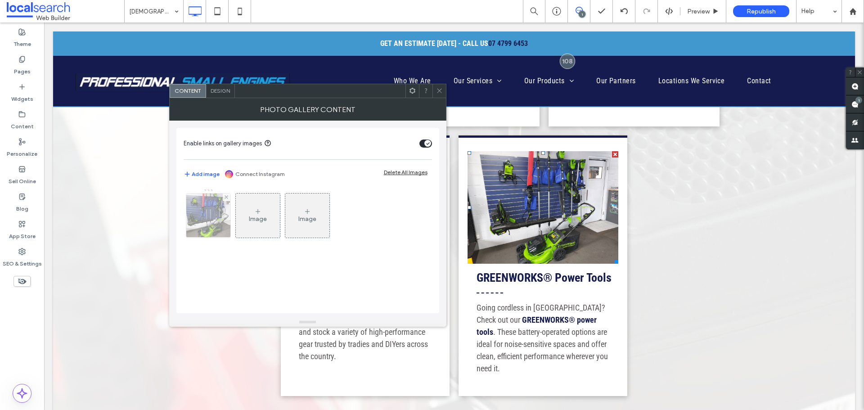
click at [208, 212] on img at bounding box center [208, 216] width 59 height 44
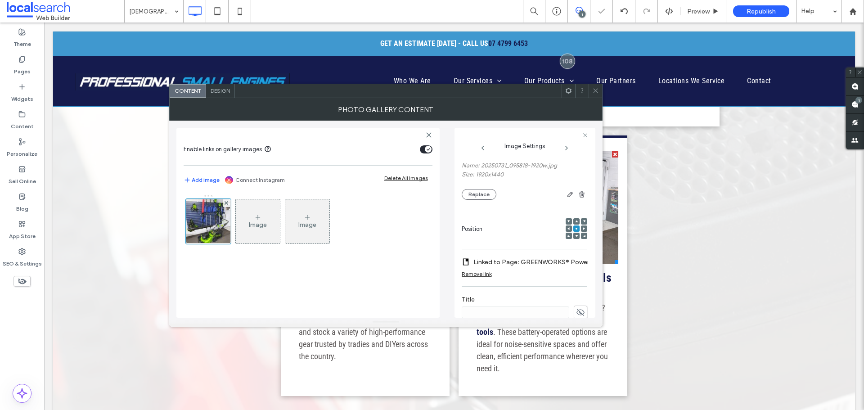
scroll to position [135, 0]
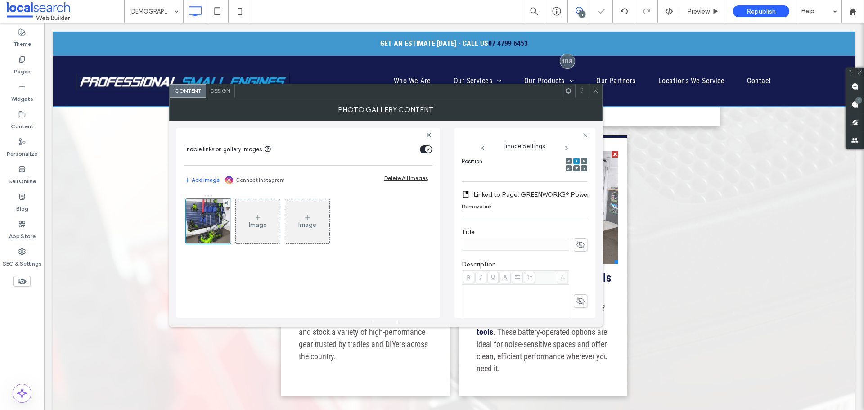
click at [522, 190] on label "Linked to Page: GREENWORKS® Power Tools" at bounding box center [536, 194] width 126 height 17
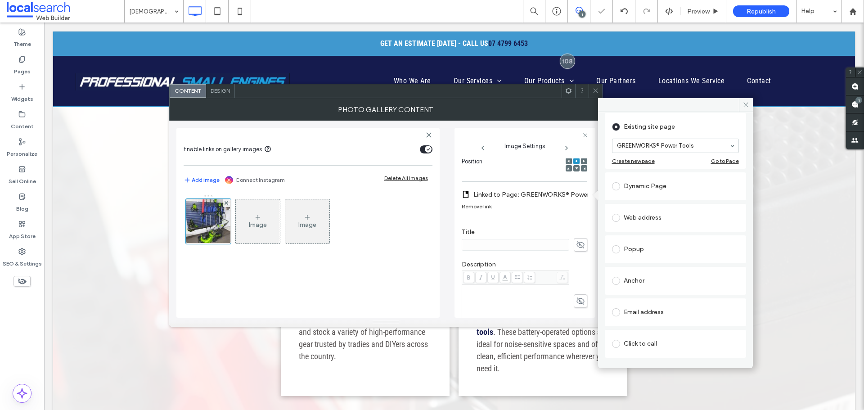
scroll to position [90, 0]
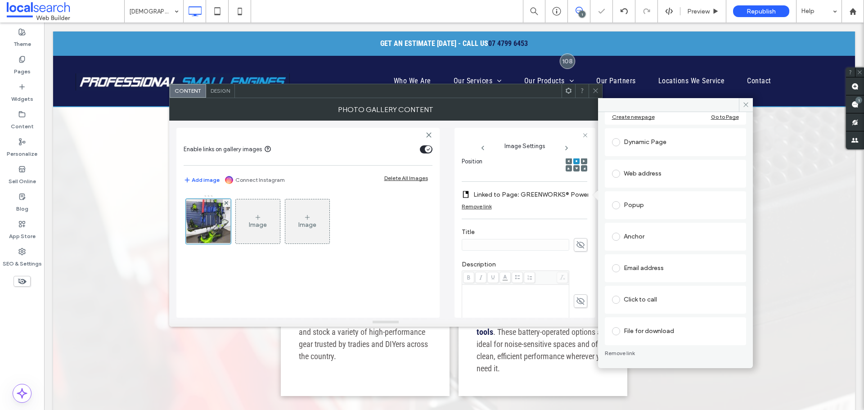
click at [652, 238] on div "Anchor" at bounding box center [675, 237] width 127 height 14
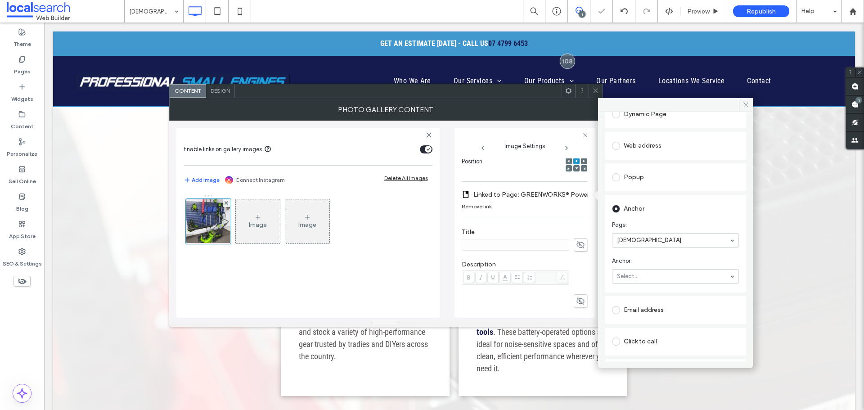
click at [651, 256] on section "Anchor: Select..." at bounding box center [675, 270] width 127 height 36
drag, startPoint x: 648, startPoint y: 273, endPoint x: 649, endPoint y: 282, distance: 8.6
drag, startPoint x: 748, startPoint y: 108, endPoint x: 559, endPoint y: 86, distance: 190.3
click at [748, 108] on span at bounding box center [746, 105] width 14 height 14
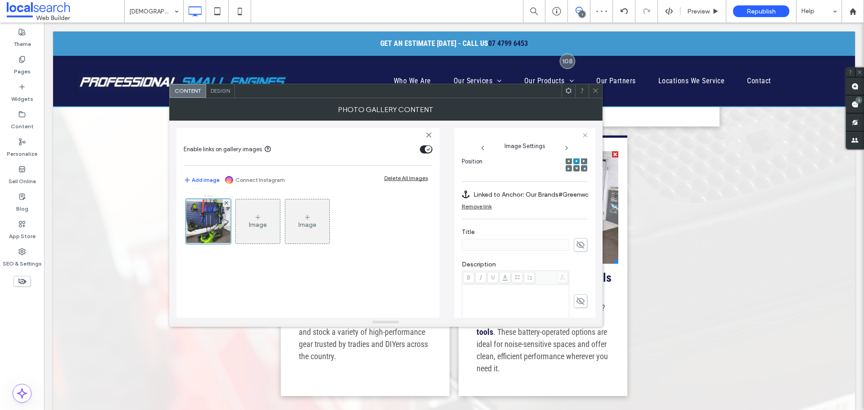
click at [595, 95] on span at bounding box center [595, 91] width 7 height 14
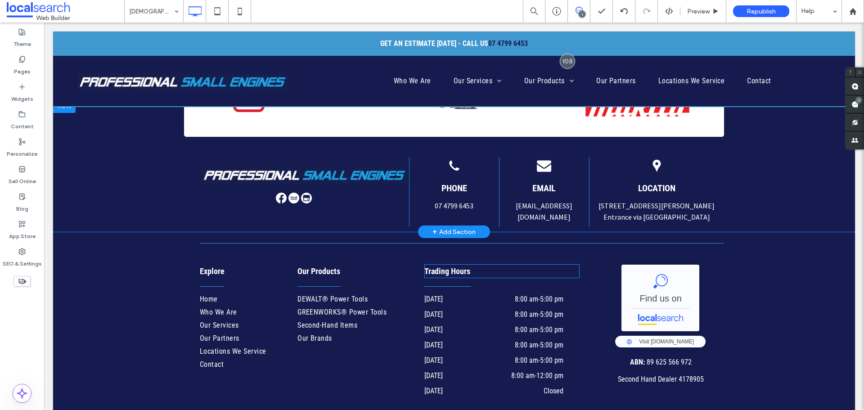
scroll to position [2991, 0]
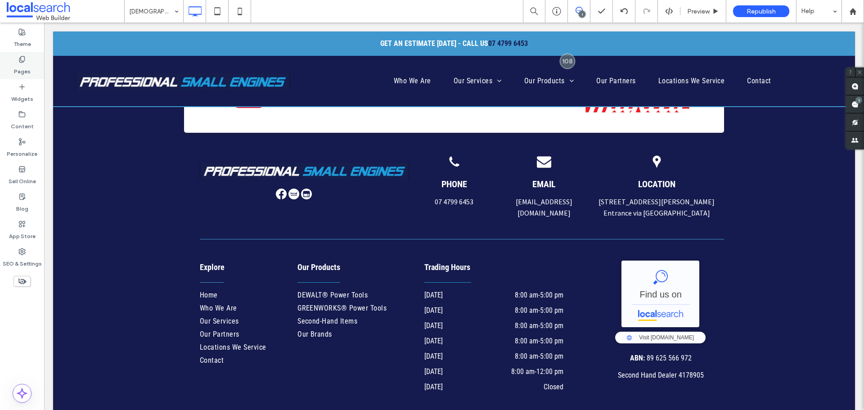
click at [27, 67] on label "Pages" at bounding box center [22, 69] width 17 height 13
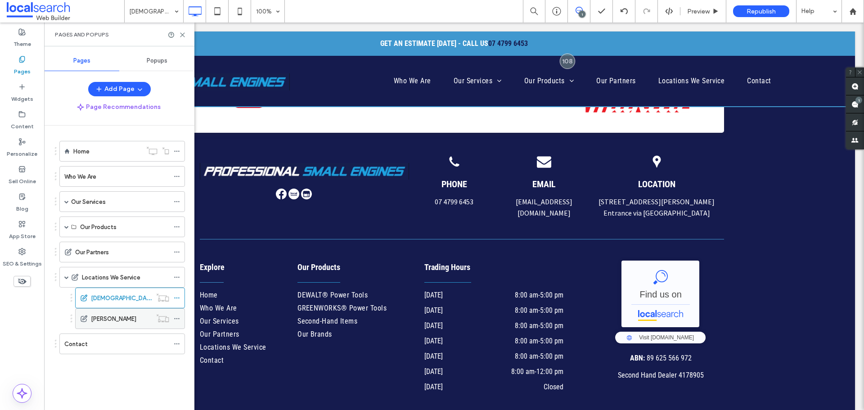
click at [116, 319] on div "[PERSON_NAME]" at bounding box center [121, 318] width 61 height 9
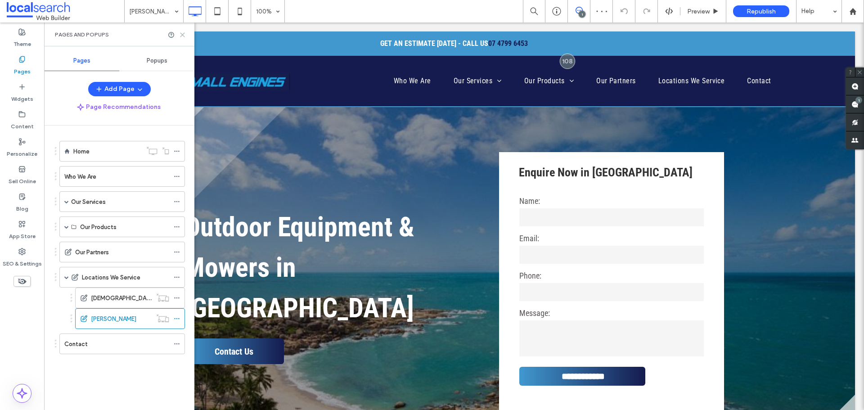
drag, startPoint x: 183, startPoint y: 34, endPoint x: 286, endPoint y: 201, distance: 196.4
click at [183, 34] on use at bounding box center [182, 35] width 4 height 4
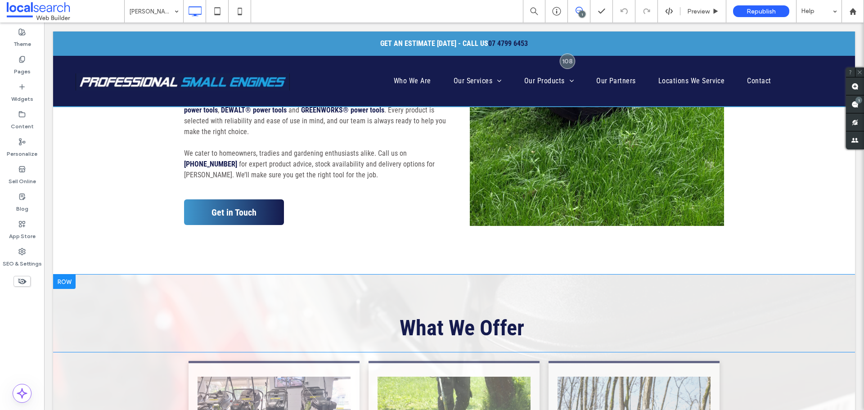
scroll to position [585, 0]
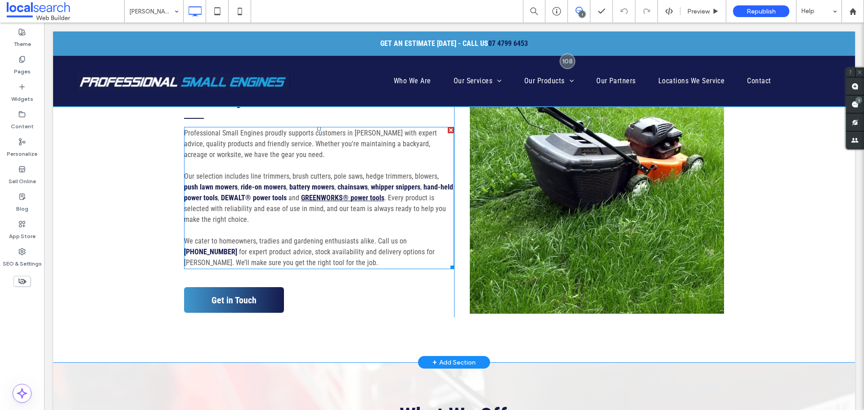
click at [351, 202] on strong "GREENWORKS® power tools" at bounding box center [342, 198] width 83 height 9
type input "**********"
type input "**"
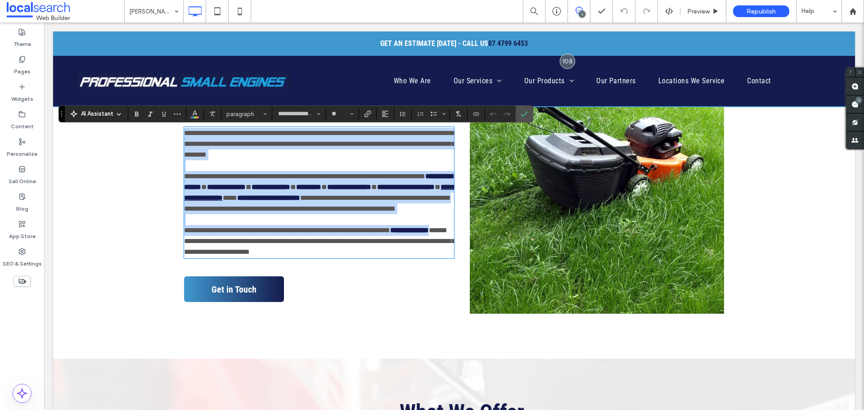
click at [259, 196] on strong "**********" at bounding box center [319, 193] width 271 height 18
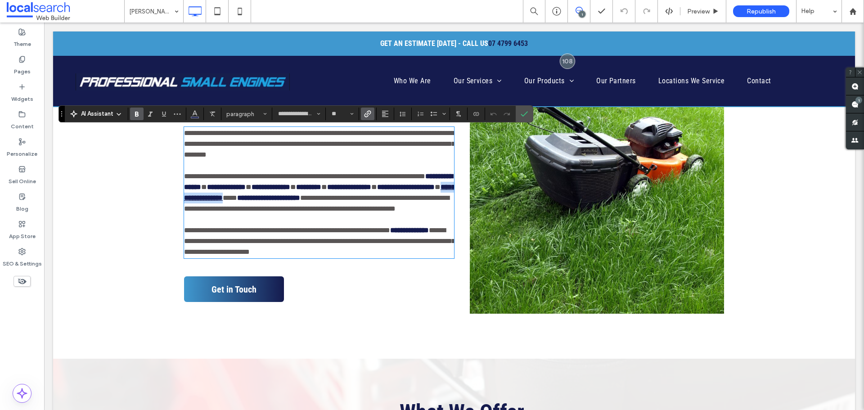
drag, startPoint x: 281, startPoint y: 200, endPoint x: 219, endPoint y: 203, distance: 62.2
click at [219, 201] on strong "**********" at bounding box center [319, 193] width 271 height 18
click at [368, 110] on icon "Link" at bounding box center [367, 113] width 7 height 7
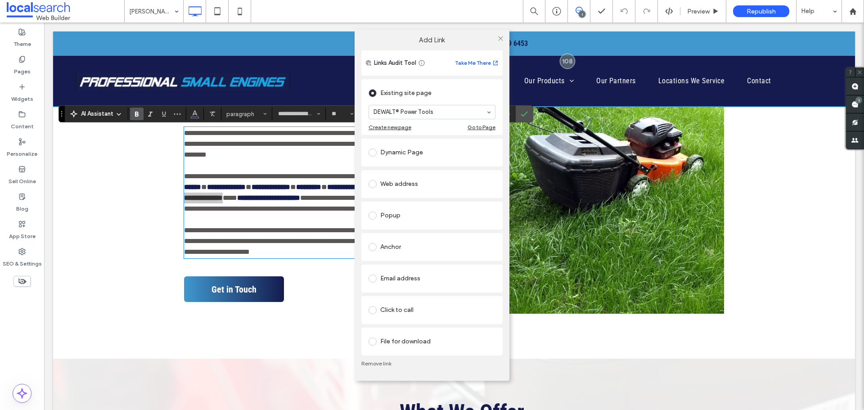
click at [414, 253] on div "Anchor" at bounding box center [432, 247] width 127 height 14
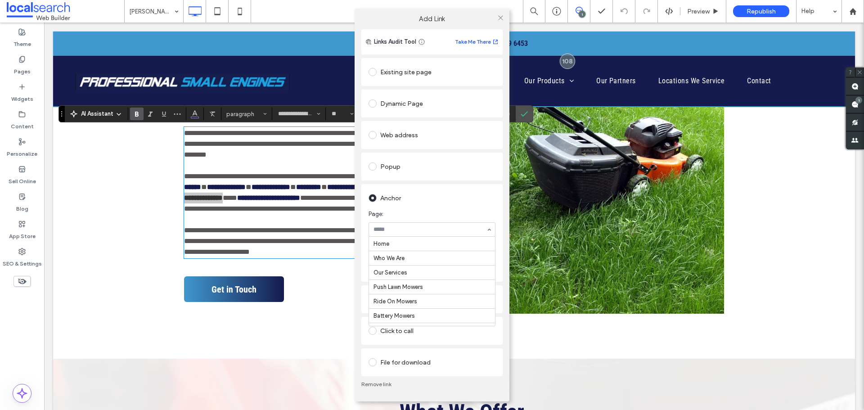
scroll to position [170, 0]
click at [500, 19] on icon at bounding box center [500, 17] width 7 height 7
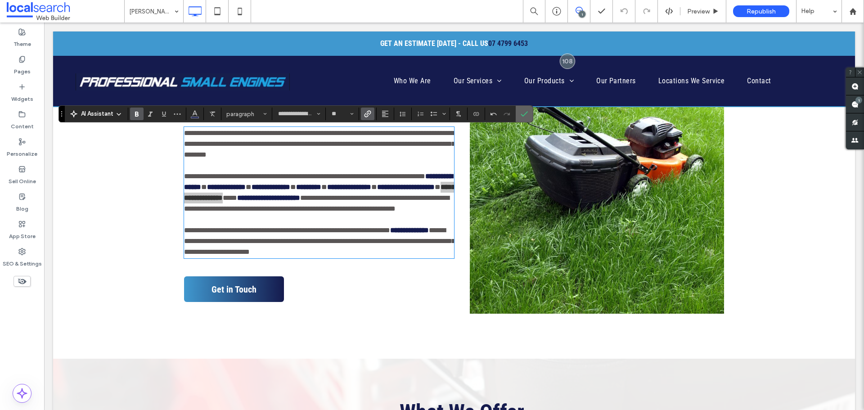
click at [526, 116] on icon "Confirm" at bounding box center [524, 113] width 7 height 7
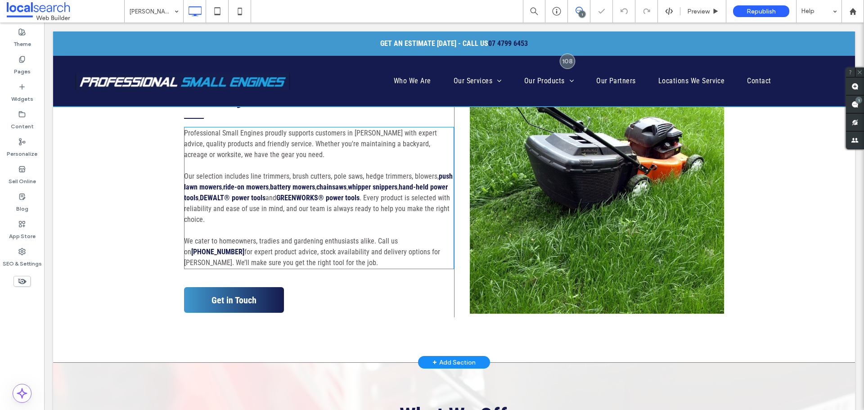
click at [348, 177] on span "Our selection includes line trimmers, brush cutters, pole saws, hedge trimmers,…" at bounding box center [311, 176] width 255 height 9
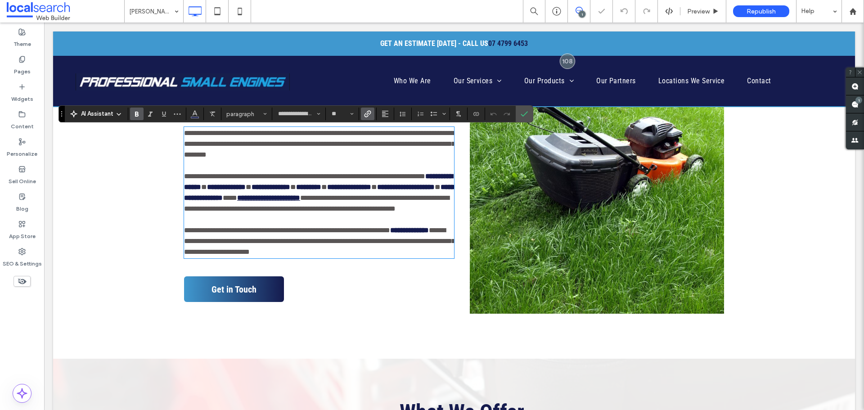
click at [300, 198] on strong "**********" at bounding box center [268, 197] width 63 height 7
drag, startPoint x: 378, startPoint y: 199, endPoint x: 297, endPoint y: 197, distance: 81.9
click at [297, 197] on p "**********" at bounding box center [319, 192] width 270 height 43
click at [365, 110] on label "Link" at bounding box center [368, 114] width 14 height 13
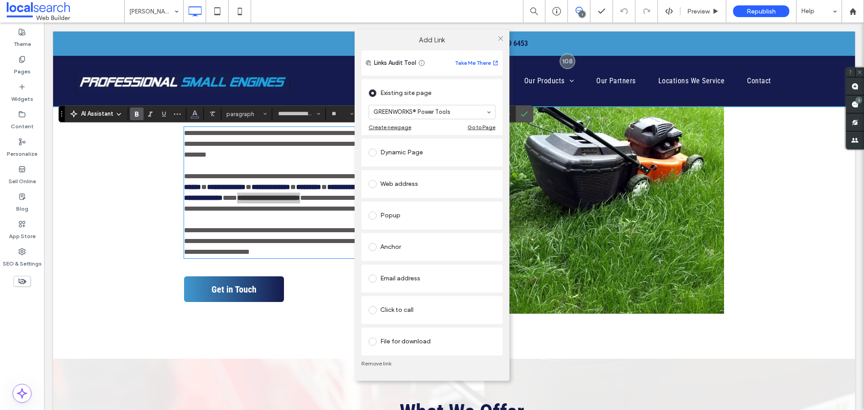
click at [405, 252] on div "Anchor" at bounding box center [432, 247] width 127 height 14
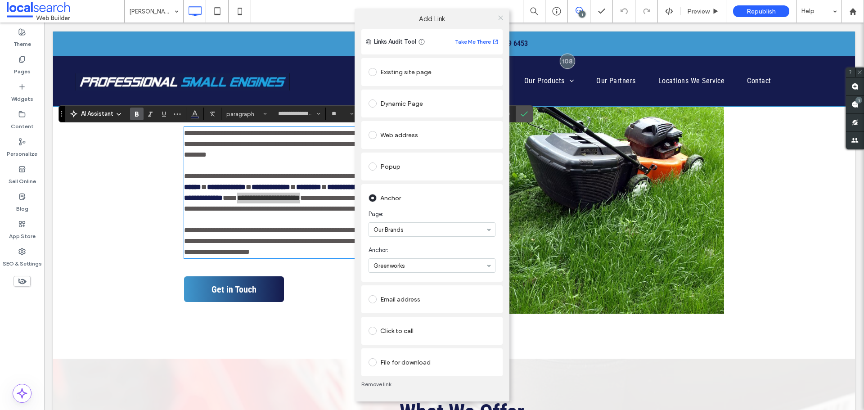
click at [502, 20] on icon at bounding box center [500, 17] width 7 height 7
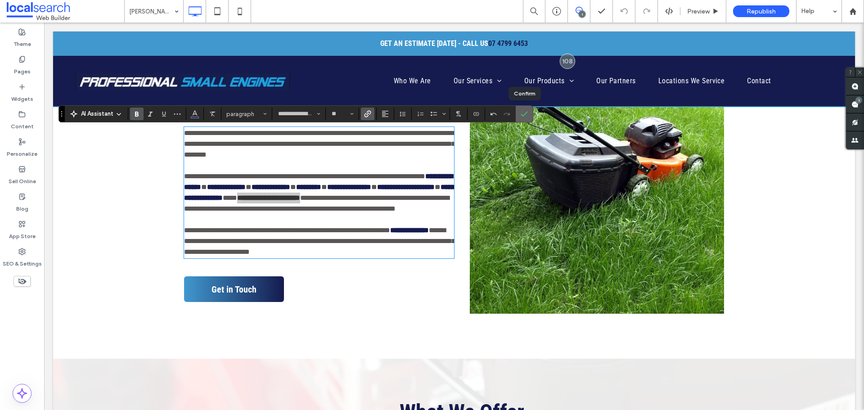
drag, startPoint x: 526, startPoint y: 113, endPoint x: 465, endPoint y: 105, distance: 60.8
click at [526, 113] on use "Confirm" at bounding box center [524, 113] width 7 height 5
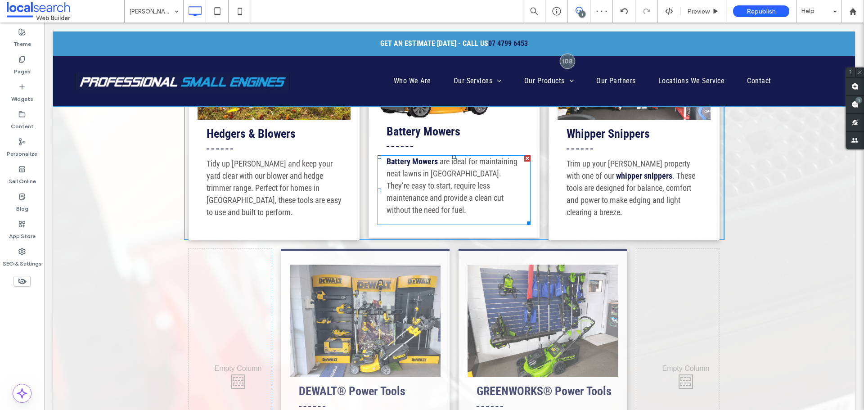
scroll to position [1395, 0]
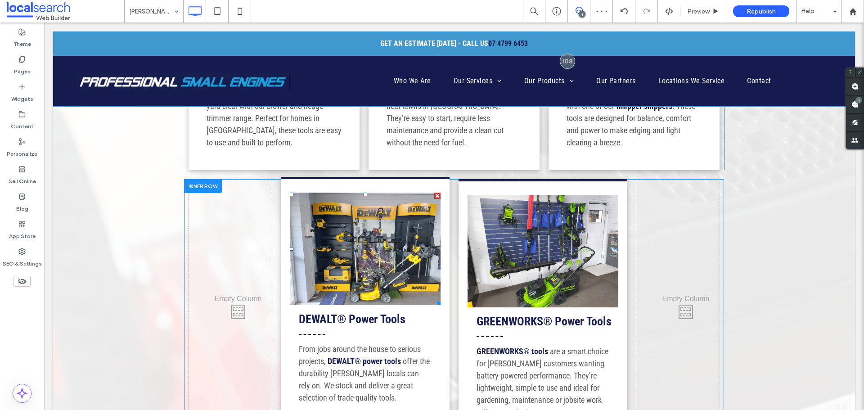
click at [385, 229] on link at bounding box center [365, 249] width 151 height 113
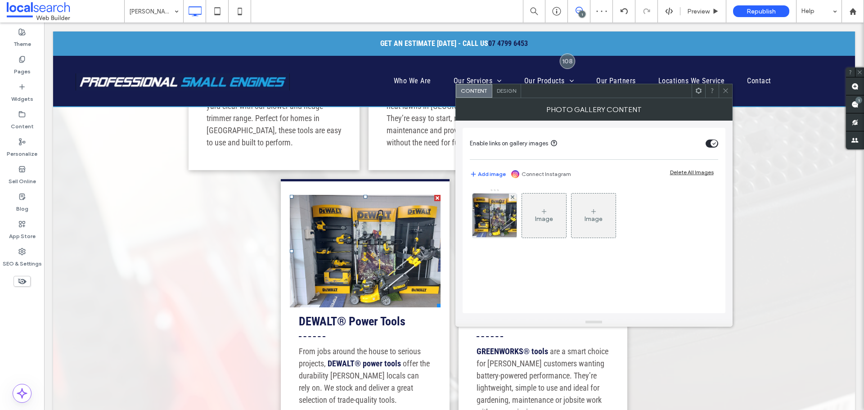
click at [525, 225] on div "Image" at bounding box center [544, 215] width 44 height 42
click at [509, 225] on img at bounding box center [494, 216] width 59 height 44
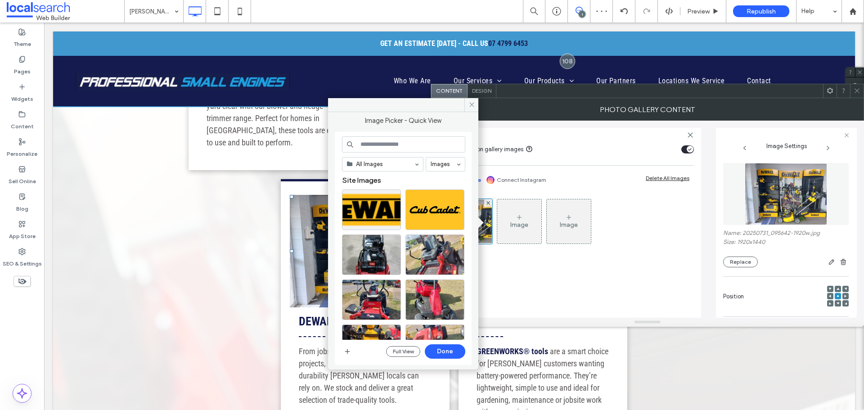
click at [669, 220] on div "Image Image" at bounding box center [569, 223] width 248 height 59
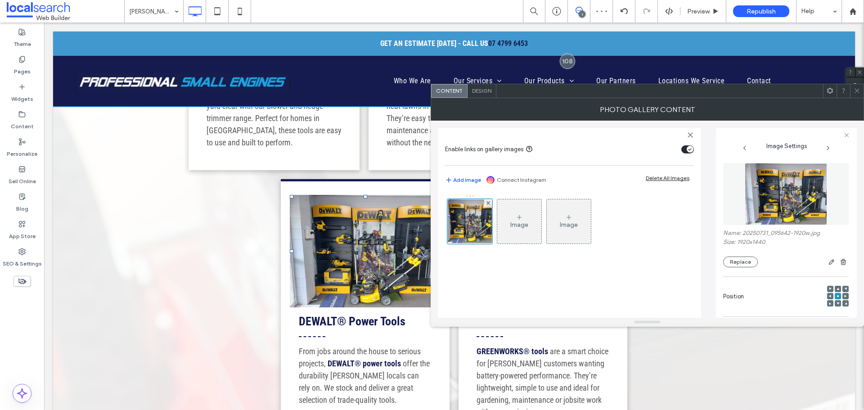
click at [756, 212] on img at bounding box center [786, 194] width 82 height 62
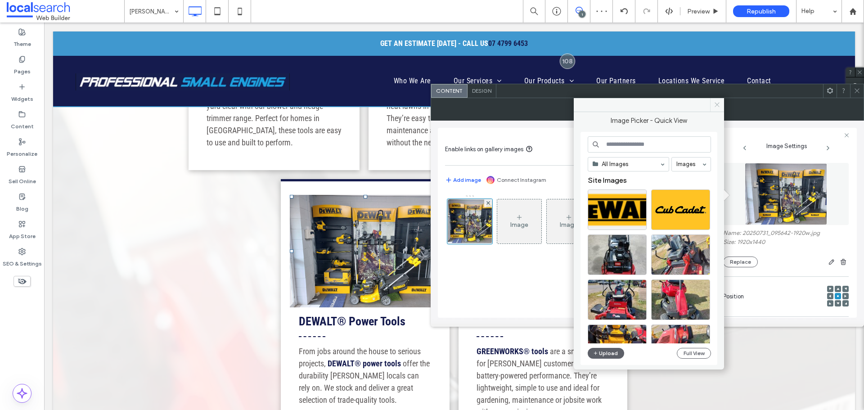
click at [721, 111] on span at bounding box center [717, 105] width 14 height 14
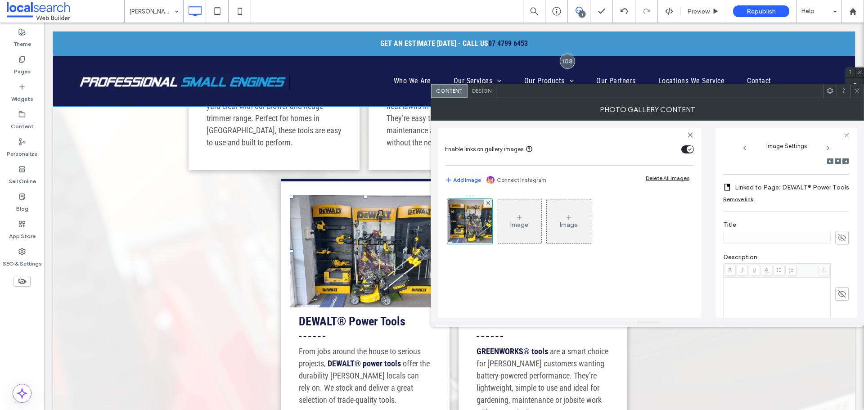
scroll to position [135, 0]
click at [803, 194] on label "Linked to Page: DEWALT® Power Tools" at bounding box center [792, 194] width 114 height 17
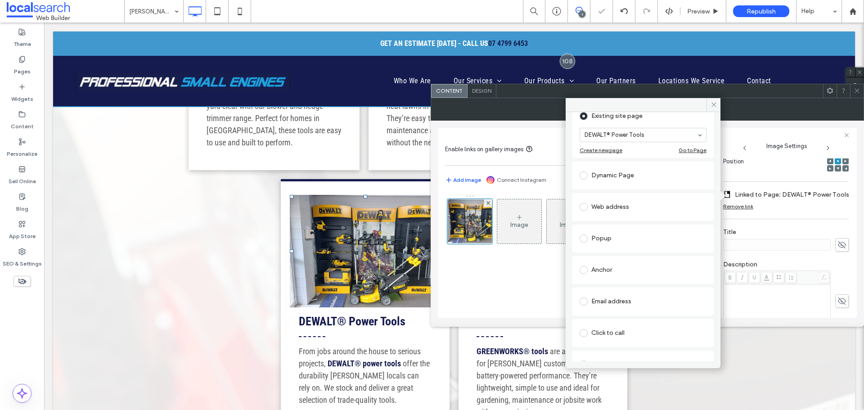
scroll to position [90, 0]
click at [613, 243] on div "Anchor" at bounding box center [643, 237] width 127 height 14
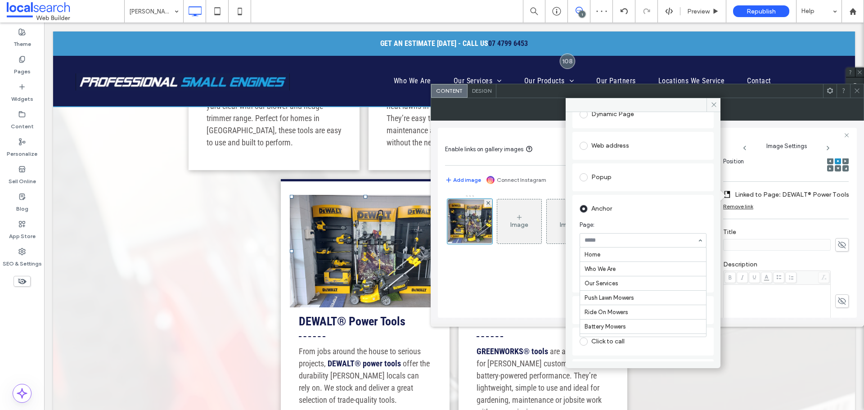
scroll to position [170, 0]
click at [715, 108] on span at bounding box center [714, 105] width 14 height 14
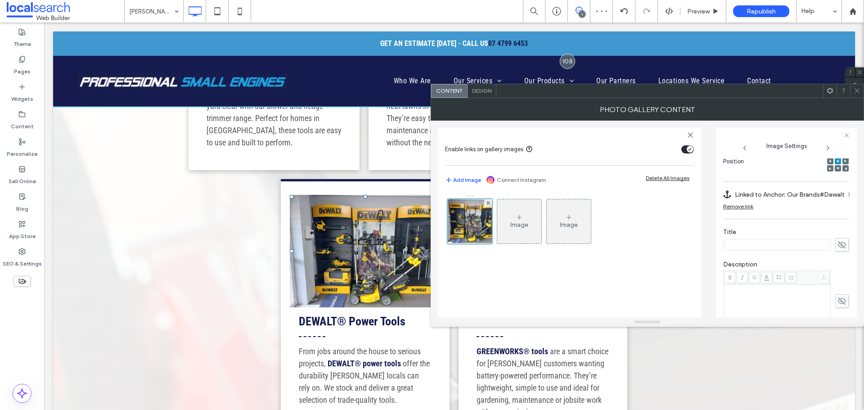
click at [856, 92] on icon at bounding box center [857, 90] width 7 height 7
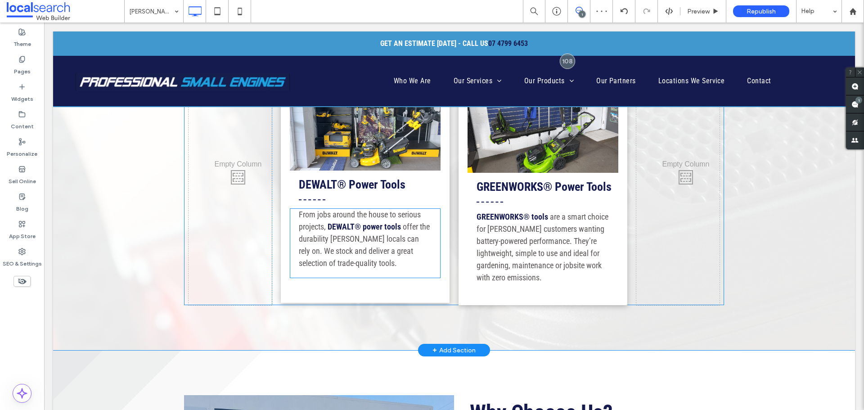
scroll to position [1530, 0]
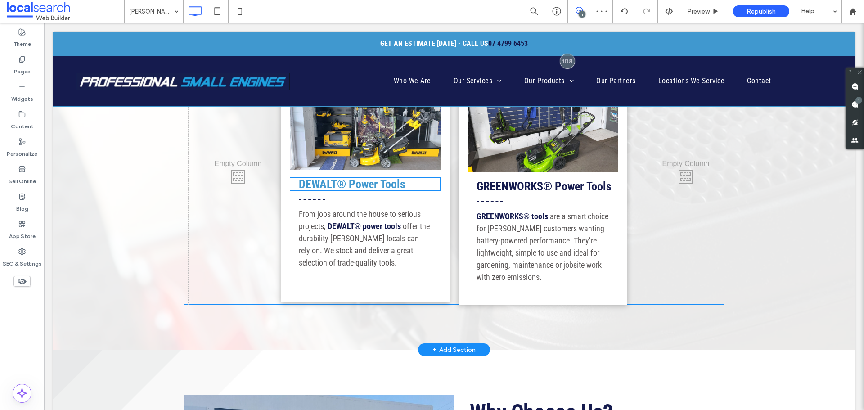
click at [372, 177] on strong "DEWALT® Power Tools" at bounding box center [352, 184] width 107 height 14
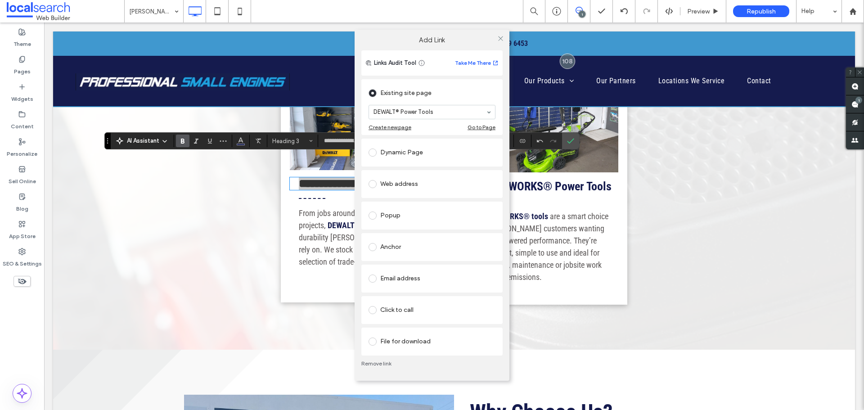
click at [389, 247] on div "Anchor" at bounding box center [432, 247] width 127 height 14
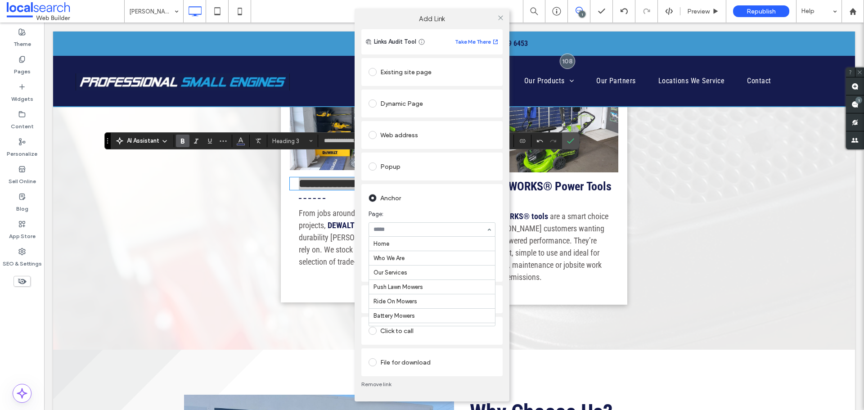
scroll to position [170, 0]
click at [501, 18] on icon at bounding box center [500, 17] width 7 height 7
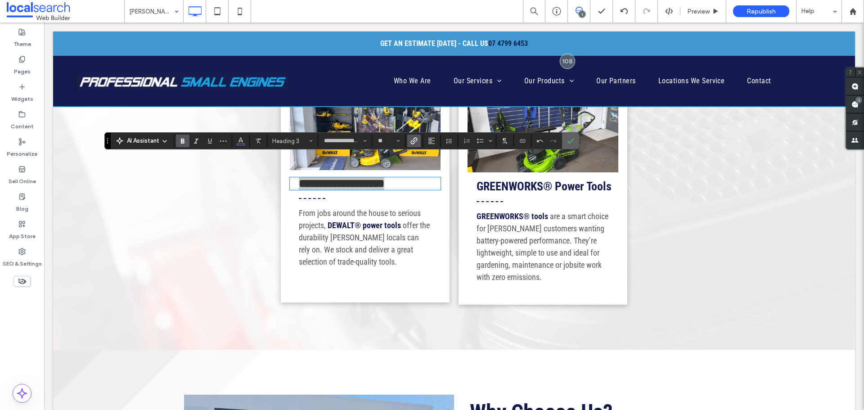
drag, startPoint x: 573, startPoint y: 142, endPoint x: 516, endPoint y: 129, distance: 59.0
click at [573, 142] on icon "Confirm" at bounding box center [570, 140] width 7 height 7
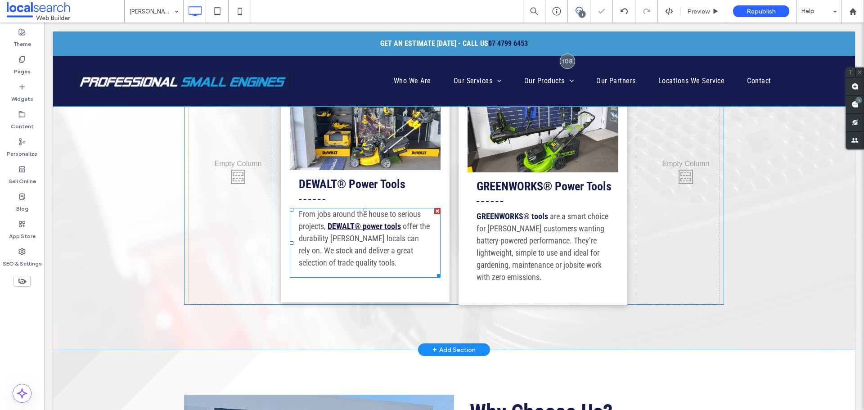
click at [372, 221] on link "DEWALT® power tools" at bounding box center [364, 225] width 73 height 9
type input "**********"
type input "**"
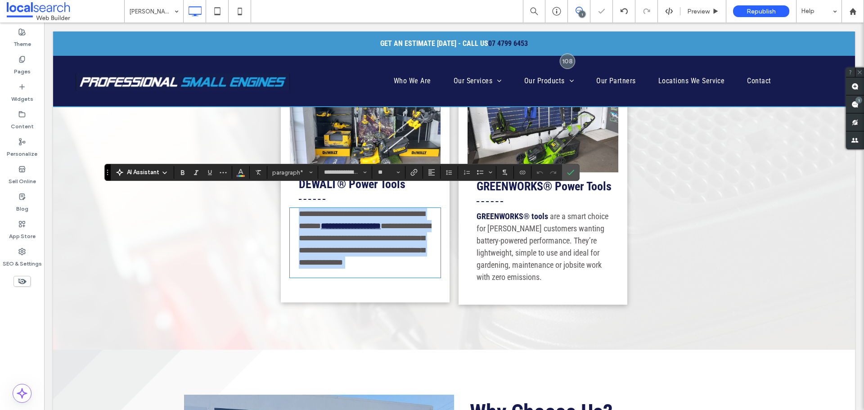
click at [360, 222] on link "**********" at bounding box center [351, 226] width 60 height 8
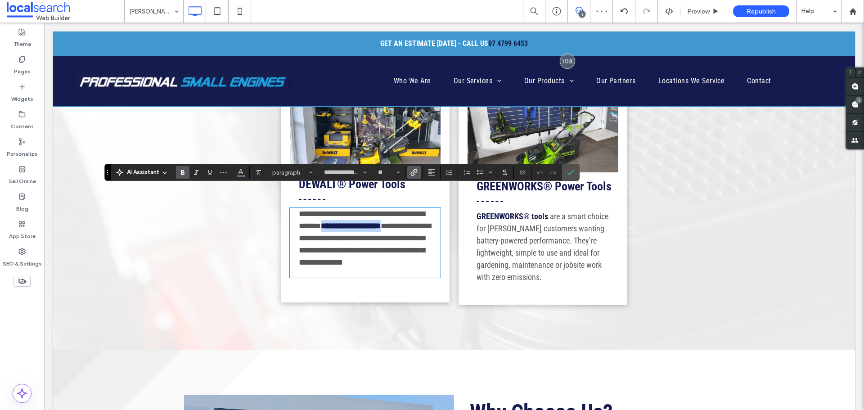
drag, startPoint x: 398, startPoint y: 203, endPoint x: 326, endPoint y: 200, distance: 71.6
click at [326, 208] on p "**********" at bounding box center [365, 238] width 133 height 61
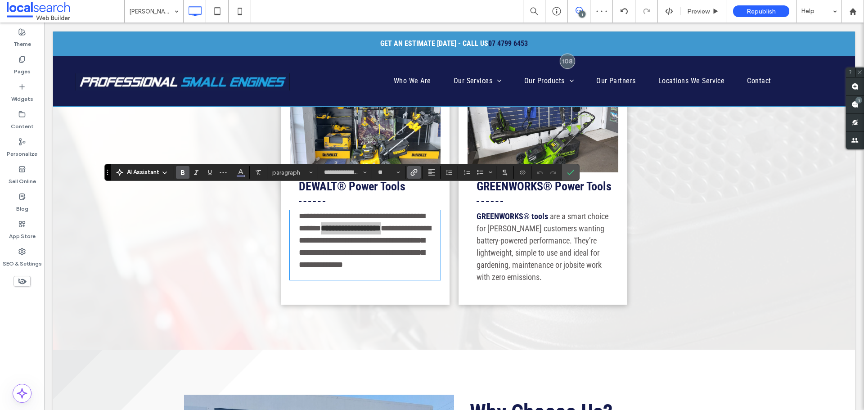
click at [415, 171] on use "Link" at bounding box center [413, 172] width 7 height 7
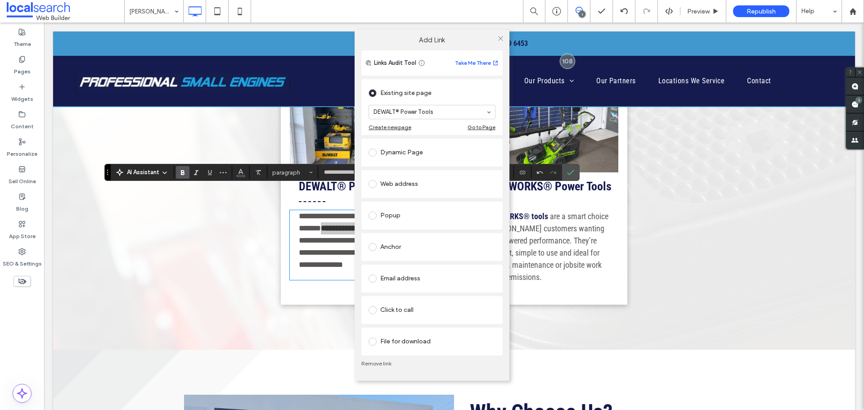
click at [410, 246] on div "Anchor" at bounding box center [432, 247] width 127 height 14
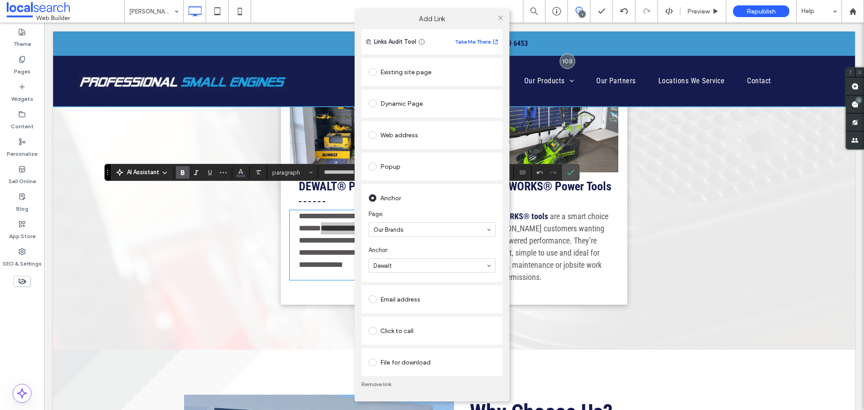
click at [504, 19] on div at bounding box center [501, 18] width 14 height 14
click at [500, 19] on icon at bounding box center [500, 17] width 7 height 7
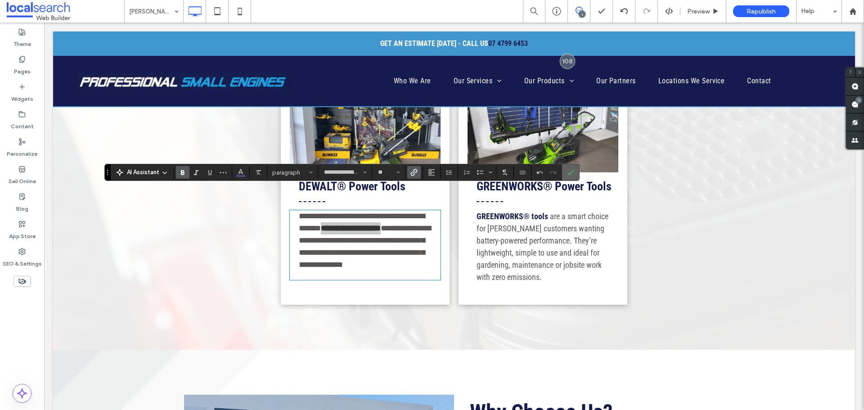
drag, startPoint x: 571, startPoint y: 167, endPoint x: 527, endPoint y: 148, distance: 47.8
click at [572, 167] on span "Confirm" at bounding box center [570, 172] width 7 height 15
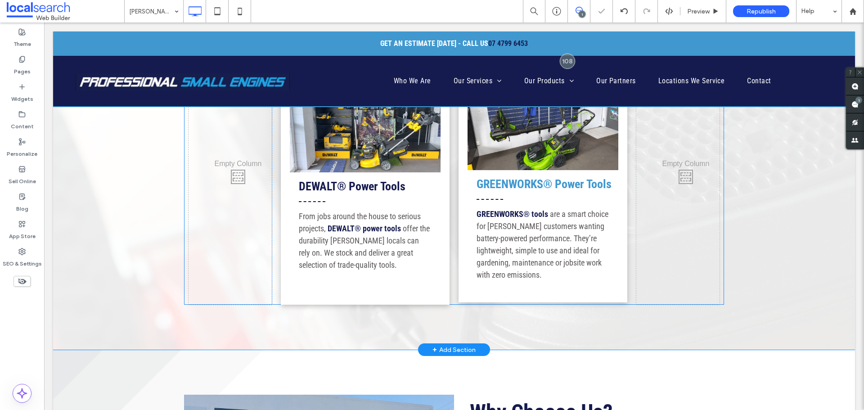
click at [569, 177] on strong "GREENWORKS® Power Tools" at bounding box center [544, 184] width 135 height 14
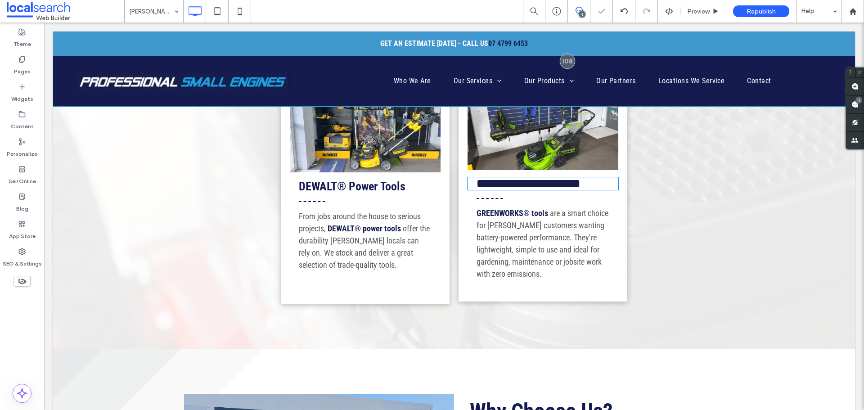
click at [569, 178] on strong "**********" at bounding box center [529, 183] width 104 height 11
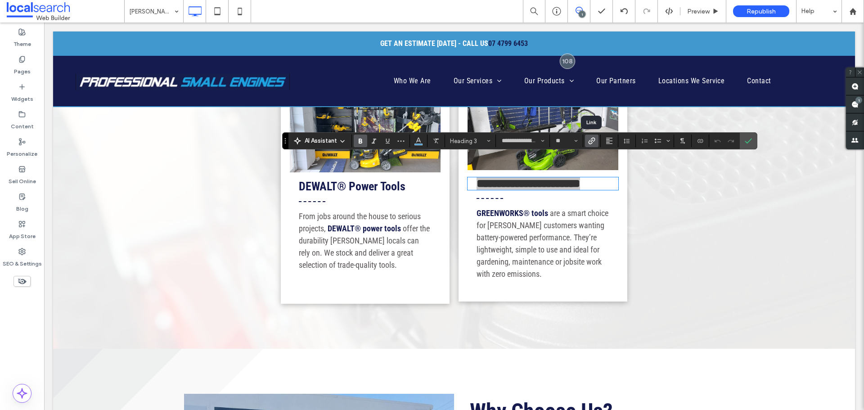
click at [595, 139] on use "Link" at bounding box center [591, 141] width 7 height 7
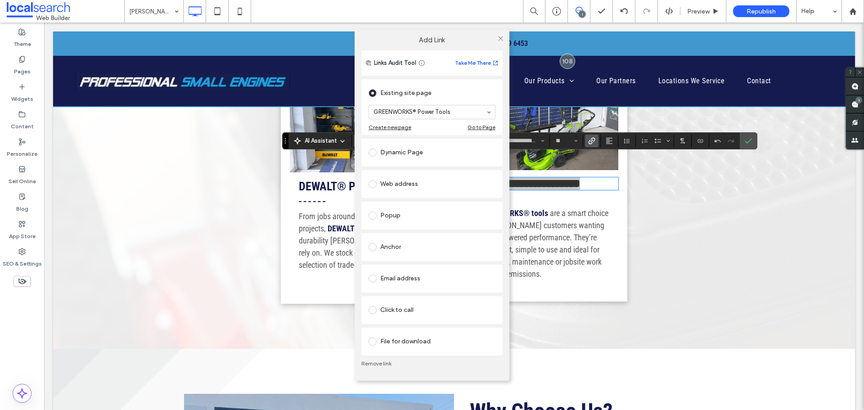
click at [400, 242] on div "Anchor" at bounding box center [432, 247] width 127 height 14
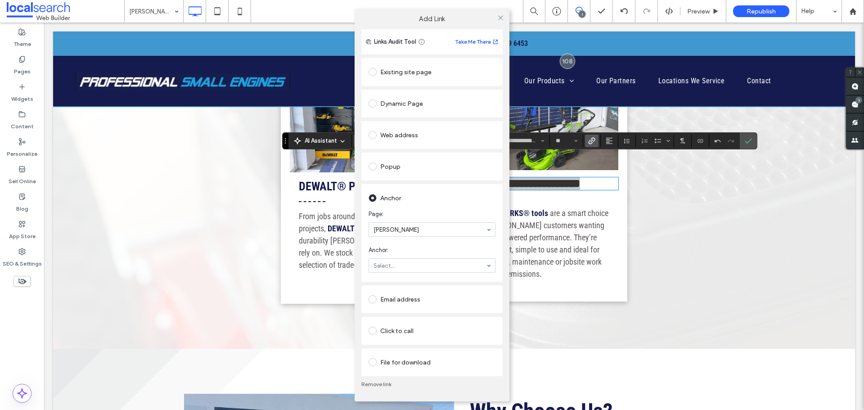
click at [435, 239] on section "Page: [PERSON_NAME]" at bounding box center [432, 223] width 127 height 36
click at [502, 20] on icon at bounding box center [500, 17] width 7 height 7
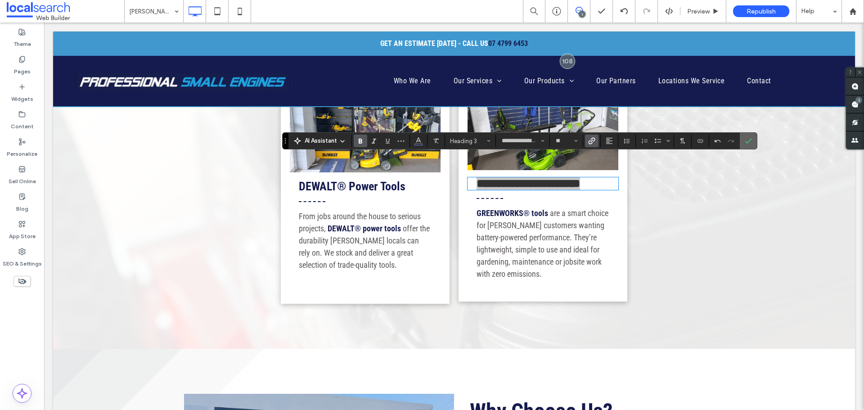
click at [756, 140] on section at bounding box center [748, 141] width 17 height 16
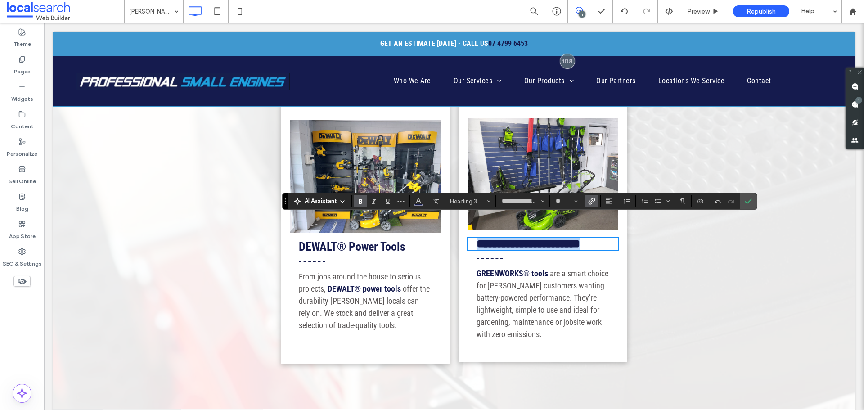
scroll to position [1395, 0]
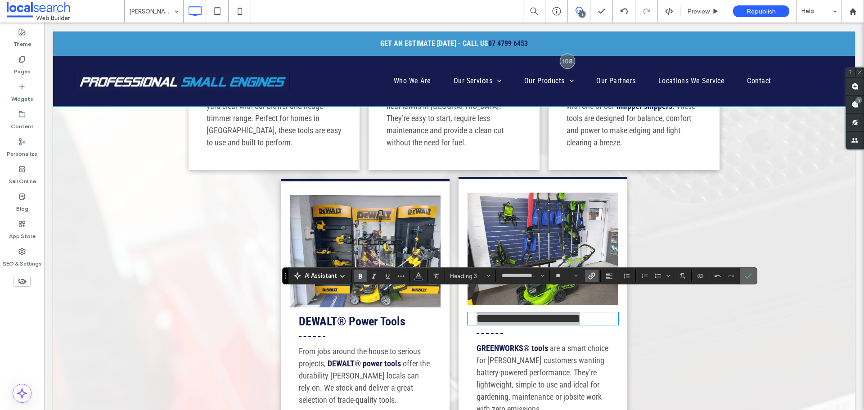
click at [755, 275] on section at bounding box center [748, 276] width 17 height 16
click at [752, 275] on icon "Confirm" at bounding box center [748, 275] width 7 height 7
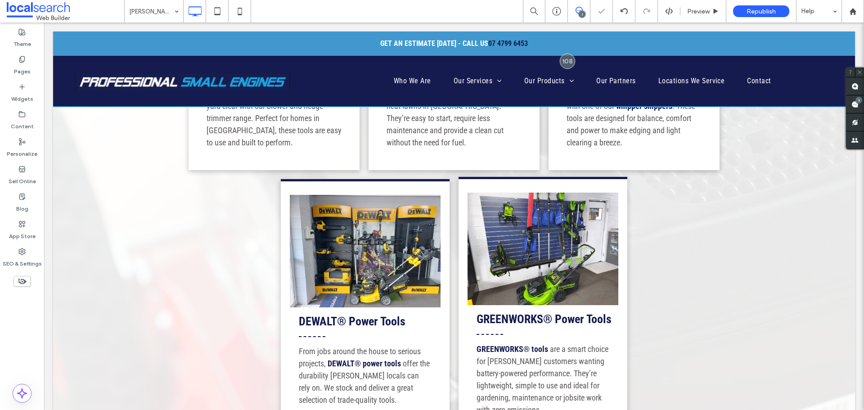
click at [573, 244] on link at bounding box center [543, 249] width 151 height 113
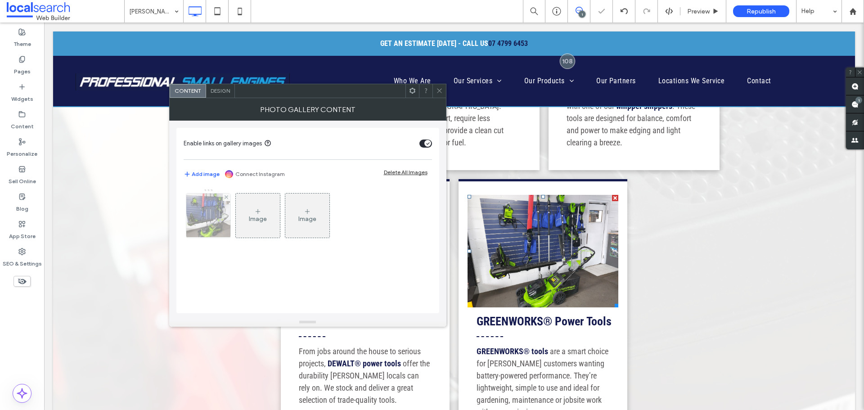
click at [210, 210] on img at bounding box center [208, 216] width 59 height 44
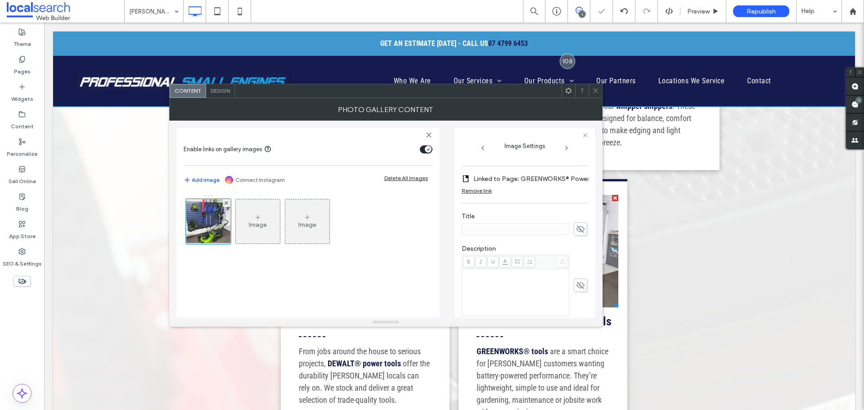
scroll to position [135, 0]
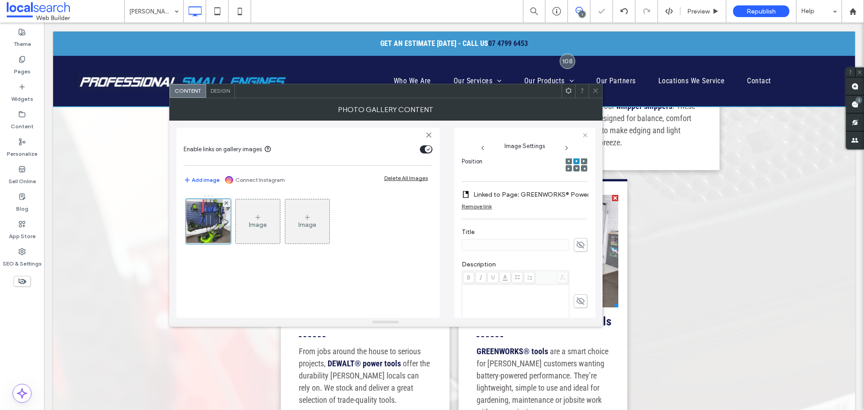
click at [534, 185] on div "**********" at bounding box center [525, 238] width 126 height 431
click at [533, 189] on label "Linked to Page: GREENWORKS® Power Tools" at bounding box center [536, 194] width 126 height 17
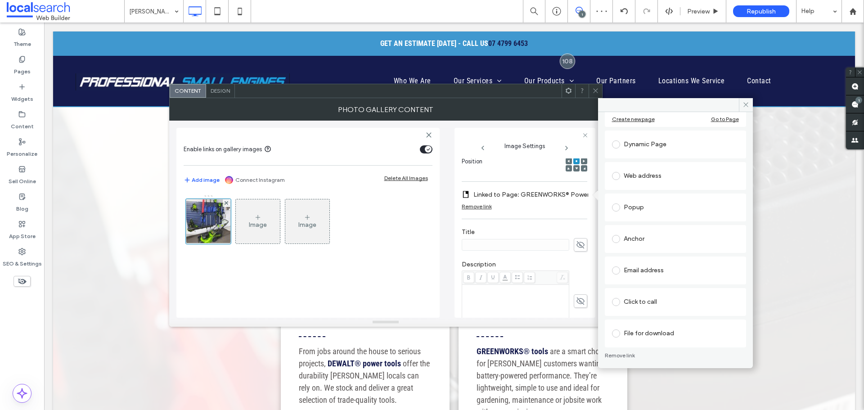
scroll to position [90, 0]
click at [660, 241] on div "Anchor" at bounding box center [675, 237] width 127 height 14
click at [658, 262] on span "Anchor:" at bounding box center [673, 261] width 123 height 9
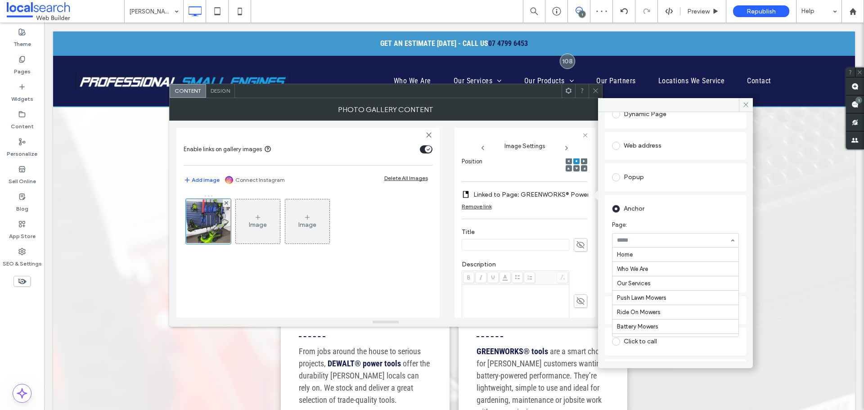
scroll to position [170, 0]
click at [741, 104] on span at bounding box center [746, 105] width 14 height 14
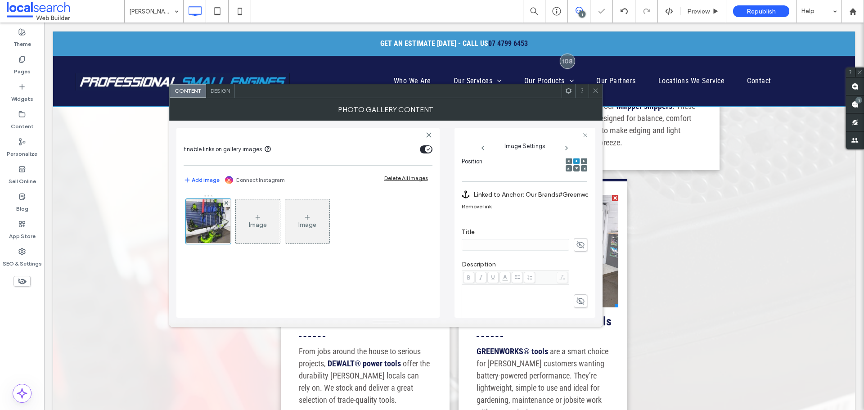
click at [594, 92] on icon at bounding box center [595, 90] width 7 height 7
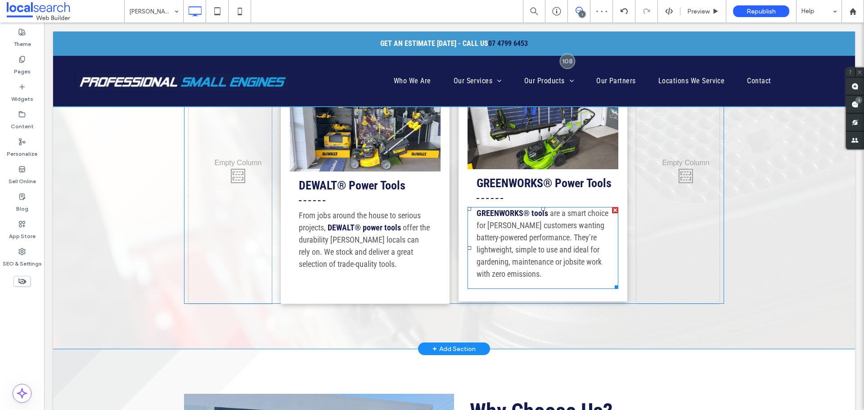
scroll to position [1530, 0]
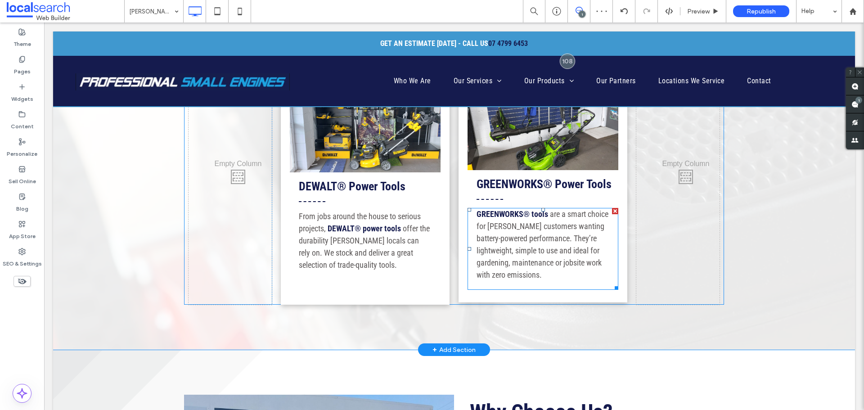
click at [556, 209] on span "are a smart choice for [PERSON_NAME] customers wanting battery-powered performa…" at bounding box center [543, 244] width 132 height 70
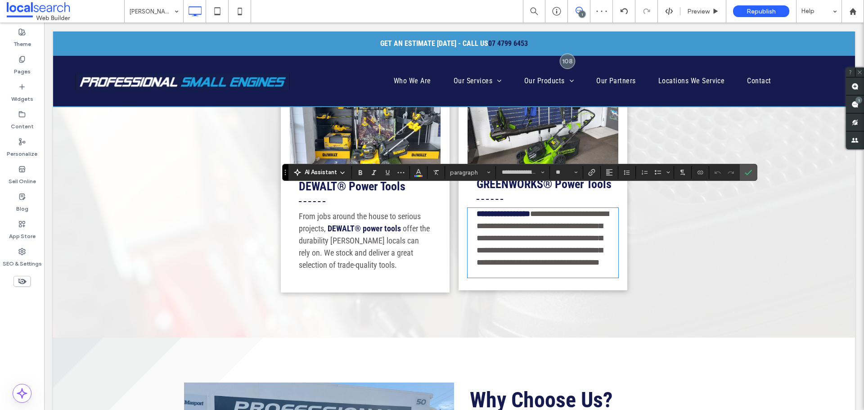
click at [556, 210] on span "**********" at bounding box center [544, 238] width 135 height 57
click at [547, 210] on span "**********" at bounding box center [544, 238] width 135 height 57
click at [546, 210] on span "**********" at bounding box center [544, 238] width 135 height 57
drag, startPoint x: 542, startPoint y: 194, endPoint x: 478, endPoint y: 197, distance: 64.4
click at [477, 208] on p "**********" at bounding box center [543, 238] width 133 height 61
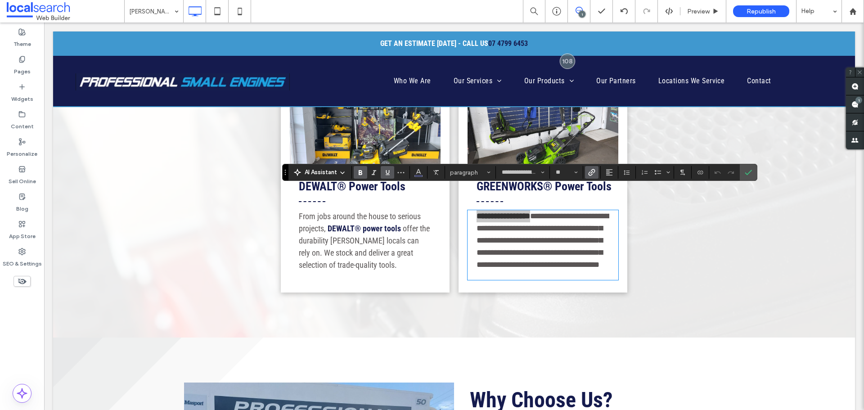
click at [592, 171] on icon "Link" at bounding box center [591, 172] width 7 height 7
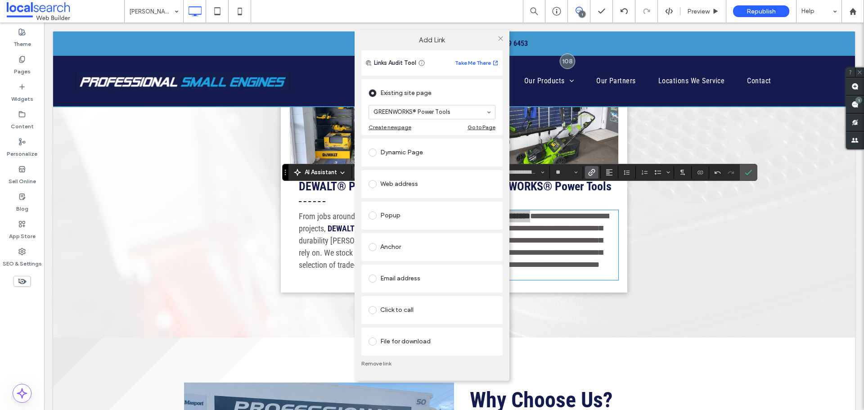
click at [407, 247] on div "Anchor" at bounding box center [432, 247] width 127 height 14
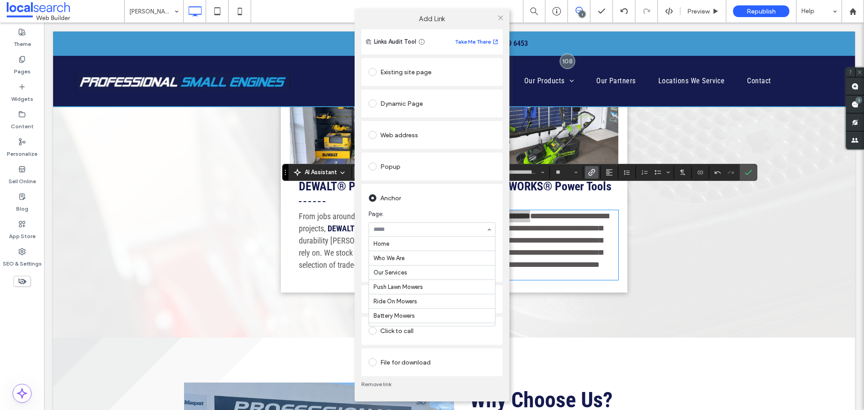
scroll to position [170, 0]
click at [500, 18] on icon at bounding box center [500, 17] width 7 height 7
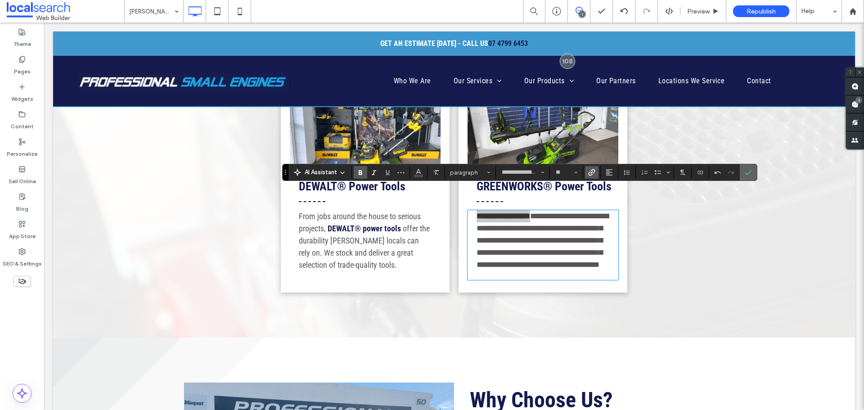
click at [747, 171] on icon "Confirm" at bounding box center [748, 172] width 7 height 7
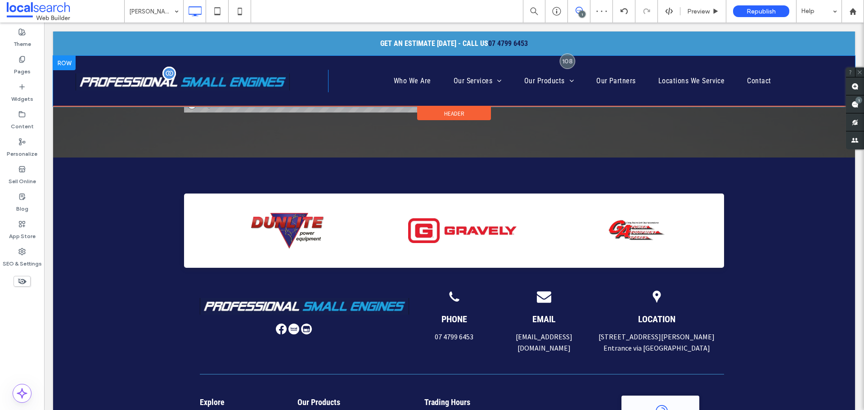
scroll to position [2990, 0]
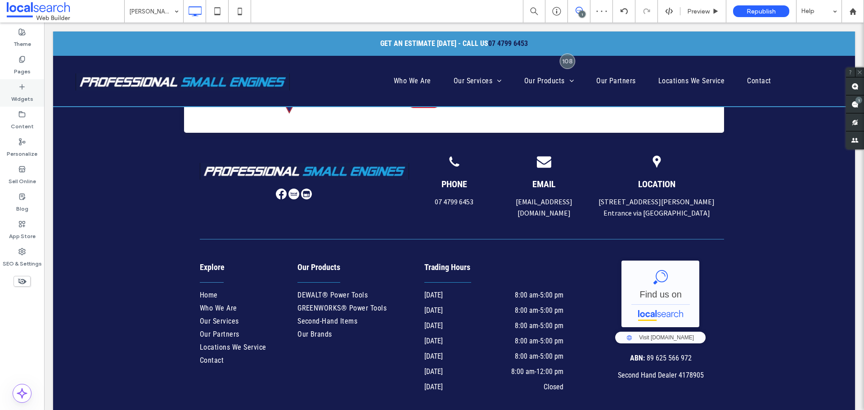
drag, startPoint x: 23, startPoint y: 63, endPoint x: 33, endPoint y: 82, distance: 22.3
click at [23, 63] on icon at bounding box center [21, 59] width 7 height 7
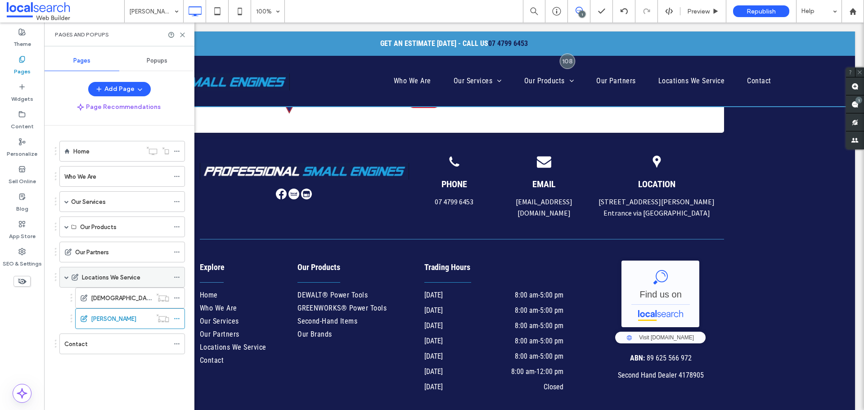
click at [64, 278] on div "Locations We Service" at bounding box center [122, 277] width 126 height 21
click at [67, 279] on span at bounding box center [66, 277] width 5 height 20
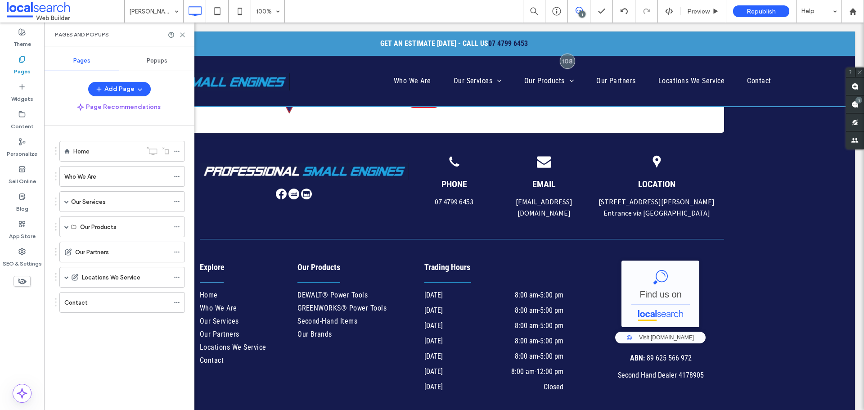
click at [76, 303] on label "Contact" at bounding box center [75, 303] width 23 height 16
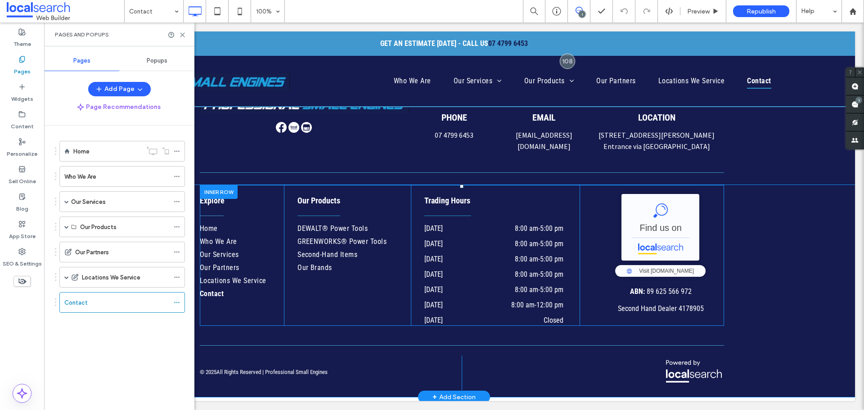
scroll to position [6, 0]
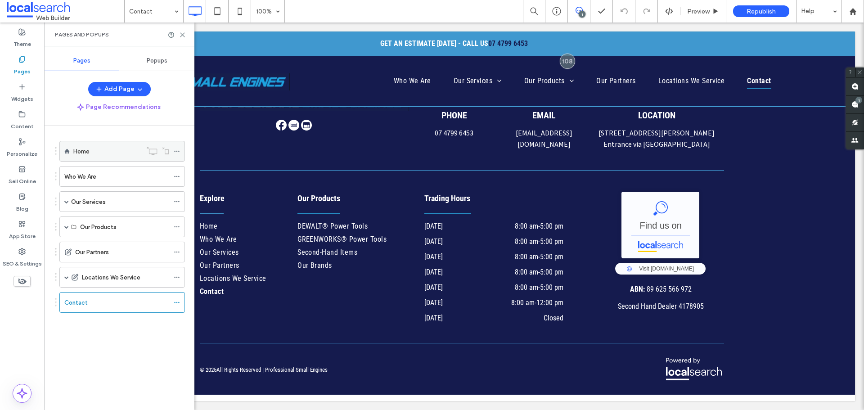
click at [90, 156] on div "Home" at bounding box center [107, 151] width 68 height 20
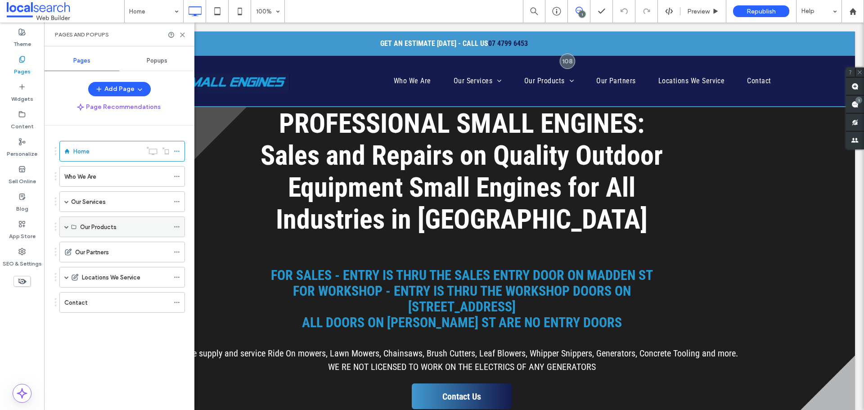
click at [65, 228] on span at bounding box center [66, 227] width 5 height 5
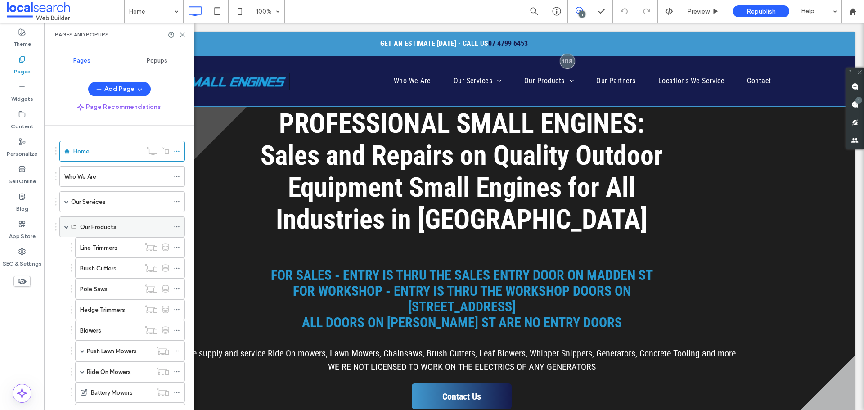
click at [135, 230] on div "Our Products" at bounding box center [124, 226] width 89 height 9
click at [122, 230] on div "Our Products" at bounding box center [124, 226] width 89 height 9
click at [107, 243] on label "Line Trimmers" at bounding box center [98, 248] width 37 height 16
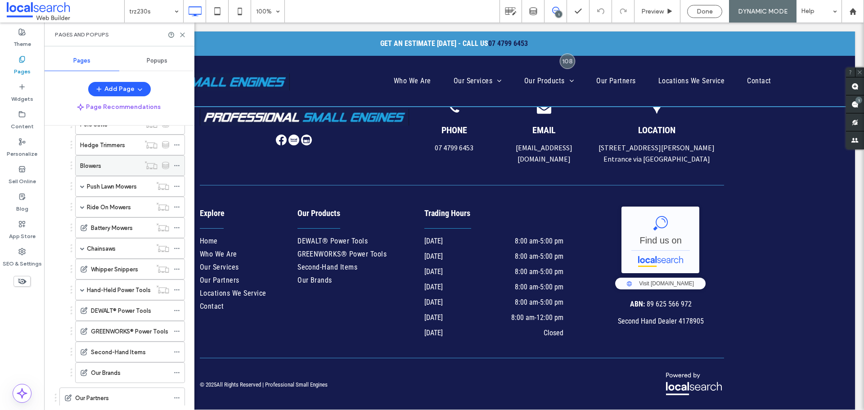
scroll to position [240, 0]
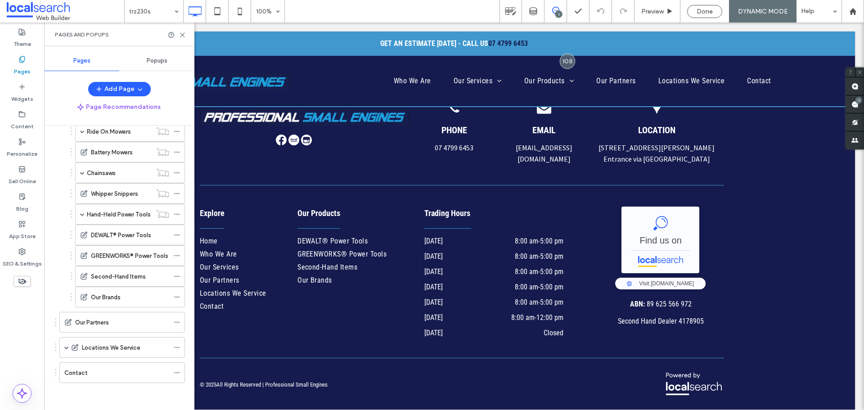
click at [126, 327] on div "Our Partners" at bounding box center [122, 322] width 94 height 20
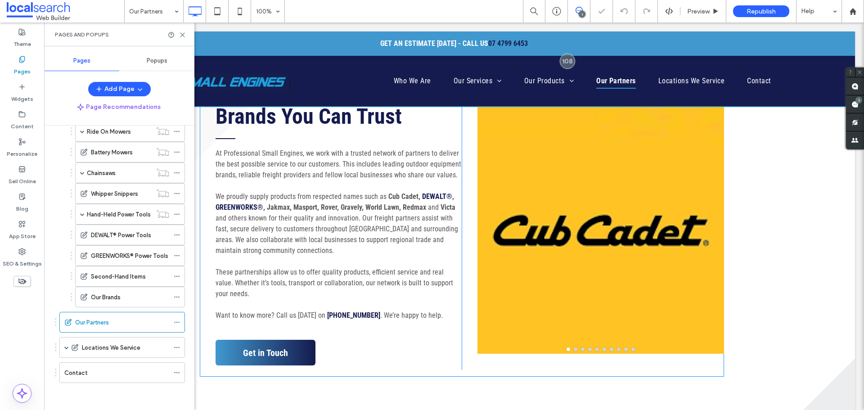
scroll to position [180, 0]
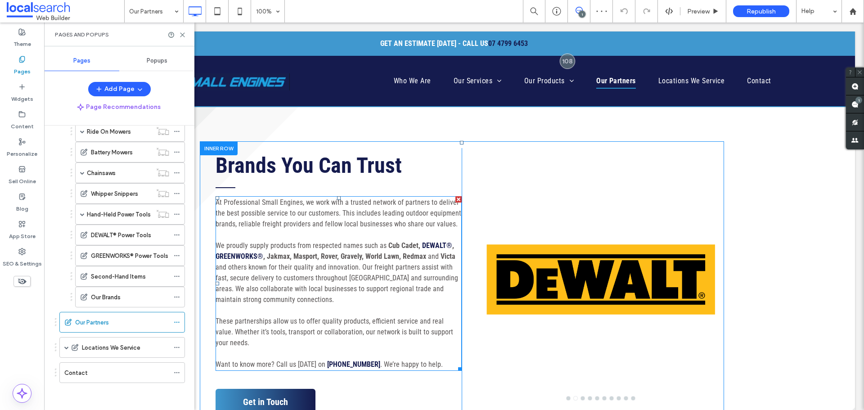
click at [243, 249] on span "We proudly supply products from respected names such as" at bounding box center [301, 245] width 171 height 9
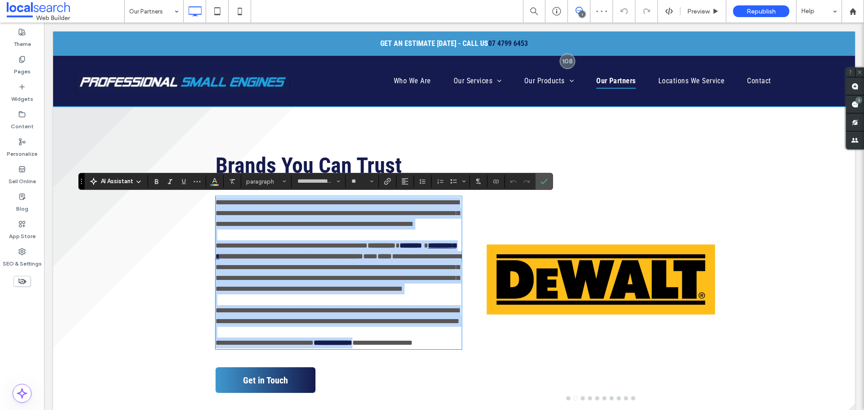
click at [253, 256] on strong "**********" at bounding box center [336, 251] width 240 height 18
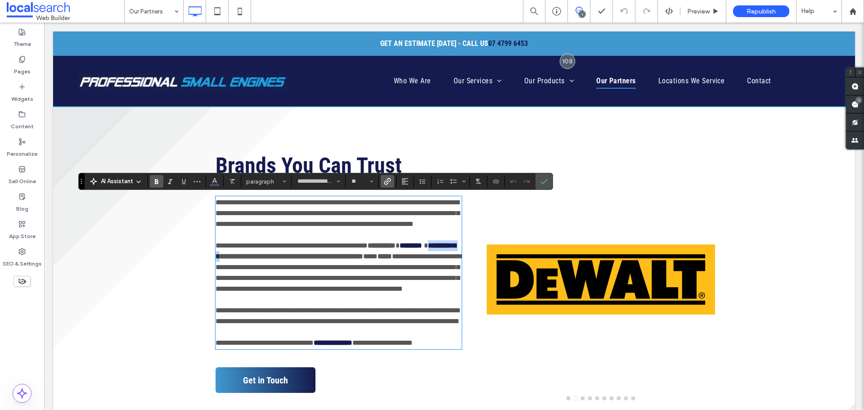
drag, startPoint x: 257, startPoint y: 256, endPoint x: 211, endPoint y: 252, distance: 46.9
click at [211, 252] on div "**********" at bounding box center [331, 279] width 262 height 263
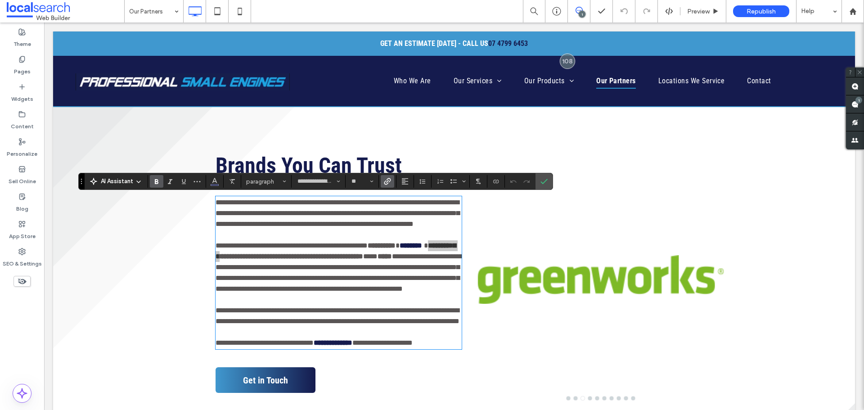
click at [387, 181] on icon "Link" at bounding box center [387, 181] width 7 height 7
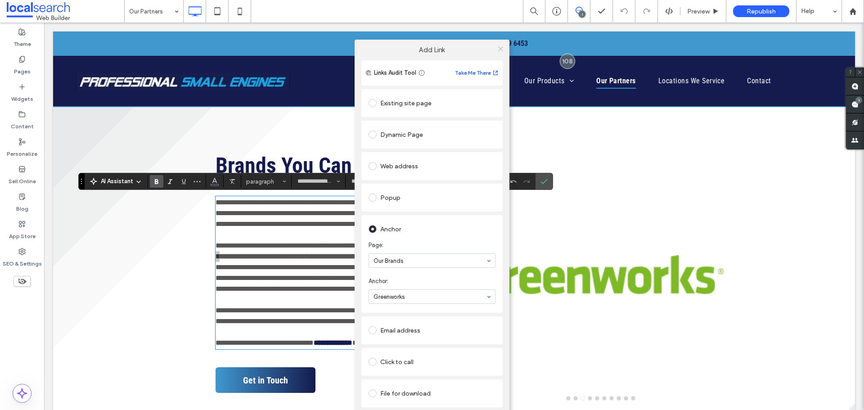
click at [504, 45] on span at bounding box center [500, 49] width 7 height 14
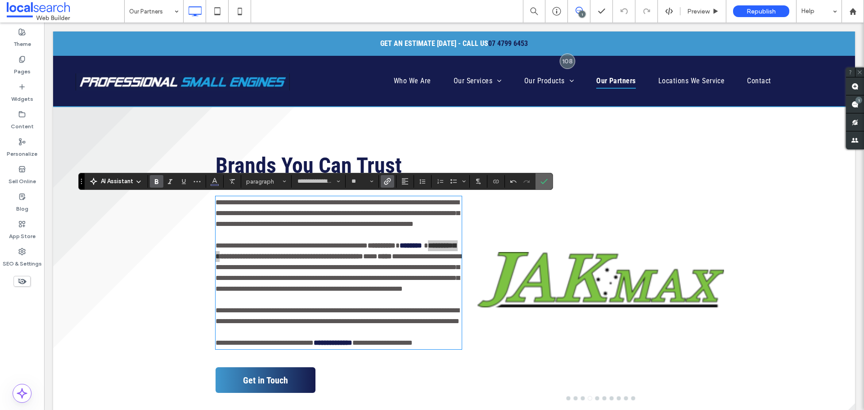
click at [546, 178] on icon "Confirm" at bounding box center [543, 181] width 7 height 7
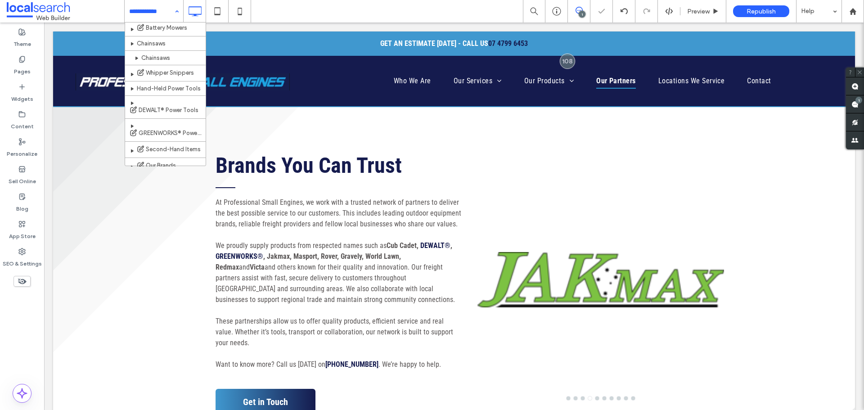
scroll to position [275, 0]
